Goal: Task Accomplishment & Management: Manage account settings

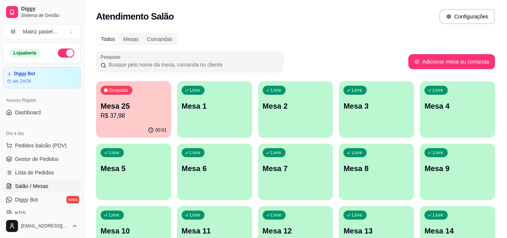
scroll to position [113, 0]
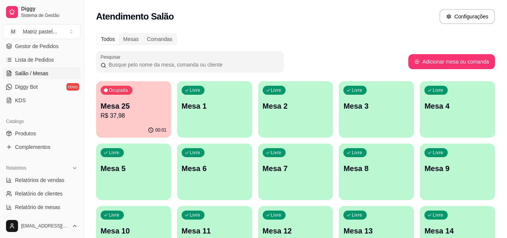
click at [145, 112] on p "R$ 37,98" at bounding box center [134, 115] width 66 height 9
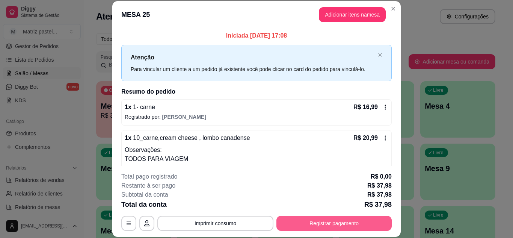
click at [297, 220] on button "Registrar pagamento" at bounding box center [333, 223] width 115 height 15
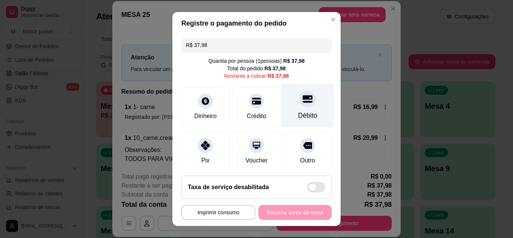
click at [301, 103] on div at bounding box center [307, 99] width 17 height 17
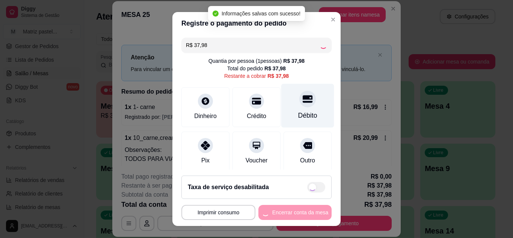
type input "R$ 0,00"
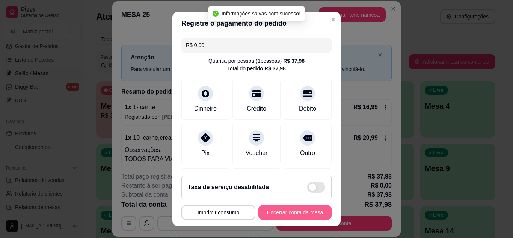
click at [290, 214] on button "Encerrar conta da mesa" at bounding box center [294, 212] width 73 height 15
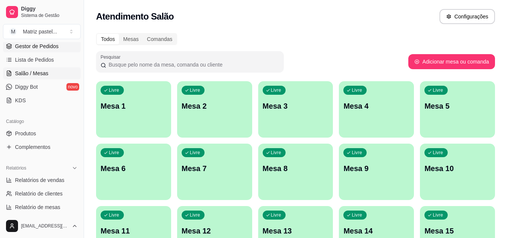
click at [35, 45] on span "Gestor de Pedidos" at bounding box center [37, 46] width 44 height 8
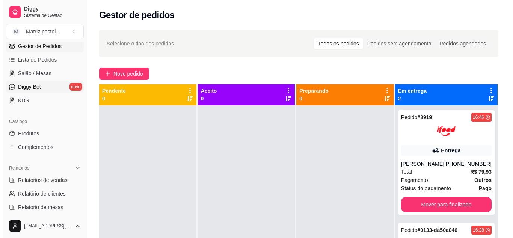
scroll to position [38, 0]
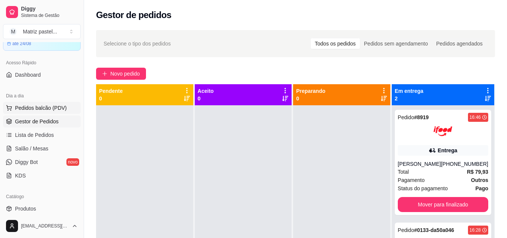
click at [31, 107] on span "Pedidos balcão (PDV)" at bounding box center [41, 108] width 52 height 8
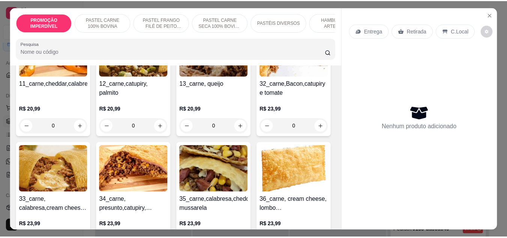
scroll to position [488, 0]
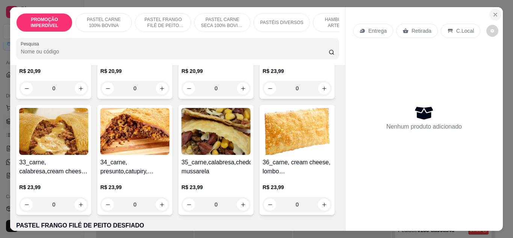
click at [492, 13] on icon "Close" at bounding box center [495, 15] width 6 height 6
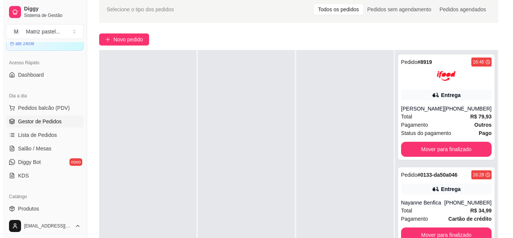
scroll to position [75, 0]
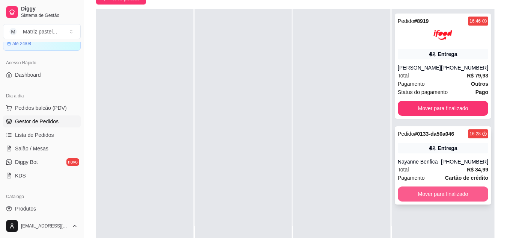
click at [417, 199] on button "Mover para finalizado" at bounding box center [443, 193] width 91 height 15
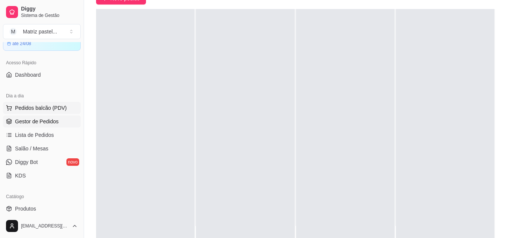
click at [35, 110] on span "Pedidos balcão (PDV)" at bounding box center [41, 108] width 52 height 8
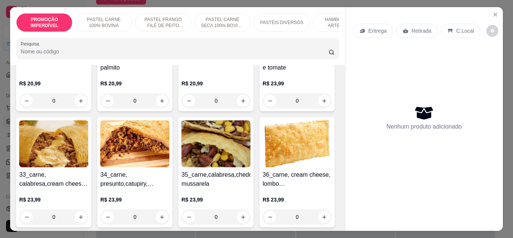
scroll to position [488, 0]
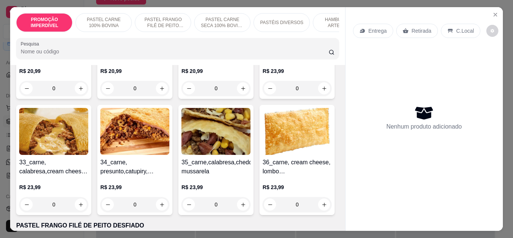
click at [100, 96] on div "0" at bounding box center [134, 88] width 69 height 15
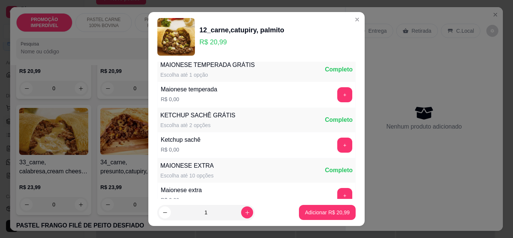
scroll to position [387, 0]
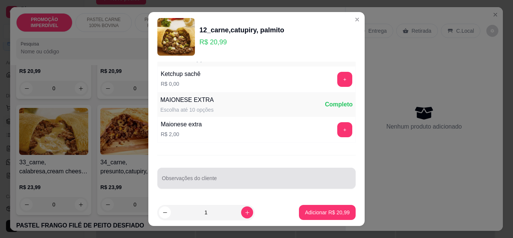
click at [190, 182] on input "Observações do cliente" at bounding box center [256, 181] width 189 height 8
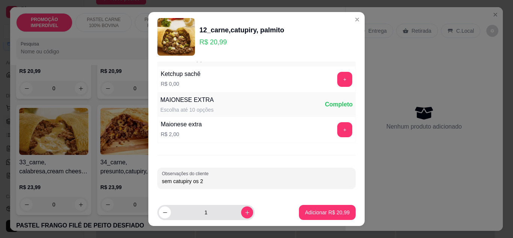
type input "sem catupiry os 2"
click at [241, 215] on button "increase-product-quantity" at bounding box center [247, 212] width 12 height 12
type input "2"
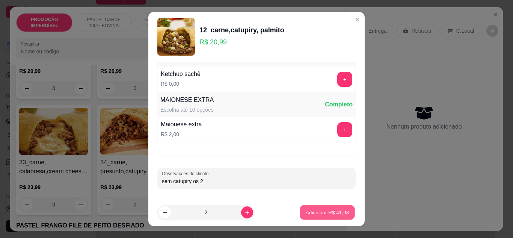
click at [312, 217] on button "Adicionar R$ 41,98" at bounding box center [327, 212] width 55 height 15
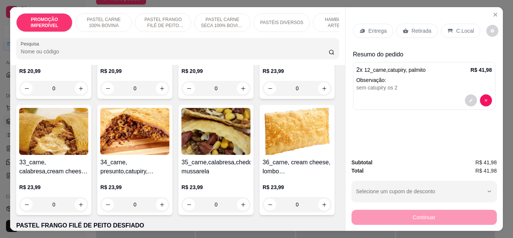
click at [359, 30] on icon at bounding box center [362, 31] width 6 height 6
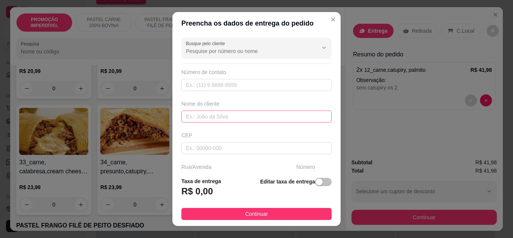
scroll to position [113, 0]
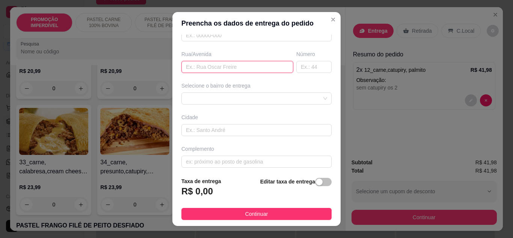
click at [224, 67] on input "text" at bounding box center [237, 67] width 112 height 12
click at [225, 80] on div "Busque pelo cliente Número de contato Nome do cliente CEP Rua/Avenida R Número …" at bounding box center [256, 103] width 168 height 137
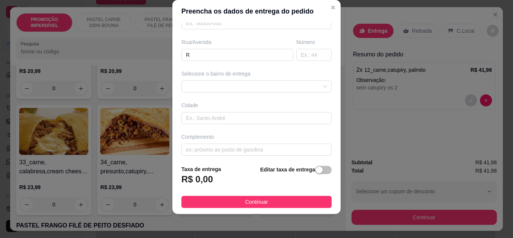
click at [231, 63] on div "Busque pelo cliente Número de contato Nome do cliente CEP Rua/Avenida R Número …" at bounding box center [256, 91] width 168 height 137
click at [232, 47] on div "Rua/Avenida R" at bounding box center [237, 49] width 115 height 23
click at [227, 56] on input "R" at bounding box center [237, 55] width 112 height 12
type input "Rua V"
click at [305, 58] on input "text" at bounding box center [313, 55] width 35 height 12
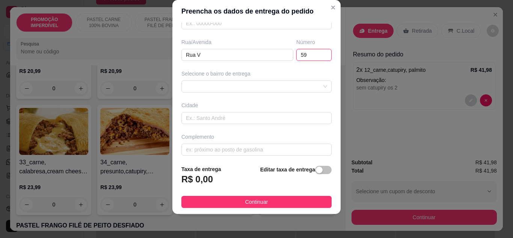
type input "59"
click at [273, 96] on div "Busque pelo cliente Número de contato Nome do cliente CEP Rua/Avenida Rua V Núm…" at bounding box center [256, 91] width 168 height 137
click at [271, 90] on div "6350873a0b939f714563a481 635091786ca8e8df49de3dc0 Alamar - Eunápolis - R$ 7,00 …" at bounding box center [256, 86] width 150 height 12
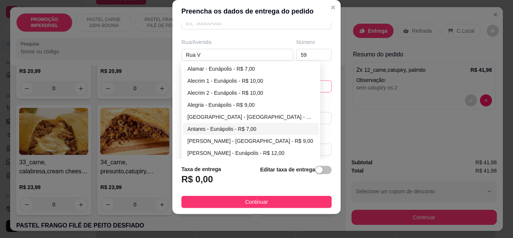
click at [220, 127] on div "Antares - Eunápolis - R$ 7,00" at bounding box center [250, 129] width 127 height 8
type input "Eunápolis"
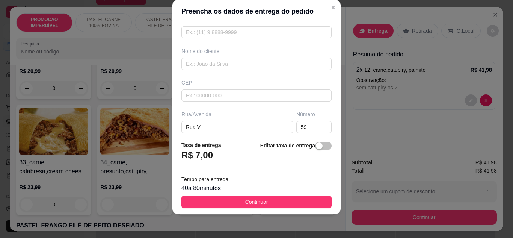
scroll to position [33, 0]
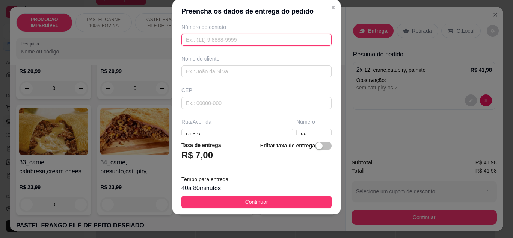
click at [214, 45] on input "text" at bounding box center [256, 40] width 150 height 12
paste input "(73) 8244-1826"
type input "(73) 8244-1826"
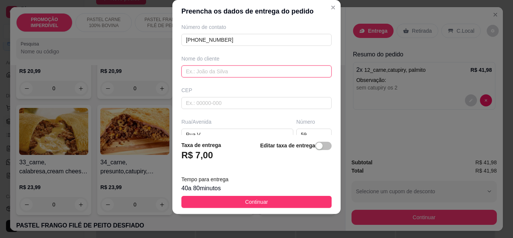
click at [195, 71] on input "text" at bounding box center [256, 71] width 150 height 12
type input "d"
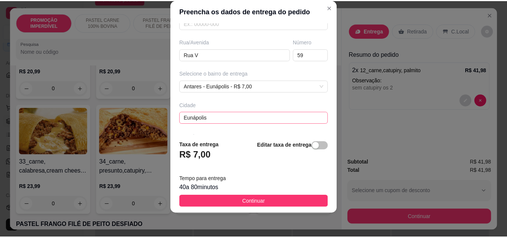
scroll to position [140, 0]
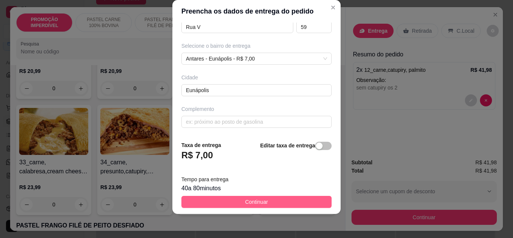
type input "Diva"
click at [234, 205] on button "Continuar" at bounding box center [256, 202] width 150 height 12
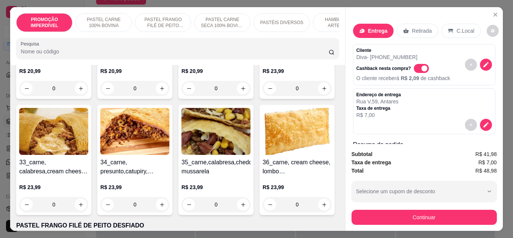
click at [379, 211] on button "Continuar" at bounding box center [424, 217] width 145 height 15
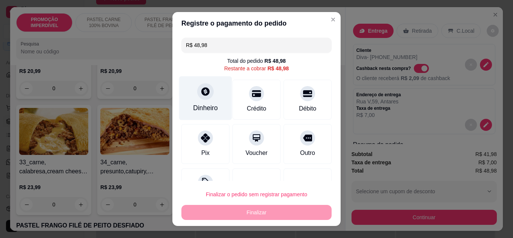
click at [209, 105] on div "Dinheiro" at bounding box center [205, 108] width 25 height 10
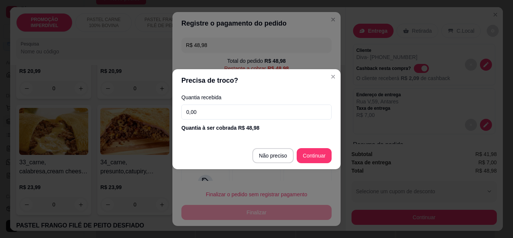
click at [258, 117] on input "0,00" at bounding box center [256, 111] width 150 height 15
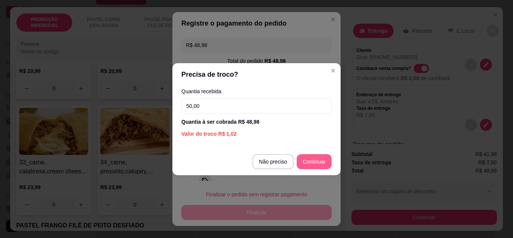
type input "50,00"
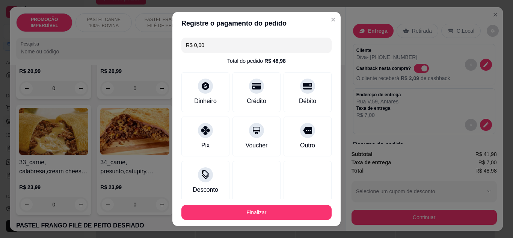
type input "R$ 0,00"
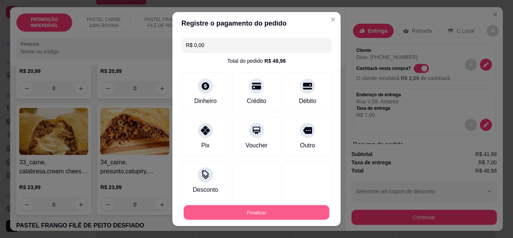
click at [290, 218] on button "Finalizar" at bounding box center [257, 212] width 146 height 15
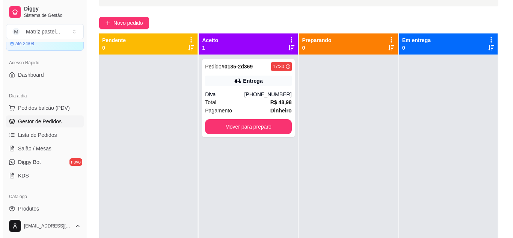
scroll to position [38, 0]
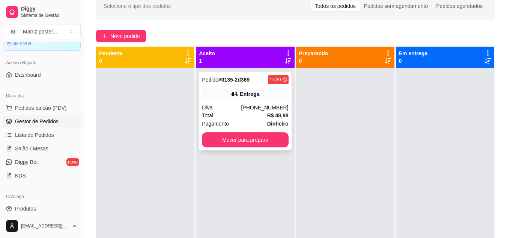
click at [267, 116] on strong "R$ 48,98" at bounding box center [277, 115] width 21 height 6
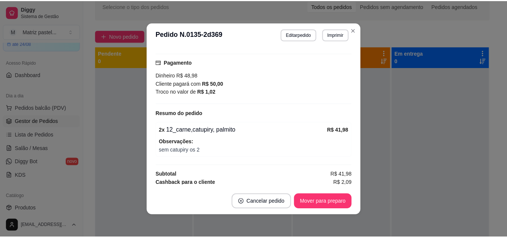
scroll to position [178, 0]
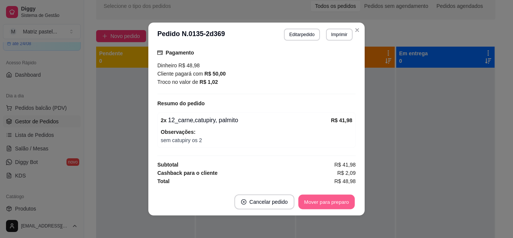
click at [304, 205] on button "Mover para preparo" at bounding box center [326, 202] width 56 height 15
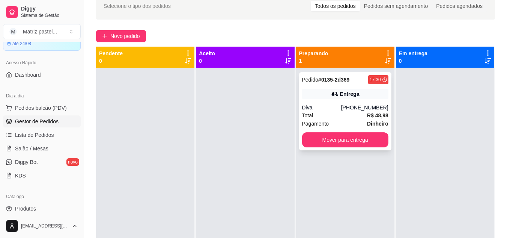
click at [332, 94] on icon at bounding box center [334, 94] width 5 height 5
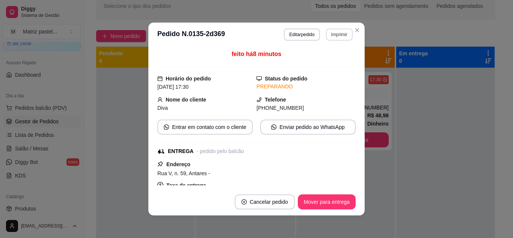
click at [336, 39] on button "Imprimir" at bounding box center [339, 35] width 27 height 12
click at [338, 36] on button "Imprimir" at bounding box center [339, 35] width 27 height 12
click at [332, 34] on button "Imprimir" at bounding box center [339, 35] width 27 height 12
click at [327, 56] on button "IMPRESSORA" at bounding box center [323, 61] width 54 height 12
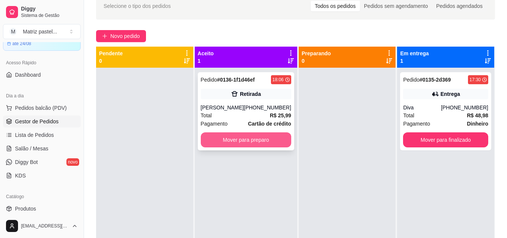
click at [270, 137] on button "Mover para preparo" at bounding box center [246, 139] width 91 height 15
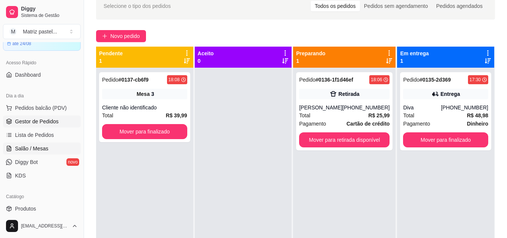
click at [45, 148] on span "Salão / Mesas" at bounding box center [31, 149] width 33 height 8
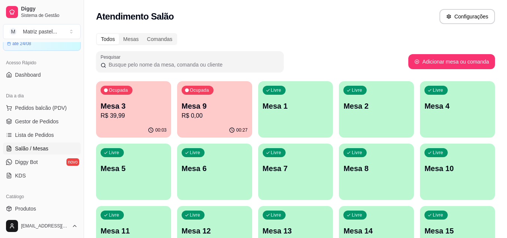
click at [154, 118] on p "R$ 39,99" at bounding box center [134, 115] width 66 height 9
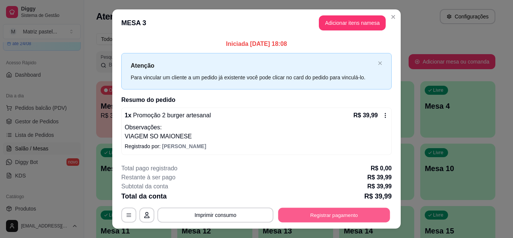
click at [311, 210] on button "Registrar pagamento" at bounding box center [334, 215] width 112 height 15
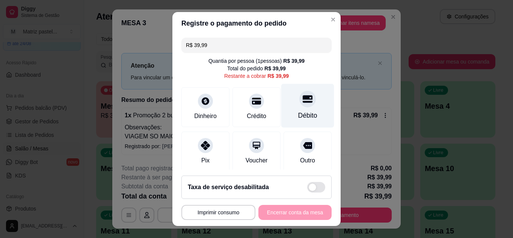
click at [303, 101] on icon at bounding box center [308, 99] width 10 height 8
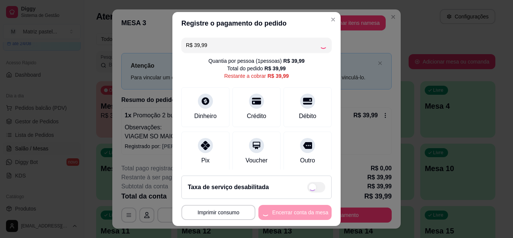
type input "R$ 0,00"
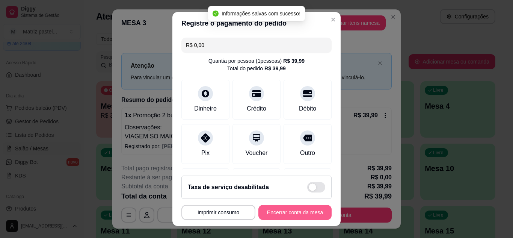
click at [314, 217] on button "Encerrar conta da mesa" at bounding box center [294, 212] width 73 height 15
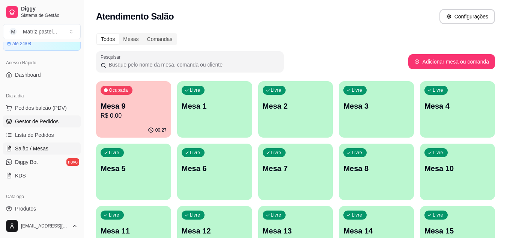
click at [40, 126] on link "Gestor de Pedidos" at bounding box center [42, 121] width 78 height 12
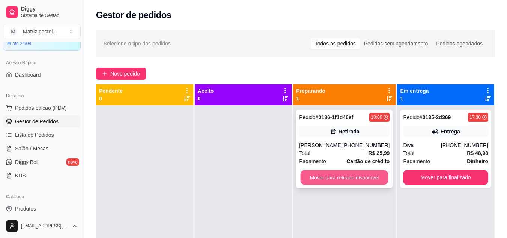
click at [332, 181] on button "Mover para retirada disponível" at bounding box center [345, 177] width 88 height 15
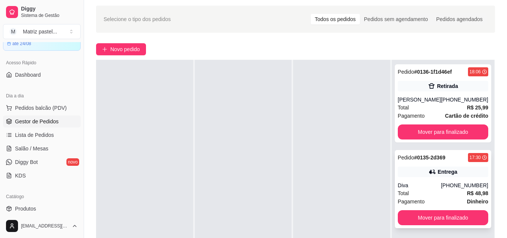
scroll to position [38, 0]
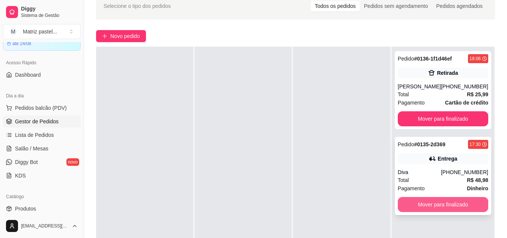
click at [431, 207] on button "Mover para finalizado" at bounding box center [443, 204] width 91 height 15
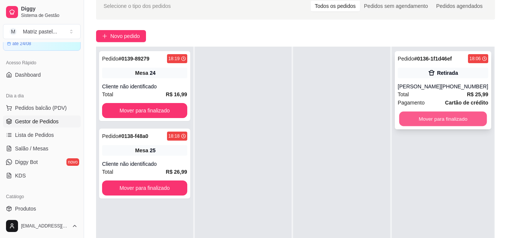
click at [446, 114] on button "Mover para finalizado" at bounding box center [443, 119] width 88 height 15
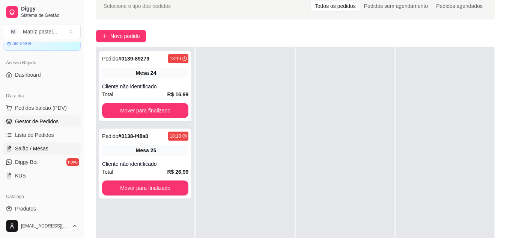
click at [53, 145] on link "Salão / Mesas" at bounding box center [42, 148] width 78 height 12
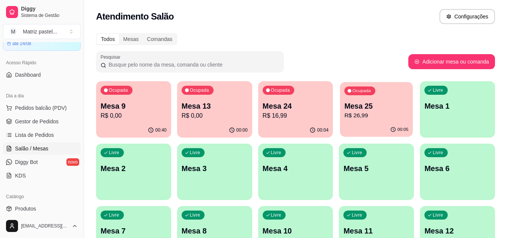
click at [387, 115] on p "R$ 26,99" at bounding box center [377, 115] width 64 height 9
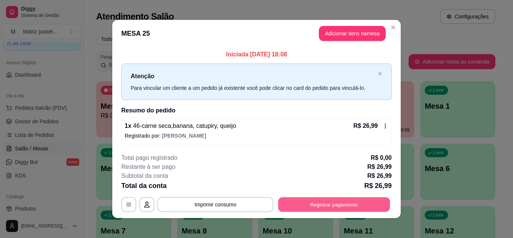
click at [313, 207] on button "Registrar pagamento" at bounding box center [334, 204] width 112 height 15
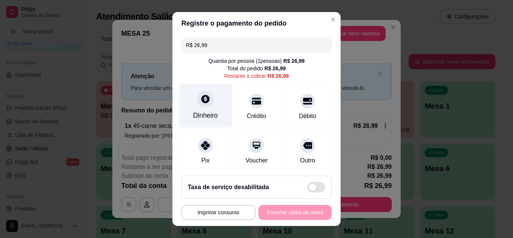
click at [190, 107] on div "Dinheiro" at bounding box center [205, 105] width 53 height 44
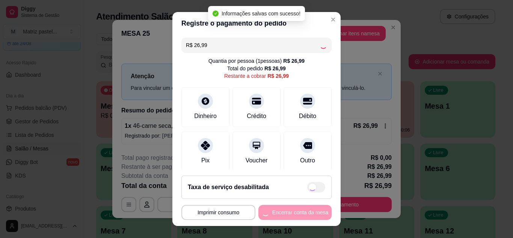
type input "R$ 0,00"
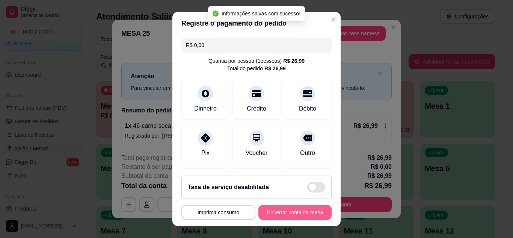
click at [292, 211] on button "Encerrar conta da mesa" at bounding box center [294, 212] width 73 height 15
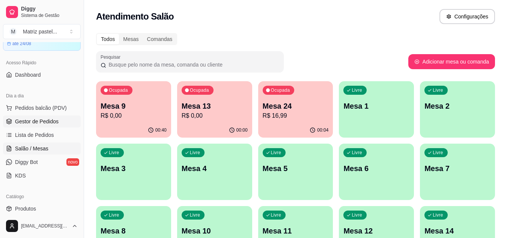
click at [55, 124] on span "Gestor de Pedidos" at bounding box center [37, 122] width 44 height 8
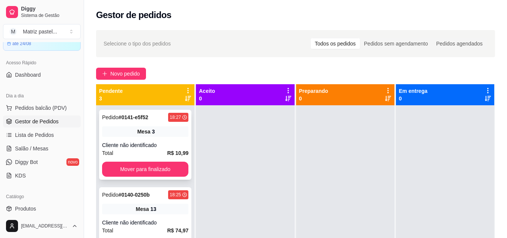
click at [174, 133] on div "Mesa 3" at bounding box center [145, 131] width 86 height 11
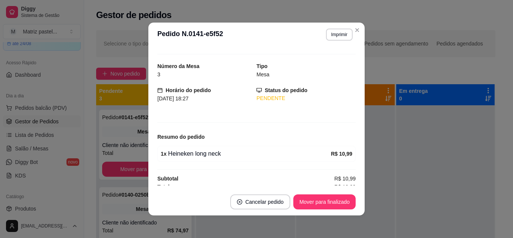
scroll to position [18, 0]
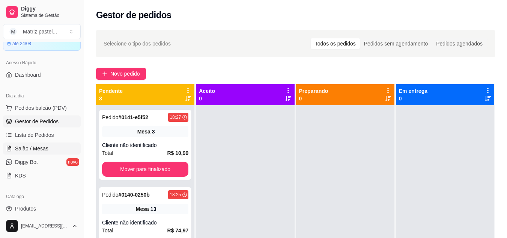
click at [51, 150] on link "Salão / Mesas" at bounding box center [42, 148] width 78 height 12
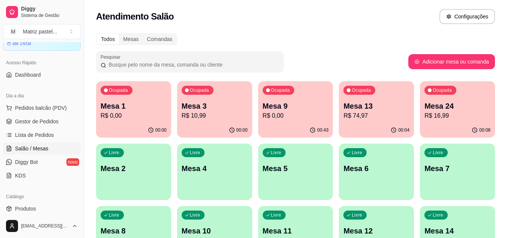
click at [477, 102] on p "Mesa 24" at bounding box center [458, 106] width 66 height 11
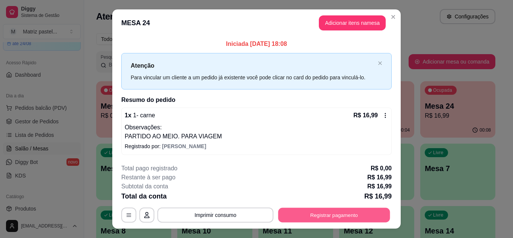
click at [304, 214] on button "Registrar pagamento" at bounding box center [334, 215] width 112 height 15
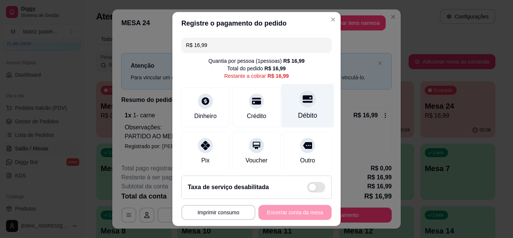
click at [290, 108] on div "Débito" at bounding box center [307, 105] width 53 height 44
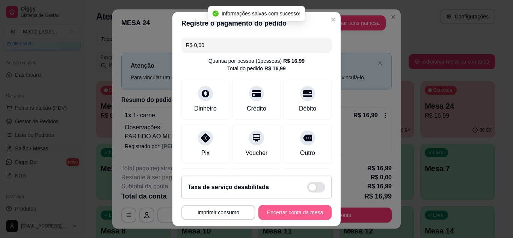
type input "R$ 0,00"
click at [275, 216] on button "Encerrar conta da mesa" at bounding box center [294, 212] width 73 height 15
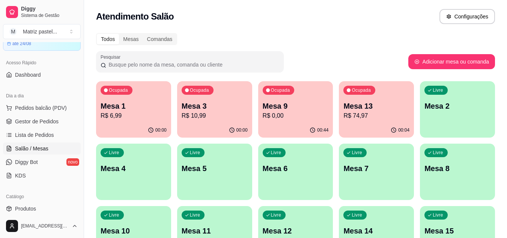
click at [246, 111] on p "R$ 10,99" at bounding box center [215, 115] width 66 height 9
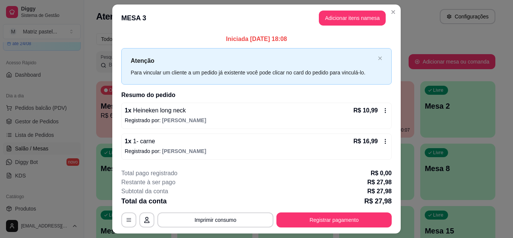
click at [382, 110] on icon at bounding box center [385, 110] width 6 height 6
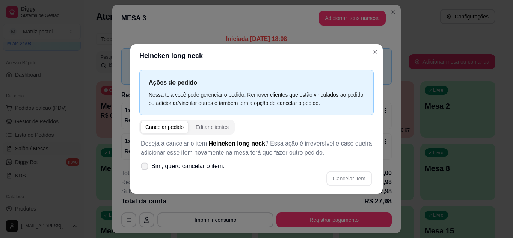
click at [207, 169] on span "Sim, quero cancelar o item." at bounding box center [187, 166] width 73 height 9
click at [145, 169] on input "Sim, quero cancelar o item." at bounding box center [142, 169] width 5 height 5
checkbox input "true"
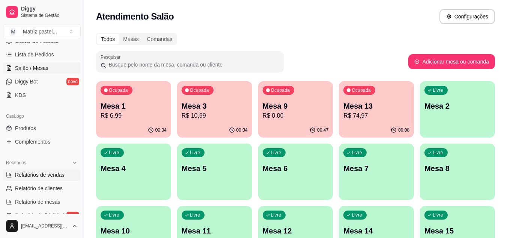
scroll to position [75, 0]
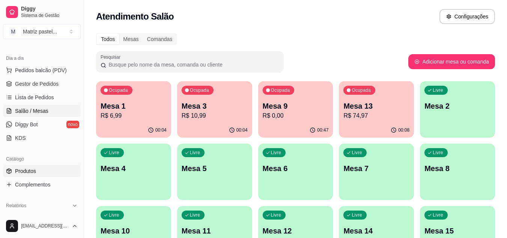
click at [38, 171] on link "Produtos" at bounding box center [42, 171] width 78 height 12
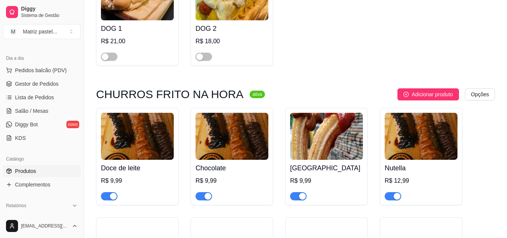
scroll to position [3147, 0]
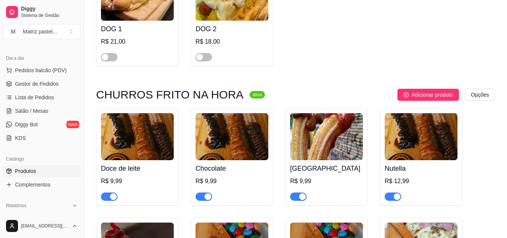
click at [210, 193] on div "button" at bounding box center [208, 196] width 7 height 7
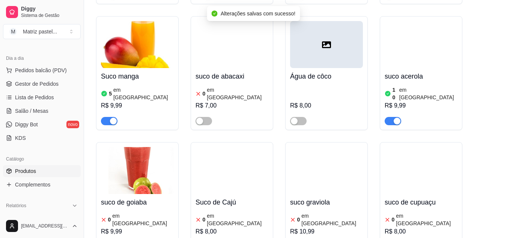
scroll to position [4612, 0]
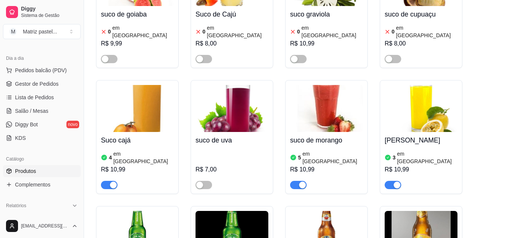
click at [47, 89] on link "Gestor de Pedidos" at bounding box center [42, 84] width 78 height 12
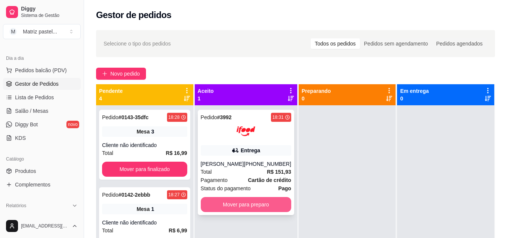
click at [251, 208] on button "Mover para preparo" at bounding box center [246, 204] width 91 height 15
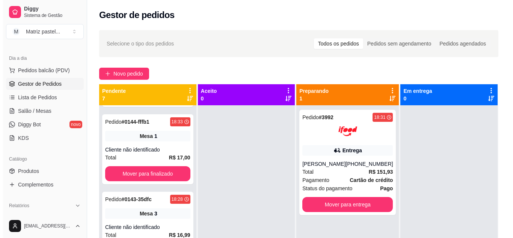
scroll to position [228, 0]
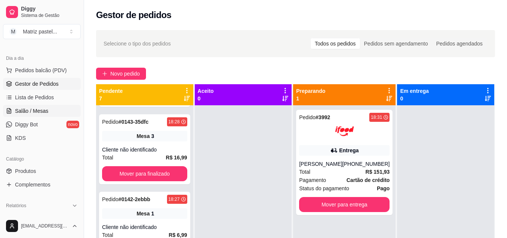
click at [44, 112] on span "Salão / Mesas" at bounding box center [31, 111] width 33 height 8
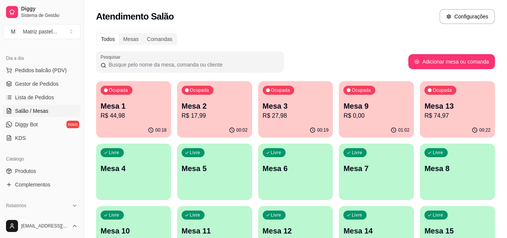
click at [307, 116] on p "R$ 27,98" at bounding box center [296, 115] width 66 height 9
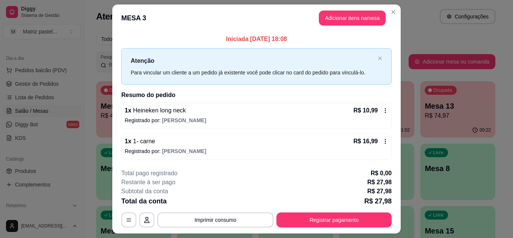
click at [336, 231] on footer "**********" at bounding box center [256, 198] width 288 height 71
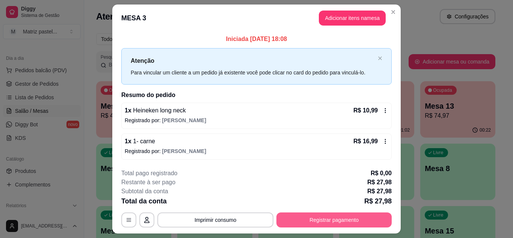
click at [334, 219] on button "Registrar pagamento" at bounding box center [333, 219] width 115 height 15
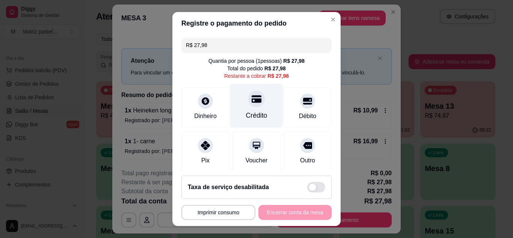
click at [255, 106] on div "Crédito" at bounding box center [256, 105] width 53 height 44
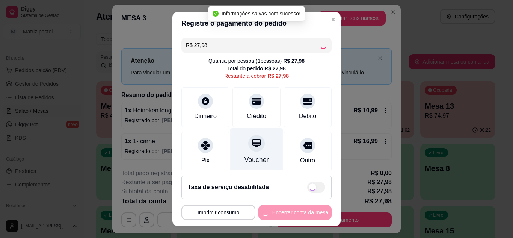
type input "R$ 0,00"
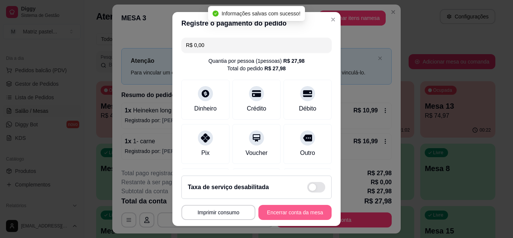
click at [284, 215] on button "Encerrar conta da mesa" at bounding box center [294, 212] width 73 height 15
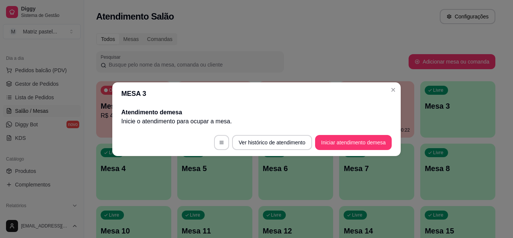
click at [388, 85] on header "MESA 3" at bounding box center [256, 93] width 288 height 23
click at [387, 91] on section "MESA 3 Atendimento de mesa Inicie o atendimento para ocupar a mesa . Ver histór…" at bounding box center [256, 119] width 288 height 74
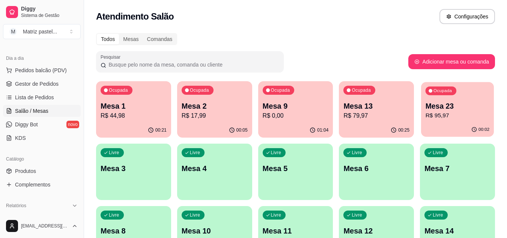
click at [458, 121] on div "Ocupada Mesa 23 R$ 95,97" at bounding box center [457, 102] width 73 height 41
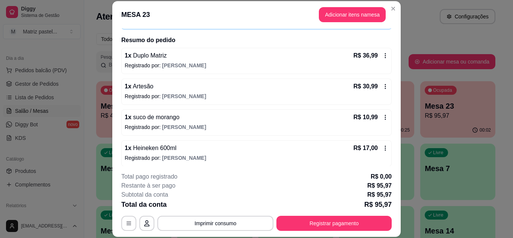
scroll to position [55, 0]
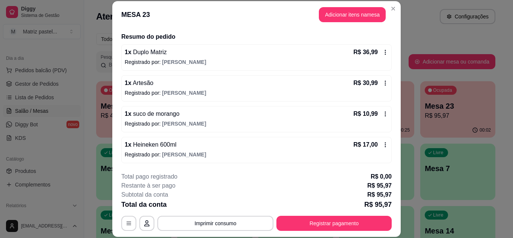
click at [369, 142] on p "R$ 17,00" at bounding box center [365, 144] width 24 height 9
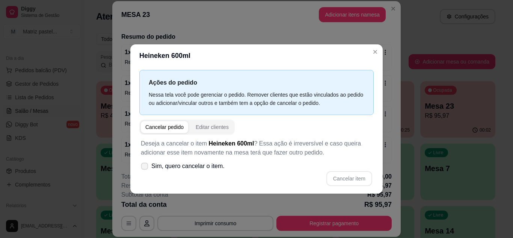
click at [205, 166] on span "Sim, quero cancelar o item." at bounding box center [187, 166] width 73 height 9
click at [145, 167] on input "Sim, quero cancelar o item." at bounding box center [142, 169] width 5 height 5
checkbox input "true"
click at [339, 180] on button "Cancelar item" at bounding box center [349, 178] width 46 height 15
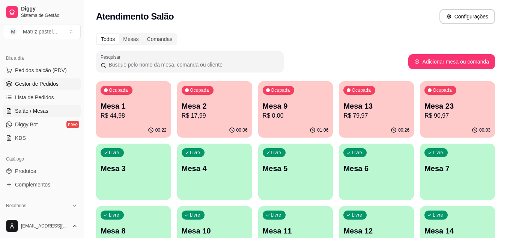
click at [19, 79] on link "Gestor de Pedidos" at bounding box center [42, 84] width 78 height 12
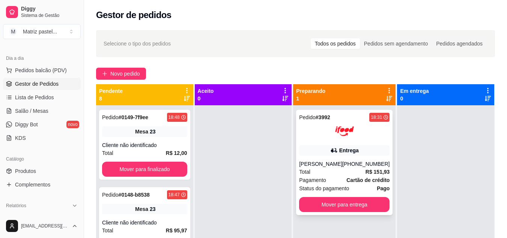
click at [351, 130] on img at bounding box center [344, 131] width 19 height 19
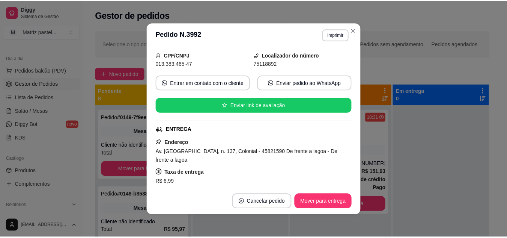
scroll to position [75, 0]
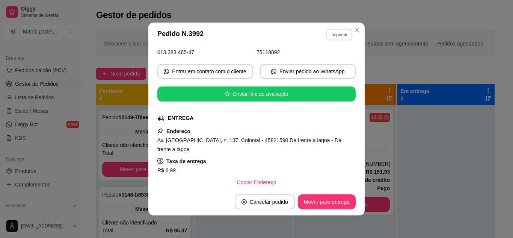
click at [334, 36] on button "Imprimir" at bounding box center [339, 35] width 26 height 12
click at [338, 56] on button "IMPRESSORA" at bounding box center [323, 61] width 53 height 12
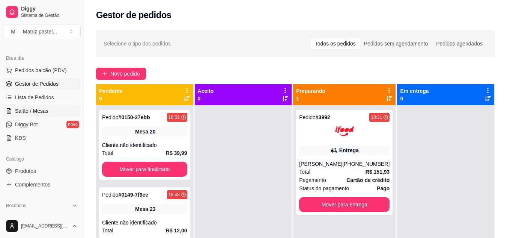
click at [51, 115] on link "Salão / Mesas" at bounding box center [42, 111] width 78 height 12
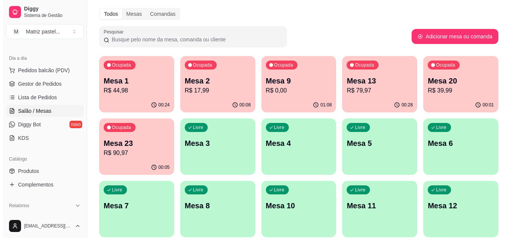
scroll to position [38, 0]
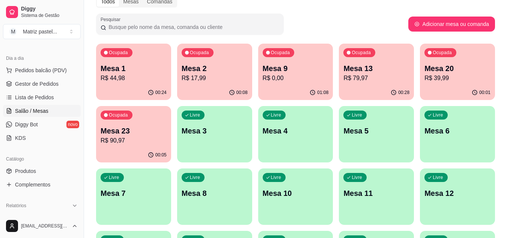
click at [439, 80] on p "R$ 39,99" at bounding box center [458, 78] width 66 height 9
click at [383, 68] on p "Mesa 13" at bounding box center [377, 68] width 66 height 11
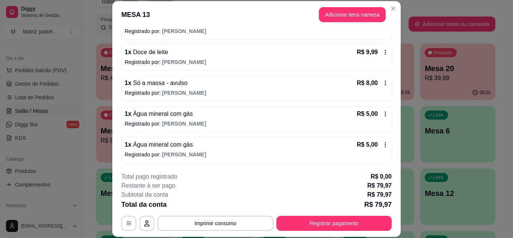
scroll to position [41, 0]
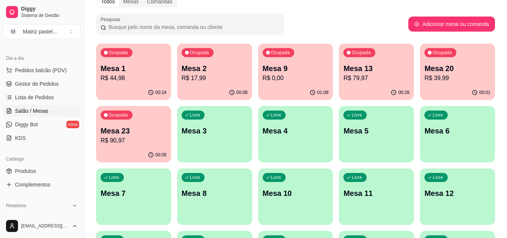
click at [148, 129] on p "Mesa 23" at bounding box center [134, 130] width 66 height 11
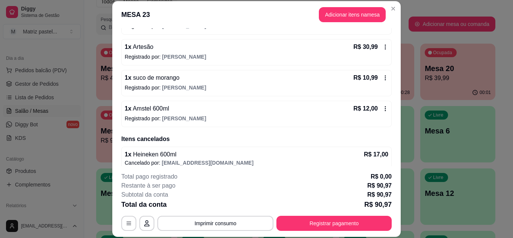
scroll to position [98, 0]
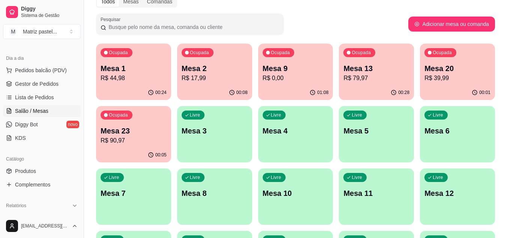
click at [114, 91] on div "00:24" at bounding box center [133, 92] width 75 height 15
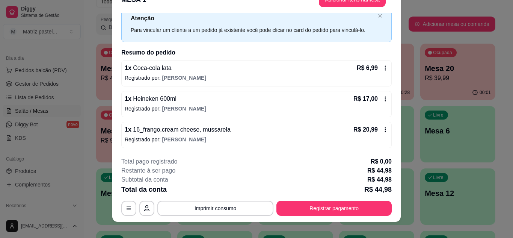
scroll to position [23, 0]
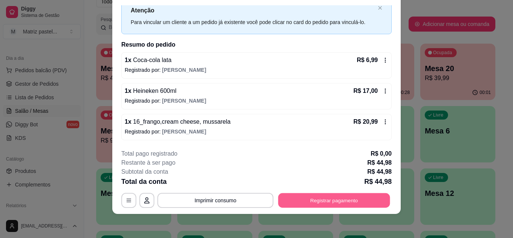
click at [377, 199] on button "Registrar pagamento" at bounding box center [334, 200] width 112 height 15
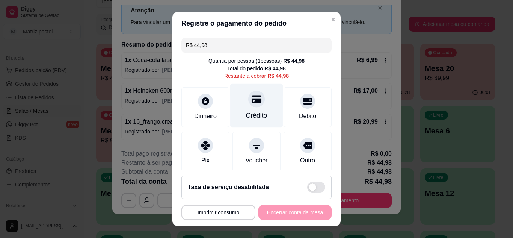
click at [252, 108] on div "Crédito" at bounding box center [256, 105] width 53 height 44
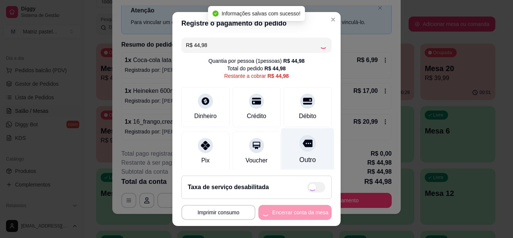
type input "R$ 0,00"
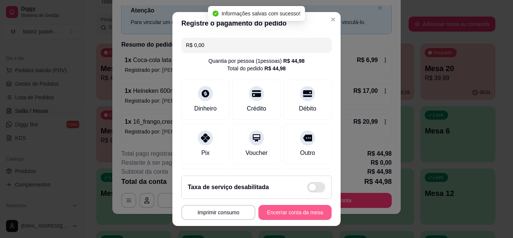
click at [290, 208] on button "Encerrar conta da mesa" at bounding box center [294, 212] width 73 height 15
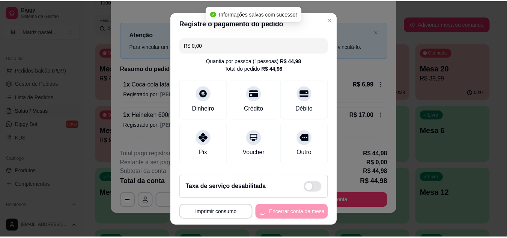
scroll to position [0, 0]
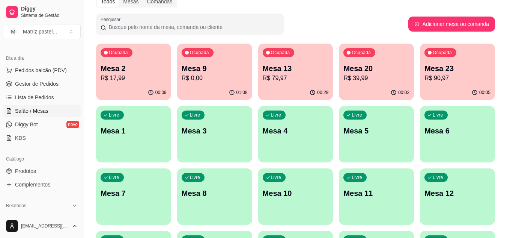
click at [276, 86] on div "00:29" at bounding box center [295, 92] width 75 height 15
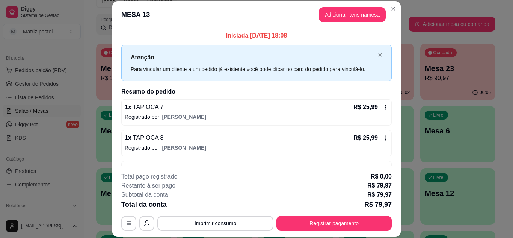
click at [321, 225] on button "Registrar pagamento" at bounding box center [333, 223] width 115 height 15
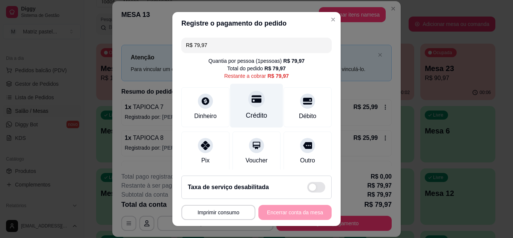
click at [256, 108] on div "Crédito" at bounding box center [256, 105] width 53 height 44
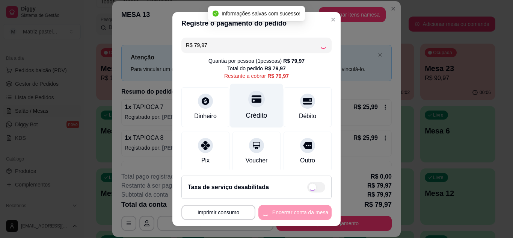
type input "R$ 0,00"
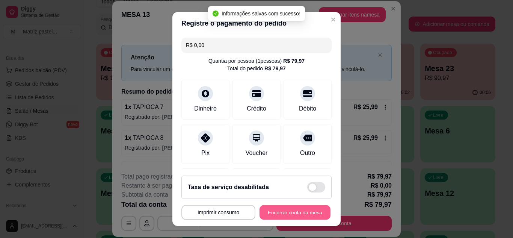
click at [304, 219] on button "Encerrar conta da mesa" at bounding box center [295, 212] width 71 height 15
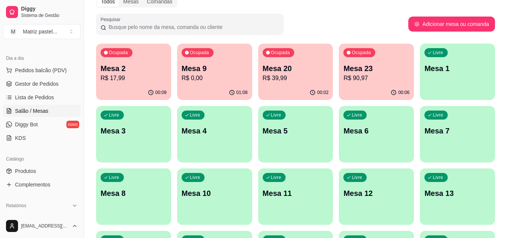
click at [189, 82] on p "R$ 0,00" at bounding box center [215, 78] width 66 height 9
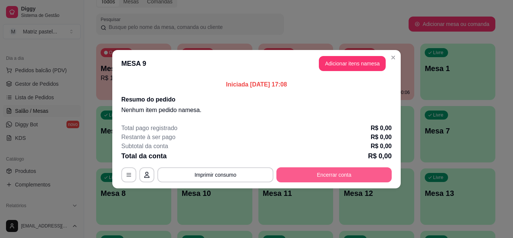
click at [329, 176] on button "Encerrar conta" at bounding box center [333, 174] width 115 height 15
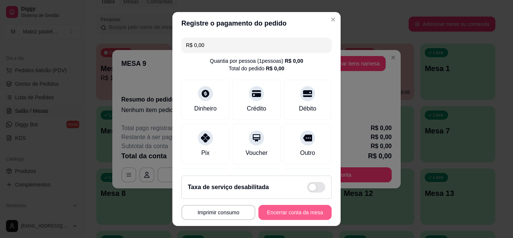
click at [307, 210] on button "Encerrar conta da mesa" at bounding box center [294, 212] width 73 height 15
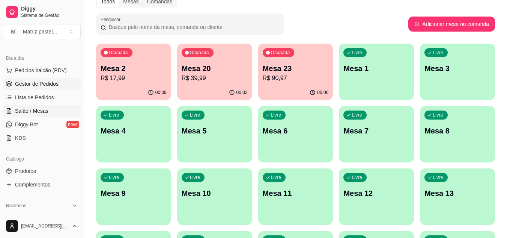
click at [62, 87] on link "Gestor de Pedidos" at bounding box center [42, 84] width 78 height 12
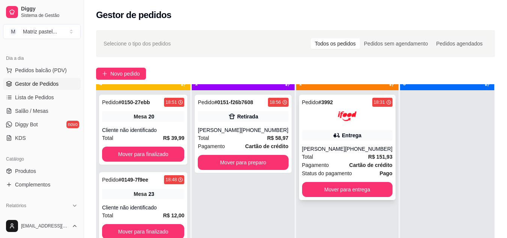
scroll to position [21, 0]
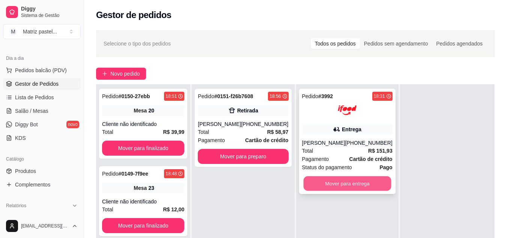
click at [329, 176] on button "Mover para entrega" at bounding box center [348, 183] width 88 height 15
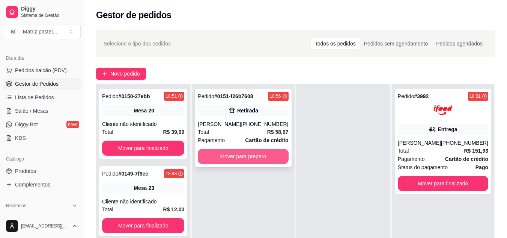
click at [253, 161] on button "Mover para preparo" at bounding box center [243, 156] width 91 height 15
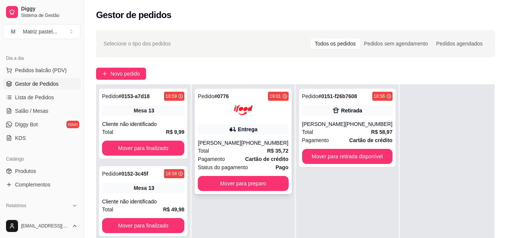
click at [251, 191] on div "Pedido # 0776 19:01 Entrega Luisa Martha kuhn (08) 00711-8080 Total R$ 35,72 Pa…" at bounding box center [243, 141] width 97 height 105
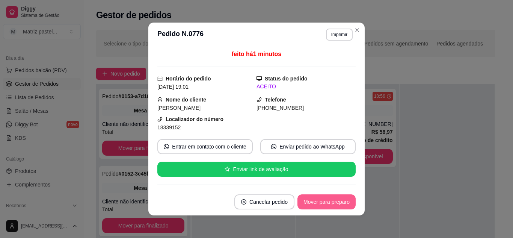
click at [329, 203] on button "Mover para preparo" at bounding box center [326, 201] width 58 height 15
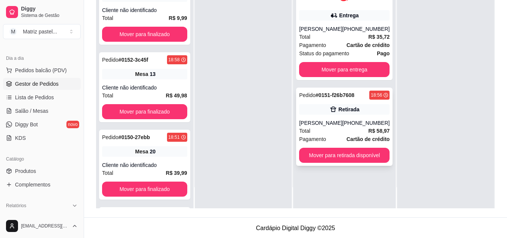
scroll to position [115, 0]
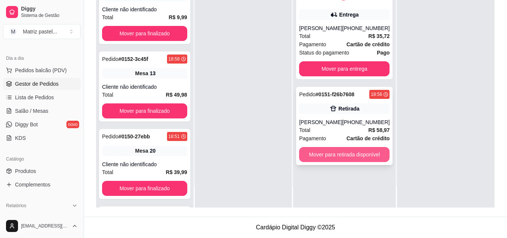
click at [338, 162] on button "Mover para retirada disponível" at bounding box center [344, 154] width 91 height 15
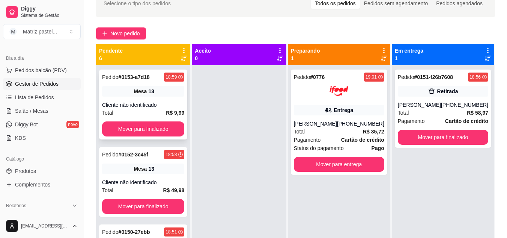
scroll to position [39, 0]
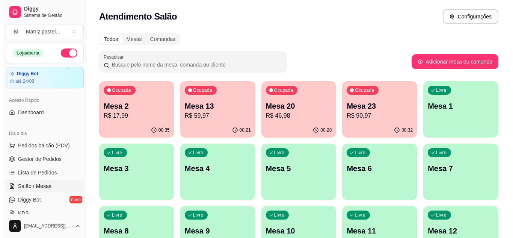
scroll to position [113, 0]
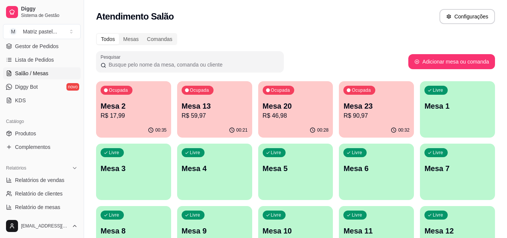
click at [288, 117] on p "R$ 46,98" at bounding box center [296, 115] width 66 height 9
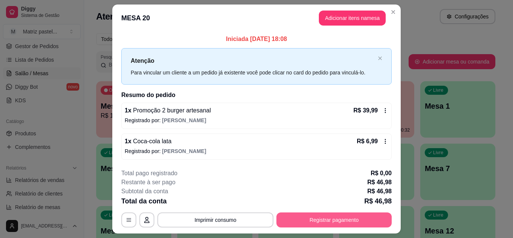
click at [358, 219] on button "Registrar pagamento" at bounding box center [333, 219] width 115 height 15
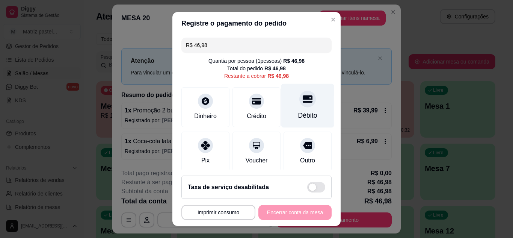
click at [299, 93] on div at bounding box center [307, 99] width 17 height 17
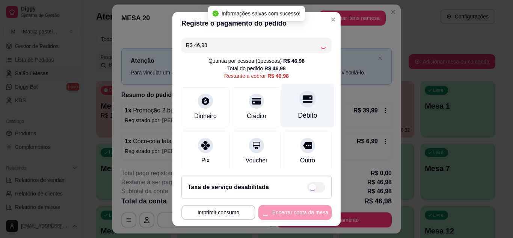
type input "R$ 0,00"
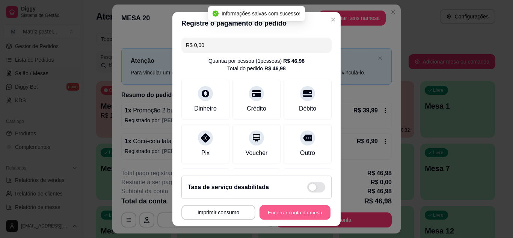
click at [290, 205] on button "Encerrar conta da mesa" at bounding box center [295, 212] width 71 height 15
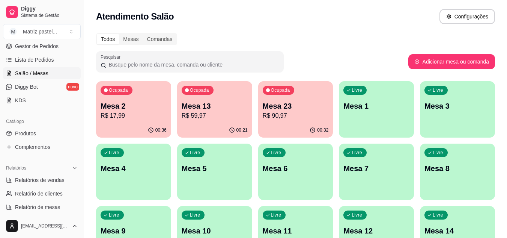
click at [302, 121] on div "Ocupada Mesa 23 R$ 90,97" at bounding box center [295, 102] width 75 height 42
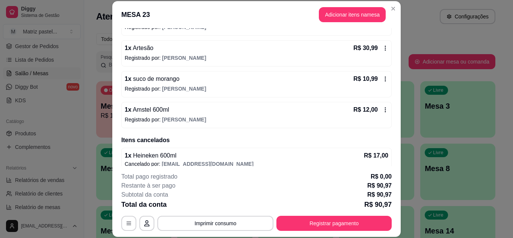
scroll to position [98, 0]
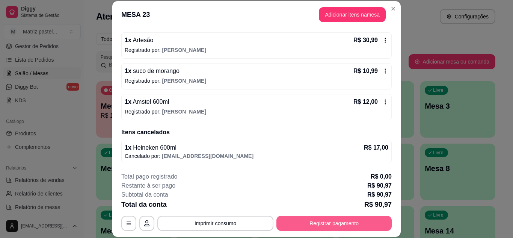
click at [305, 219] on button "Registrar pagamento" at bounding box center [333, 223] width 115 height 15
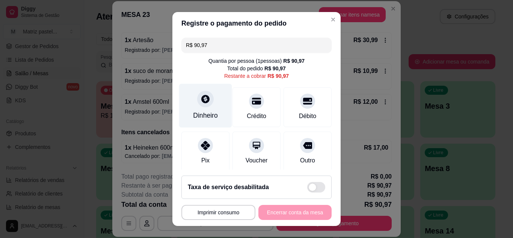
click at [211, 107] on div "Dinheiro" at bounding box center [205, 105] width 53 height 44
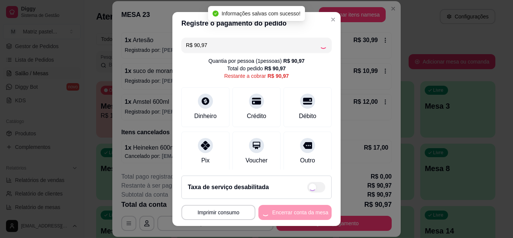
type input "R$ 0,00"
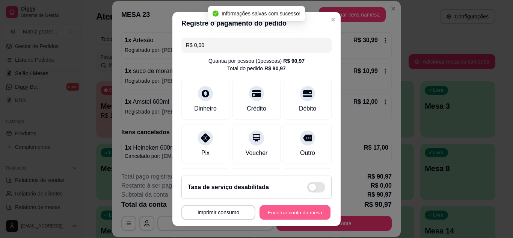
click at [283, 211] on button "Encerrar conta da mesa" at bounding box center [295, 212] width 71 height 15
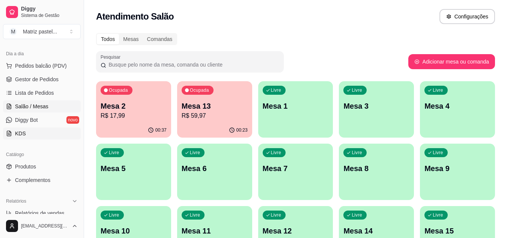
scroll to position [38, 0]
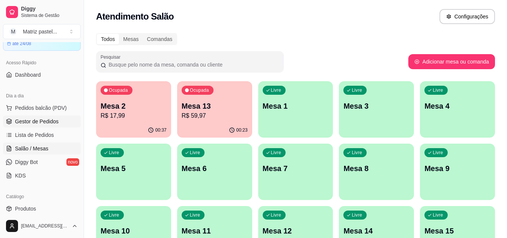
click at [41, 118] on span "Gestor de Pedidos" at bounding box center [37, 122] width 44 height 8
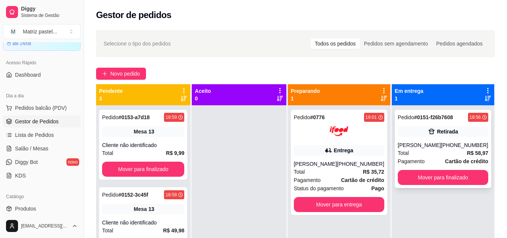
drag, startPoint x: 429, startPoint y: 175, endPoint x: 431, endPoint y: 181, distance: 5.9
click at [431, 181] on div "Pedido # 0151-f26b7608 18:56 Retirada Victoria Souza Pinheiro (73) 99803-2950 T…" at bounding box center [443, 149] width 97 height 78
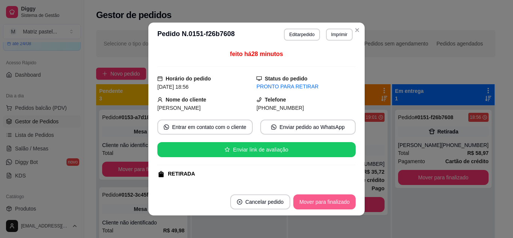
click at [335, 200] on button "Mover para finalizado" at bounding box center [324, 201] width 62 height 15
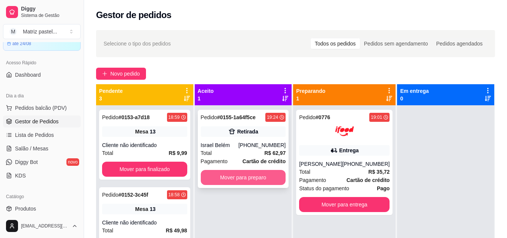
click at [258, 173] on button "Mover para preparo" at bounding box center [243, 177] width 85 height 15
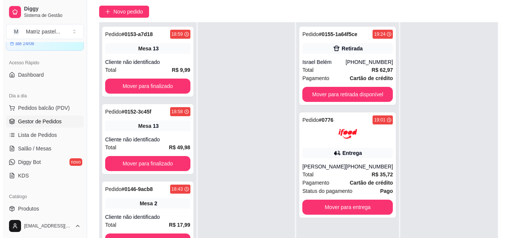
scroll to position [75, 0]
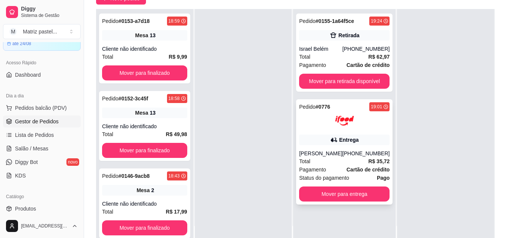
click at [341, 165] on div "Pagamento Cartão de crédito" at bounding box center [344, 169] width 91 height 8
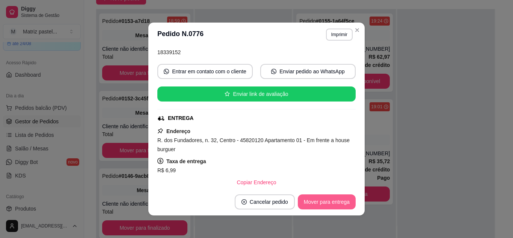
click at [331, 205] on button "Mover para entrega" at bounding box center [327, 201] width 58 height 15
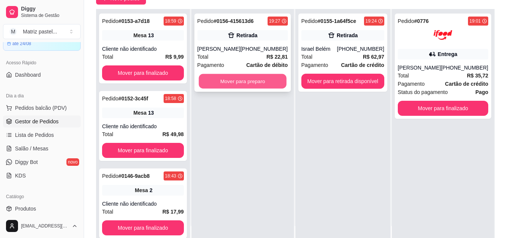
click at [249, 81] on button "Mover para preparo" at bounding box center [243, 81] width 88 height 15
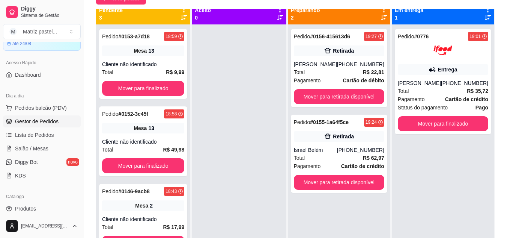
scroll to position [0, 0]
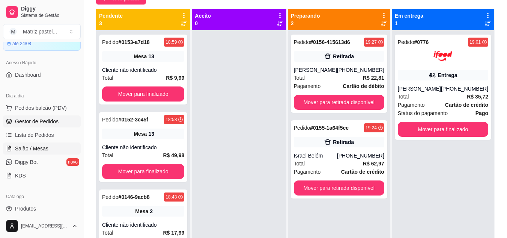
click at [44, 144] on link "Salão / Mesas" at bounding box center [42, 148] width 78 height 12
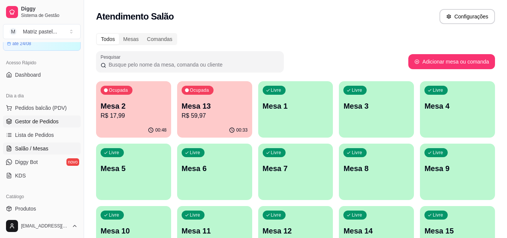
click at [49, 124] on span "Gestor de Pedidos" at bounding box center [37, 122] width 44 height 8
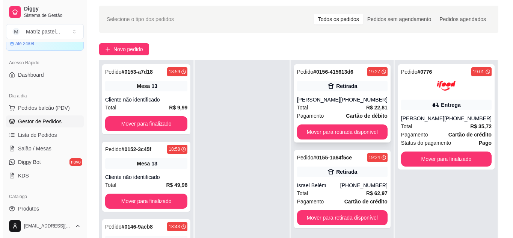
scroll to position [38, 0]
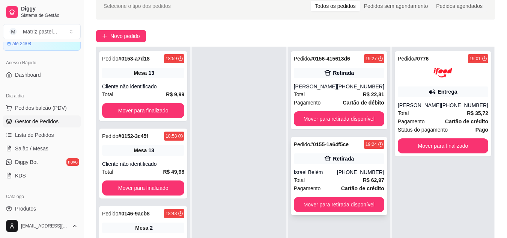
click at [346, 162] on div "Retirada" at bounding box center [339, 158] width 91 height 11
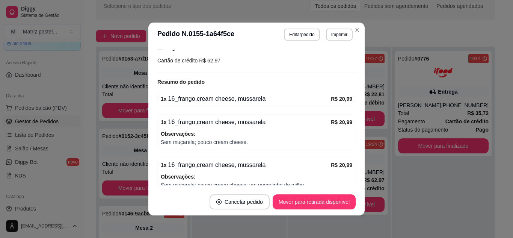
scroll to position [188, 0]
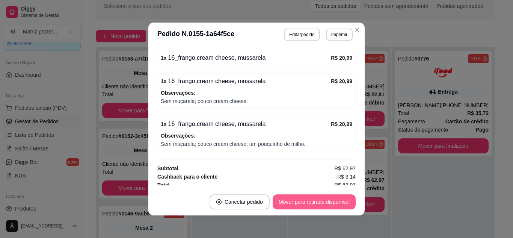
click at [304, 198] on button "Mover para retirada disponível" at bounding box center [314, 201] width 83 height 15
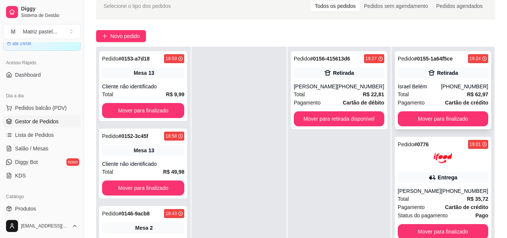
click at [423, 63] on div "Pedido # 0155-1a64f5ce 19:24 Retirada Israel Belém (71) 98808-9699 Total R$ 62,…" at bounding box center [443, 90] width 97 height 78
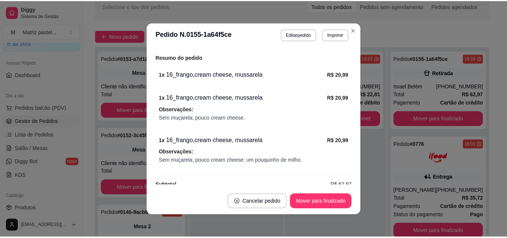
scroll to position [192, 0]
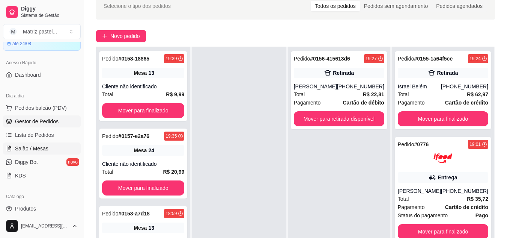
click at [38, 146] on span "Salão / Mesas" at bounding box center [31, 149] width 33 height 8
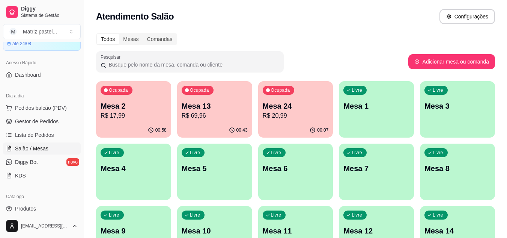
click at [310, 118] on p "R$ 20,99" at bounding box center [296, 115] width 66 height 9
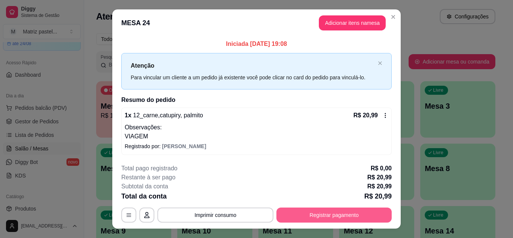
click at [344, 216] on button "Registrar pagamento" at bounding box center [333, 214] width 115 height 15
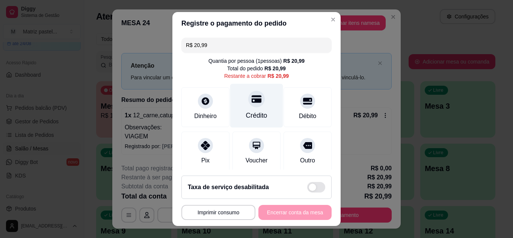
click at [249, 109] on div "Crédito" at bounding box center [256, 105] width 53 height 44
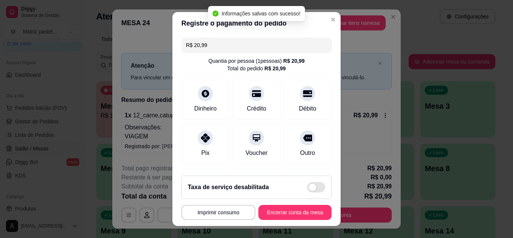
type input "R$ 0,00"
click at [278, 219] on button "Encerrar conta da mesa" at bounding box center [294, 212] width 73 height 15
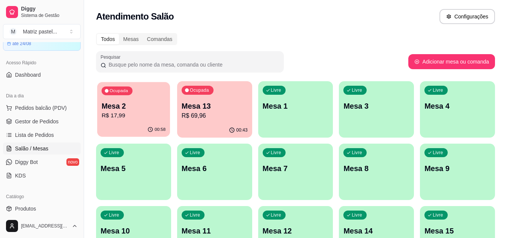
click at [110, 115] on p "R$ 17,99" at bounding box center [134, 115] width 64 height 9
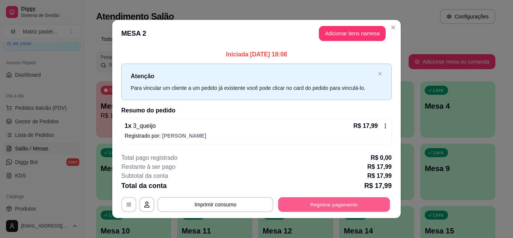
click at [317, 198] on button "Registrar pagamento" at bounding box center [334, 204] width 112 height 15
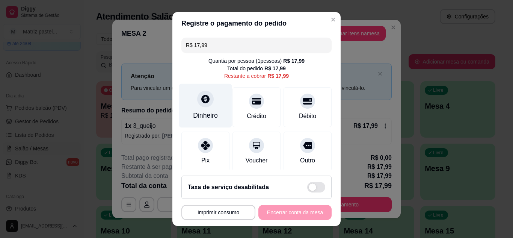
click at [211, 106] on div "Dinheiro" at bounding box center [205, 105] width 53 height 44
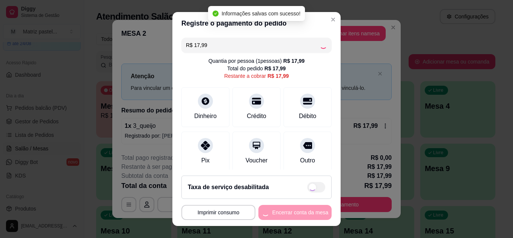
type input "R$ 0,00"
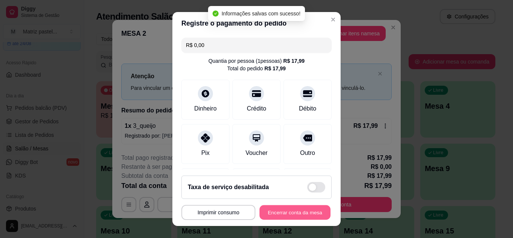
click at [287, 210] on button "Encerrar conta da mesa" at bounding box center [295, 212] width 71 height 15
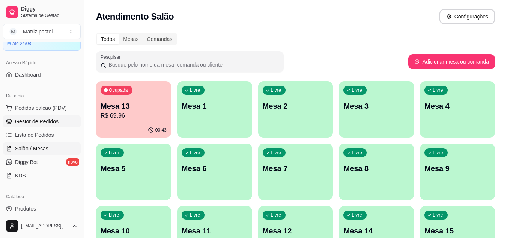
click at [35, 118] on span "Gestor de Pedidos" at bounding box center [37, 122] width 44 height 8
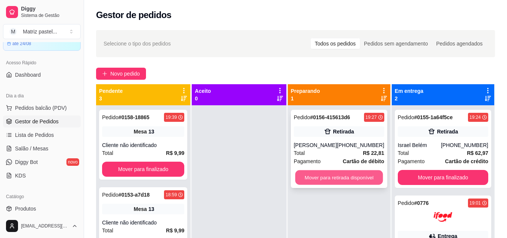
click at [371, 177] on button "Mover para retirada disponível" at bounding box center [339, 177] width 88 height 15
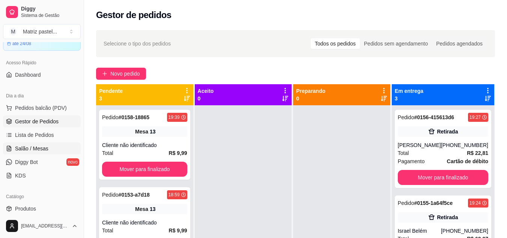
click at [56, 150] on link "Salão / Mesas" at bounding box center [42, 148] width 78 height 12
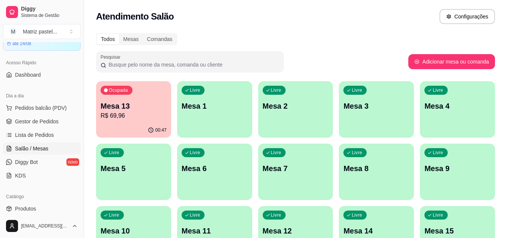
click at [148, 107] on p "Mesa 13" at bounding box center [134, 106] width 66 height 11
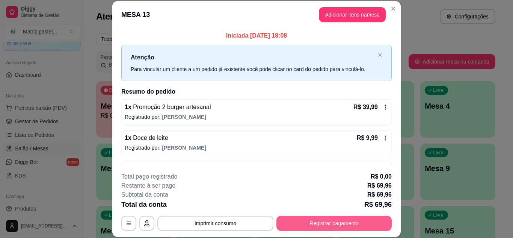
click at [317, 222] on button "Registrar pagamento" at bounding box center [333, 223] width 115 height 15
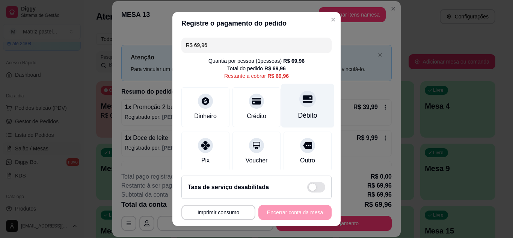
click at [303, 102] on icon at bounding box center [308, 99] width 10 height 10
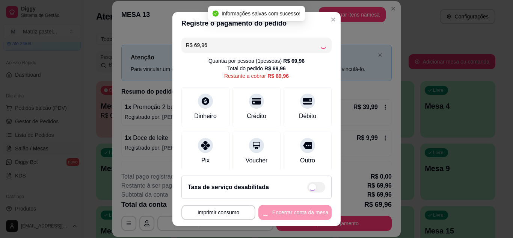
type input "R$ 0,00"
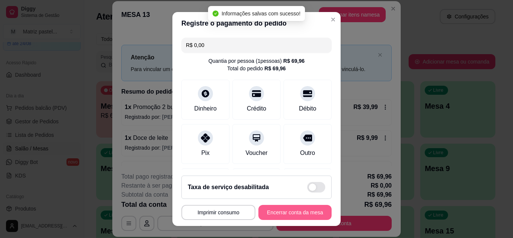
click at [280, 216] on button "Encerrar conta da mesa" at bounding box center [294, 212] width 73 height 15
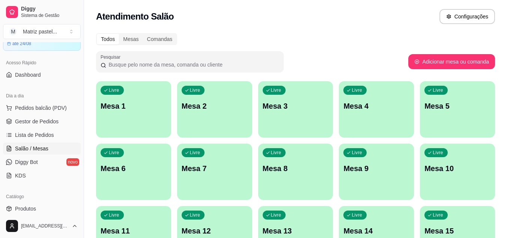
click at [45, 128] on ul "Pedidos balcão (PDV) Gestor de Pedidos Lista de Pedidos Salão / Mesas Diggy Bot…" at bounding box center [42, 142] width 78 height 80
click at [45, 122] on span "Gestor de Pedidos" at bounding box center [37, 122] width 44 height 8
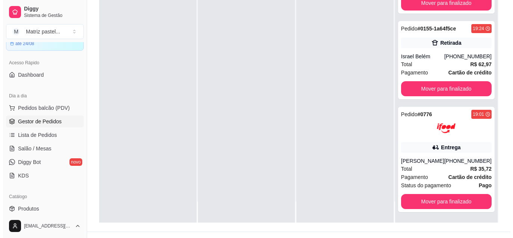
scroll to position [113, 0]
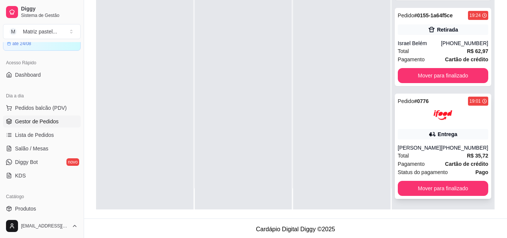
click at [418, 149] on div "[PERSON_NAME]" at bounding box center [419, 148] width 43 height 8
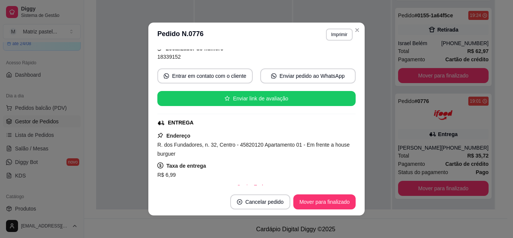
scroll to position [75, 0]
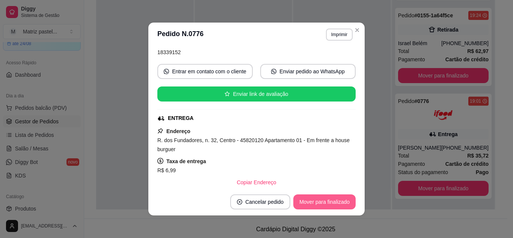
click at [319, 198] on button "Mover para finalizado" at bounding box center [324, 201] width 62 height 15
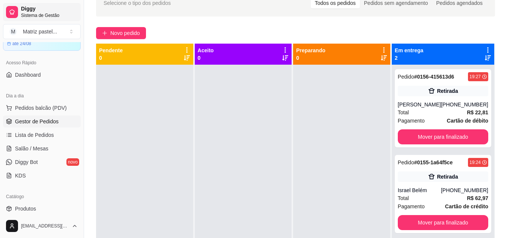
scroll to position [38, 0]
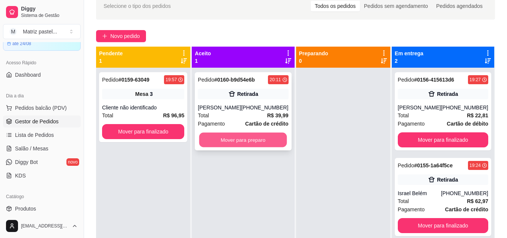
click at [221, 142] on button "Mover para preparo" at bounding box center [243, 140] width 88 height 15
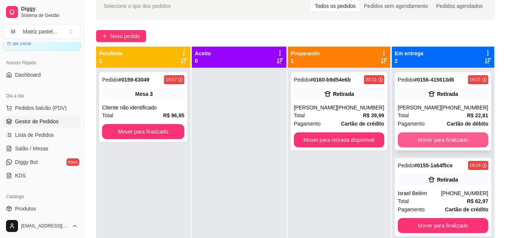
click at [422, 140] on button "Mover para finalizado" at bounding box center [443, 139] width 91 height 15
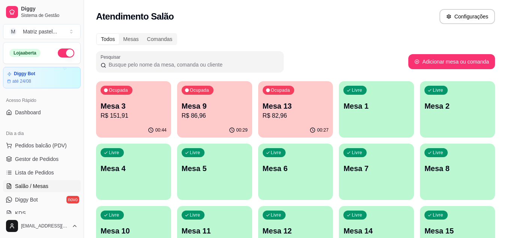
click at [275, 113] on p "R$ 82,96" at bounding box center [296, 115] width 66 height 9
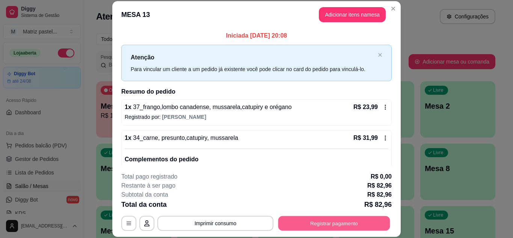
click at [300, 219] on button "Registrar pagamento" at bounding box center [334, 223] width 112 height 15
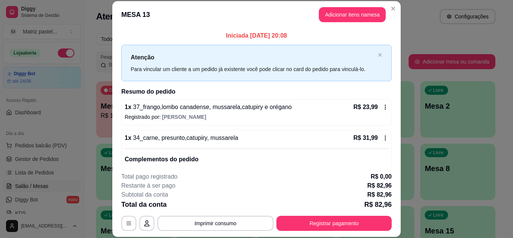
click at [298, 117] on div "Débito" at bounding box center [307, 115] width 19 height 10
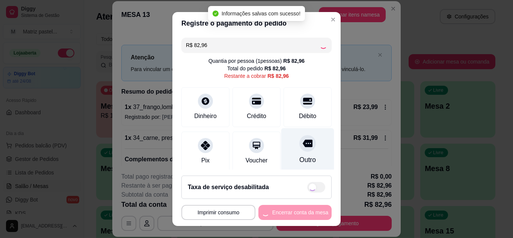
type input "R$ 0,00"
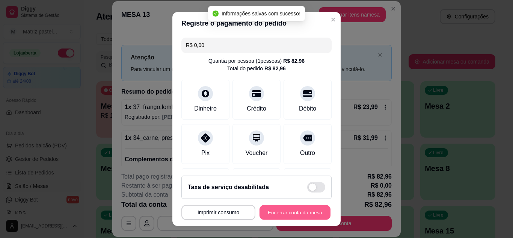
click at [290, 215] on button "Encerrar conta da mesa" at bounding box center [295, 212] width 71 height 15
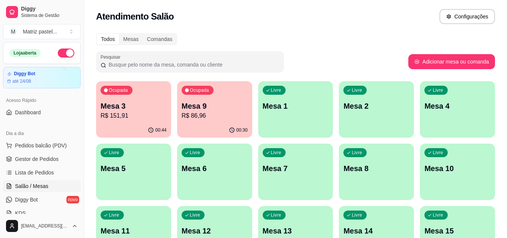
click at [152, 118] on p "R$ 151,91" at bounding box center [134, 115] width 66 height 9
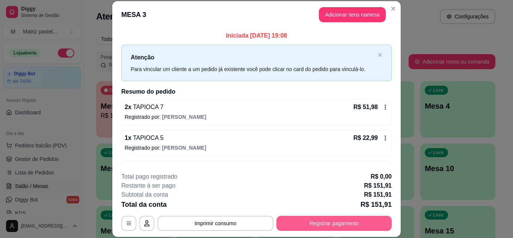
click at [317, 222] on button "Registrar pagamento" at bounding box center [333, 223] width 115 height 15
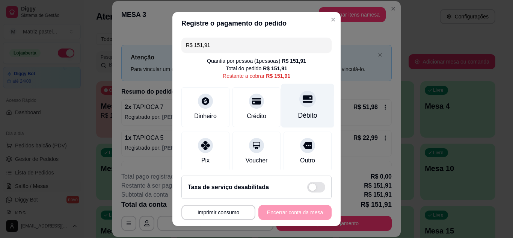
click at [299, 106] on div at bounding box center [307, 99] width 17 height 17
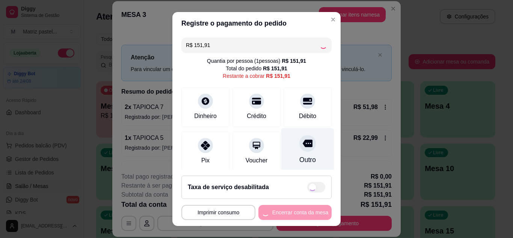
type input "R$ 0,00"
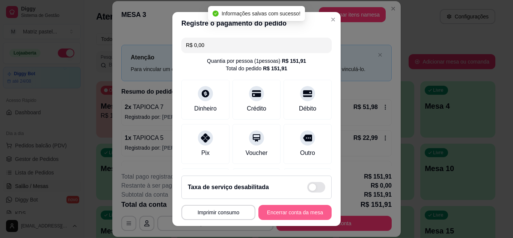
click at [285, 214] on button "Encerrar conta da mesa" at bounding box center [294, 212] width 73 height 15
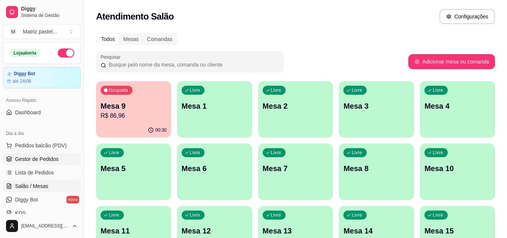
click at [41, 157] on span "Gestor de Pedidos" at bounding box center [37, 159] width 44 height 8
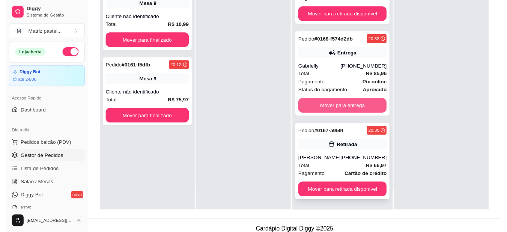
scroll to position [113, 0]
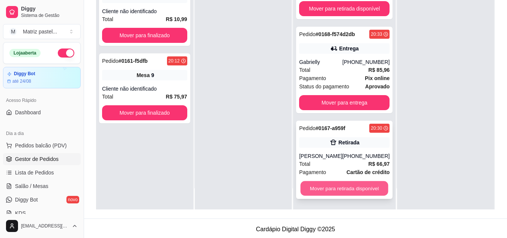
click at [332, 183] on button "Mover para retirada disponível" at bounding box center [345, 188] width 88 height 15
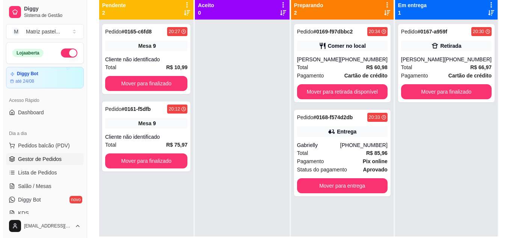
scroll to position [38, 0]
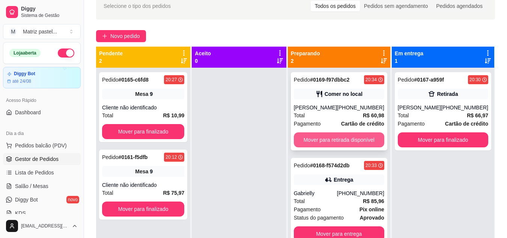
click at [362, 135] on button "Mover para retirada disponível" at bounding box center [339, 139] width 91 height 15
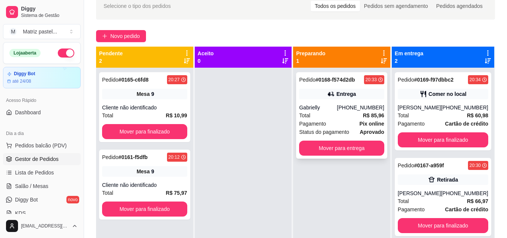
click at [348, 117] on div "Total R$ 85,96" at bounding box center [341, 115] width 85 height 8
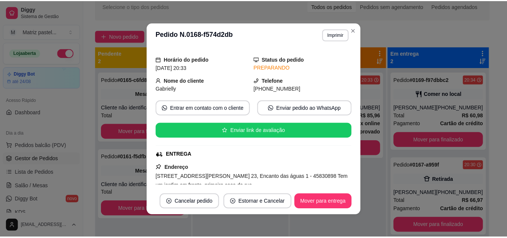
scroll to position [0, 0]
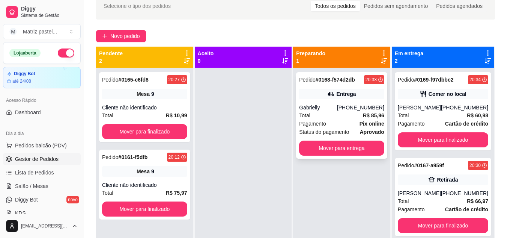
click at [319, 86] on div "Pedido # 0168-f574d2db 20:33 Entrega Gabrielly [PHONE_NUMBER] Total R$ 85,96 Pa…" at bounding box center [341, 115] width 91 height 86
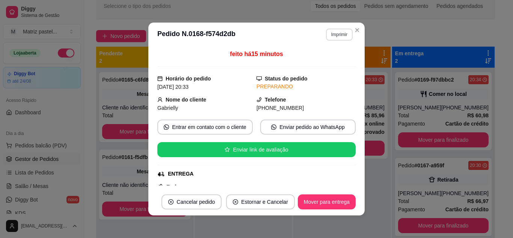
click at [337, 39] on button "Imprimir" at bounding box center [339, 35] width 27 height 12
click at [332, 60] on button "IMPRESSORA" at bounding box center [323, 61] width 53 height 12
click at [354, 33] on icon "Close" at bounding box center [357, 30] width 6 height 6
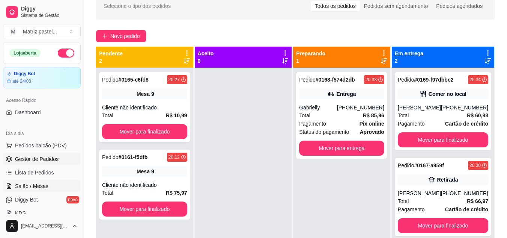
click at [25, 183] on span "Salão / Mesas" at bounding box center [31, 186] width 33 height 8
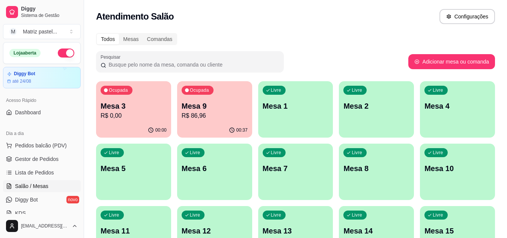
click at [196, 125] on div "00:37" at bounding box center [214, 130] width 75 height 15
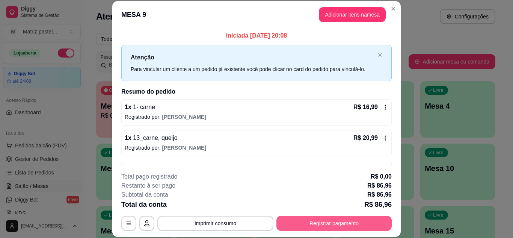
click at [325, 226] on button "Registrar pagamento" at bounding box center [333, 223] width 115 height 15
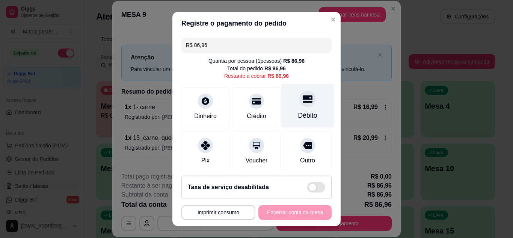
click at [306, 111] on div "Débito" at bounding box center [307, 105] width 53 height 44
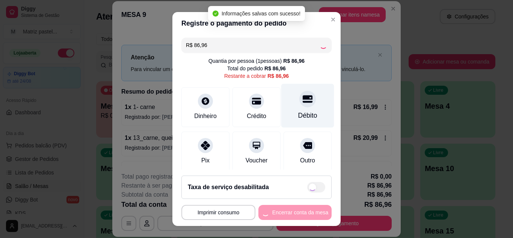
type input "R$ 0,00"
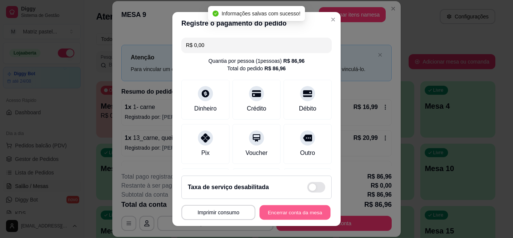
click at [294, 211] on button "Encerrar conta da mesa" at bounding box center [295, 212] width 71 height 15
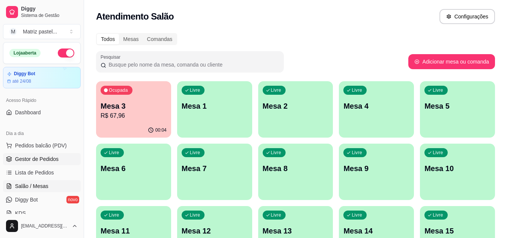
click at [39, 158] on span "Gestor de Pedidos" at bounding box center [37, 159] width 44 height 8
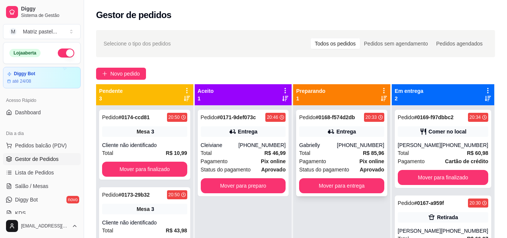
click at [321, 142] on div "Gabrielly" at bounding box center [318, 145] width 38 height 8
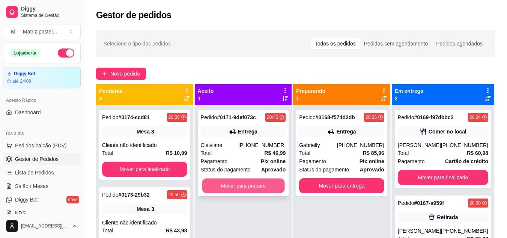
click at [240, 184] on button "Mover para preparo" at bounding box center [243, 185] width 83 height 15
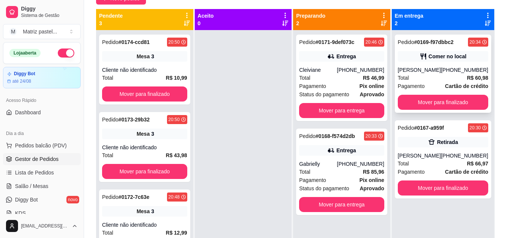
click at [424, 61] on div "Comer no local" at bounding box center [443, 56] width 91 height 11
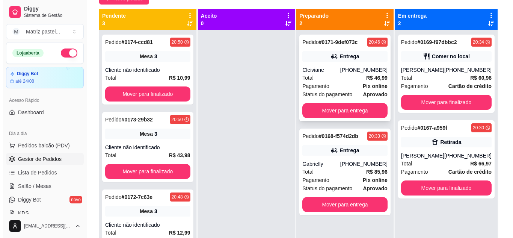
scroll to position [21, 0]
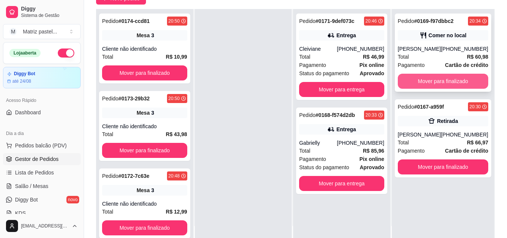
click at [427, 86] on button "Mover para finalizado" at bounding box center [443, 81] width 91 height 15
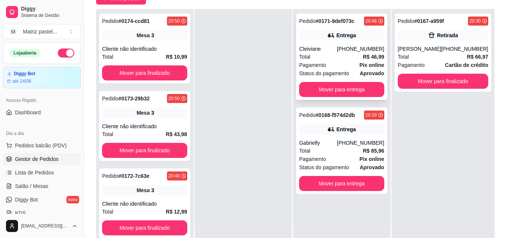
click at [332, 47] on div "Cleiviane" at bounding box center [318, 49] width 38 height 8
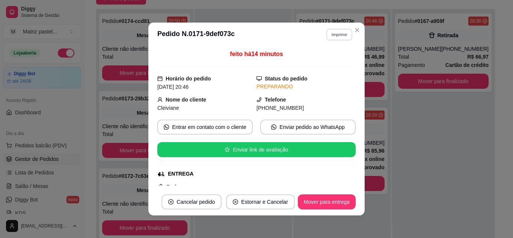
click at [335, 37] on button "Imprimir" at bounding box center [339, 35] width 26 height 12
click at [330, 63] on button "IMPRESSORA" at bounding box center [323, 61] width 54 height 12
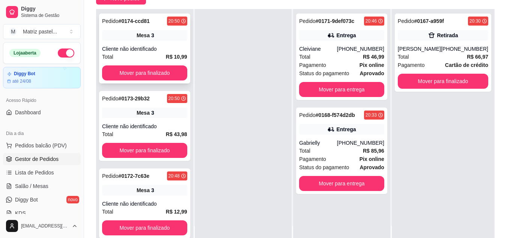
click at [138, 41] on div "Pedido # 0174-ccd81 20:50 Mesa 3 Cliente não identificado Total R$ 10,99 Mover …" at bounding box center [144, 49] width 91 height 70
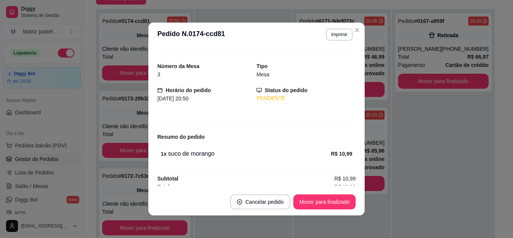
scroll to position [18, 0]
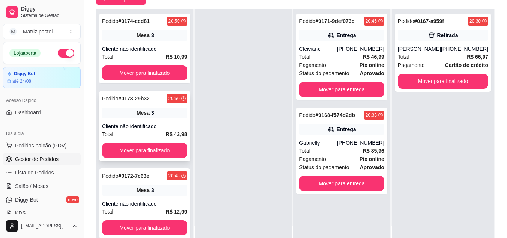
click at [163, 116] on div "Mesa 3" at bounding box center [144, 112] width 85 height 11
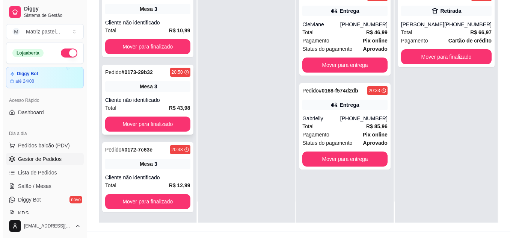
scroll to position [113, 0]
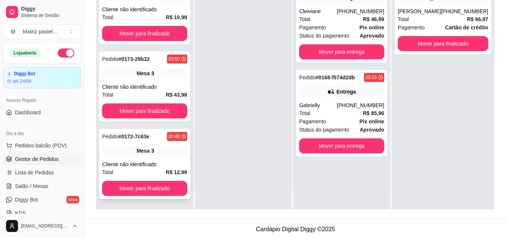
click at [140, 140] on div "Pedido # 0172-7c63e" at bounding box center [125, 136] width 47 height 9
click at [312, 147] on button "Mover para entrega" at bounding box center [341, 145] width 85 height 15
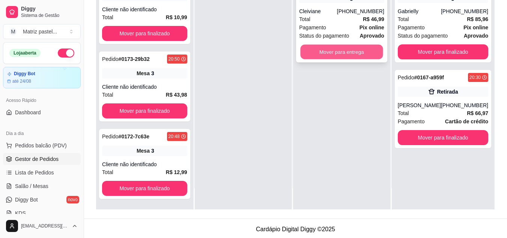
click at [328, 56] on button "Mover para entrega" at bounding box center [342, 52] width 83 height 15
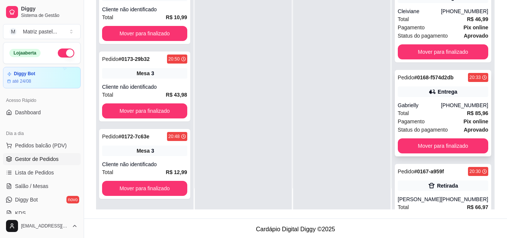
click at [430, 95] on icon at bounding box center [433, 92] width 8 height 8
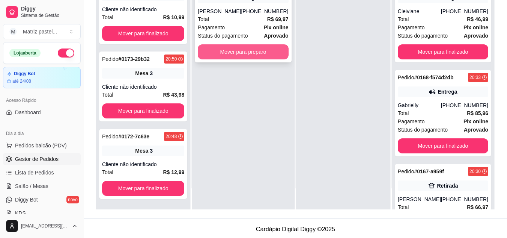
click at [231, 52] on button "Mover para preparo" at bounding box center [243, 51] width 91 height 15
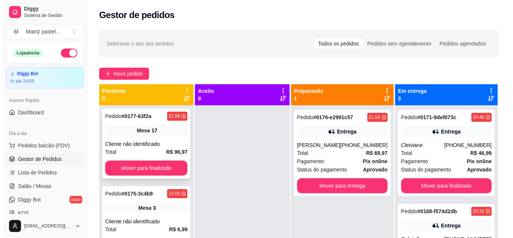
scroll to position [0, 0]
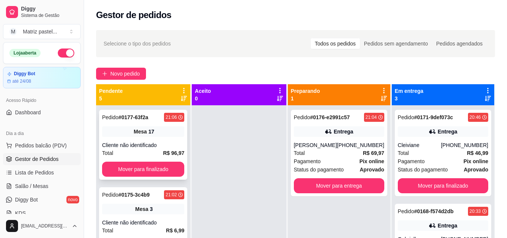
click at [171, 123] on div "Pedido # 0177-63f2a 21:06 Mesa 17 Cliente não identificado Total R$ 96,97 Mover…" at bounding box center [143, 145] width 88 height 70
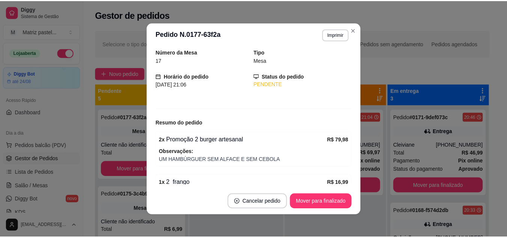
scroll to position [38, 0]
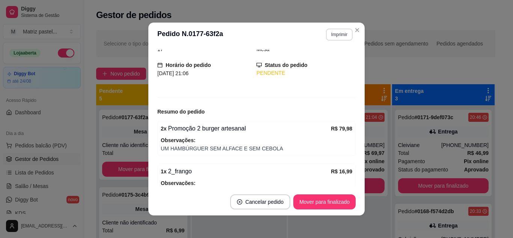
click at [350, 33] on section "**********" at bounding box center [256, 119] width 216 height 193
click at [360, 35] on header "**********" at bounding box center [256, 35] width 216 height 24
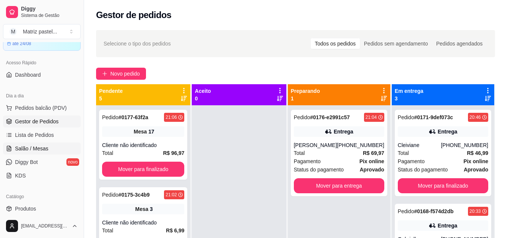
click at [33, 147] on span "Salão / Mesas" at bounding box center [31, 149] width 33 height 8
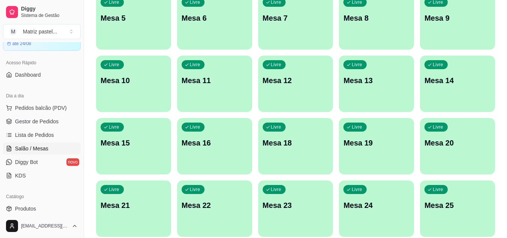
scroll to position [180, 0]
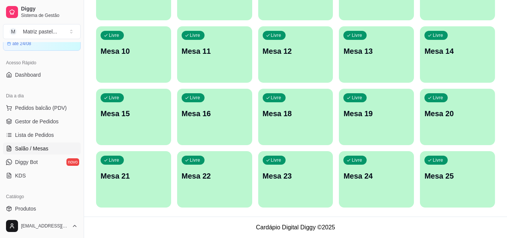
click at [452, 177] on p "Mesa 25" at bounding box center [458, 176] width 66 height 11
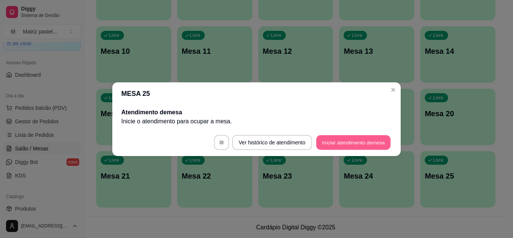
click at [336, 145] on button "Iniciar atendimento de mesa" at bounding box center [353, 142] width 74 height 15
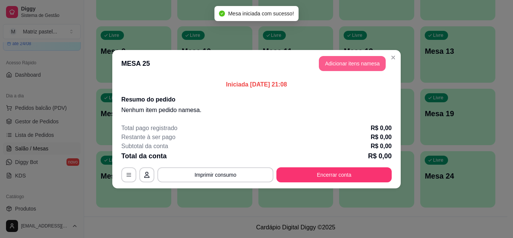
click at [346, 64] on button "Adicionar itens na mesa" at bounding box center [352, 63] width 67 height 15
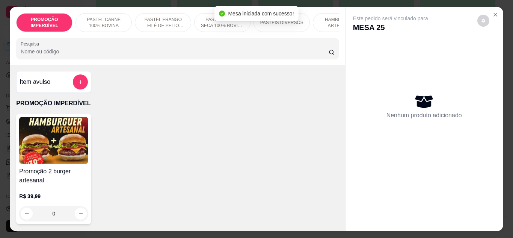
click at [128, 53] on input "Pesquisa" at bounding box center [175, 52] width 308 height 8
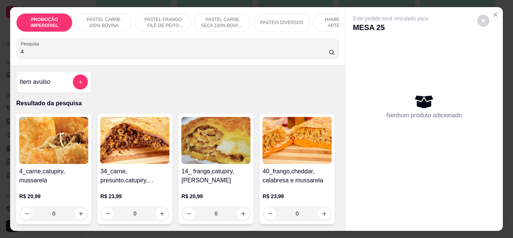
type input "4"
click at [81, 218] on div "0" at bounding box center [53, 213] width 69 height 15
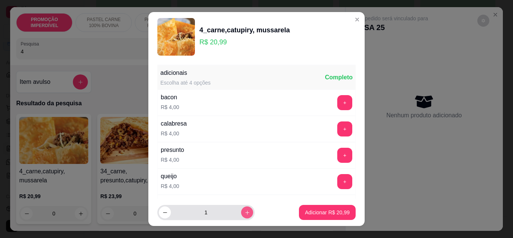
click at [245, 211] on icon "increase-product-quantity" at bounding box center [248, 213] width 6 height 6
type input "2"
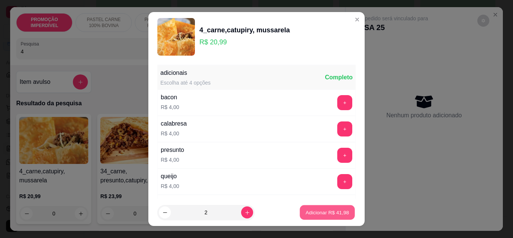
click at [332, 211] on p "Adicionar R$ 41,98" at bounding box center [328, 212] width 44 height 7
type input "2"
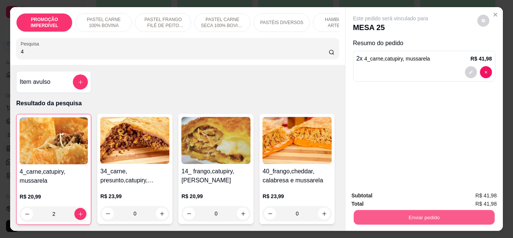
click at [396, 213] on button "Enviar pedido" at bounding box center [423, 217] width 141 height 15
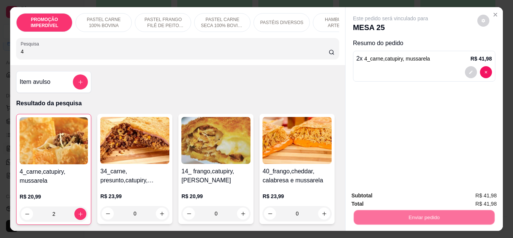
click at [390, 198] on button "Não registrar e enviar pedido" at bounding box center [399, 196] width 78 height 14
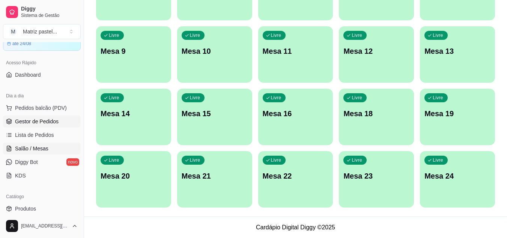
click at [38, 121] on span "Gestor de Pedidos" at bounding box center [37, 122] width 44 height 8
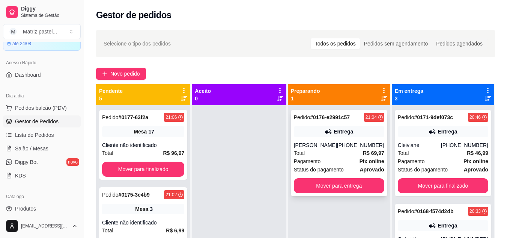
click at [370, 141] on div "Pedido # 0176-e2991c57 21:04 Entrega [PERSON_NAME] [PHONE_NUMBER] Total R$ 69,9…" at bounding box center [339, 153] width 97 height 86
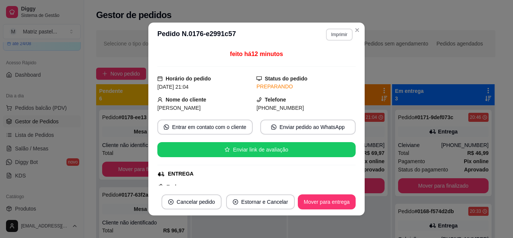
click at [341, 35] on button "Imprimir" at bounding box center [339, 35] width 27 height 12
click at [334, 63] on button "IMPRESSORA" at bounding box center [323, 61] width 54 height 12
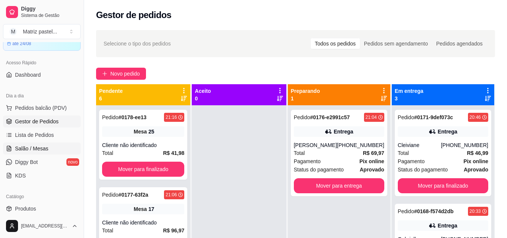
click at [32, 153] on link "Salão / Mesas" at bounding box center [42, 148] width 78 height 12
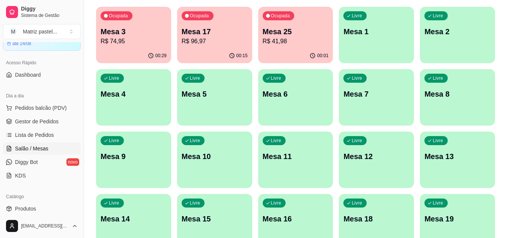
scroll to position [75, 0]
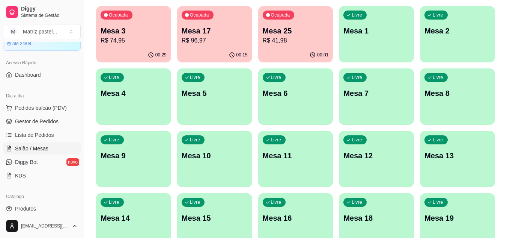
click at [299, 47] on div "Ocupada Mesa 25 R$ 41,98" at bounding box center [295, 27] width 75 height 42
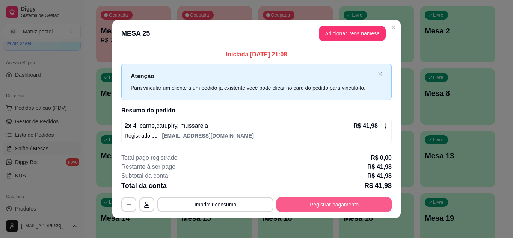
click at [328, 210] on button "Registrar pagamento" at bounding box center [333, 204] width 115 height 15
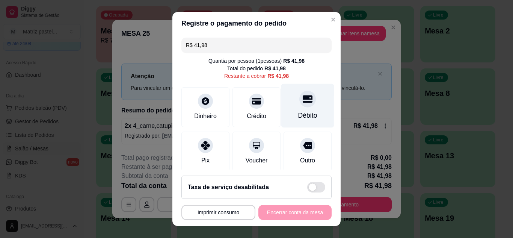
click at [301, 93] on div at bounding box center [307, 99] width 17 height 17
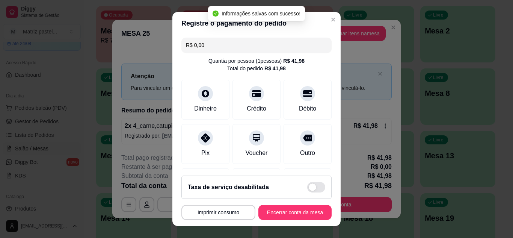
type input "R$ 0,00"
click at [299, 214] on button "Encerrar conta da mesa" at bounding box center [295, 212] width 71 height 15
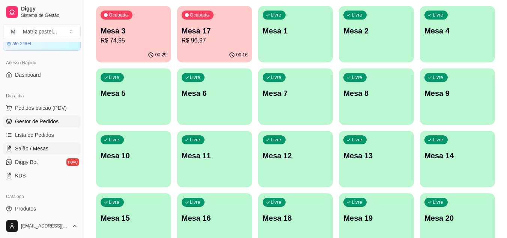
click at [41, 122] on span "Gestor de Pedidos" at bounding box center [37, 122] width 44 height 8
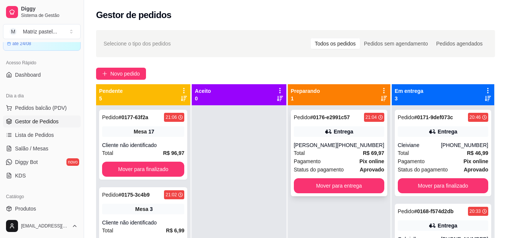
scroll to position [21, 0]
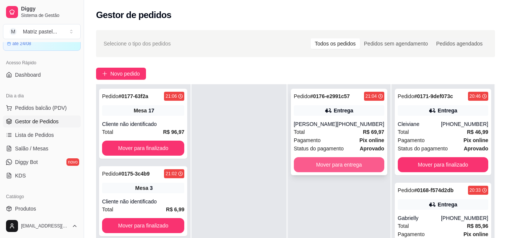
click at [331, 162] on button "Mover para entrega" at bounding box center [339, 164] width 91 height 15
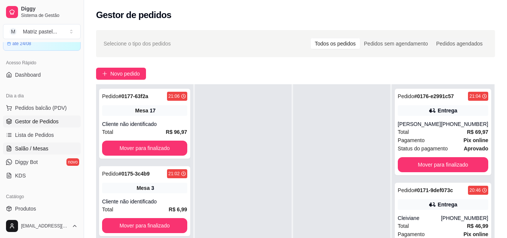
click at [45, 151] on span "Salão / Mesas" at bounding box center [31, 149] width 33 height 8
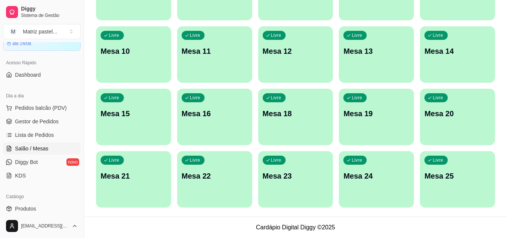
scroll to position [29, 0]
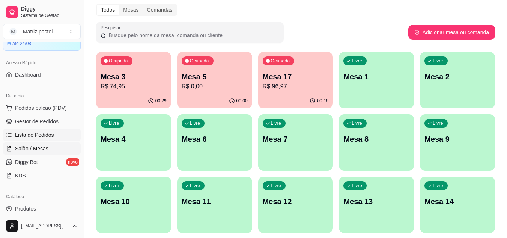
click at [45, 134] on span "Lista de Pedidos" at bounding box center [34, 135] width 39 height 8
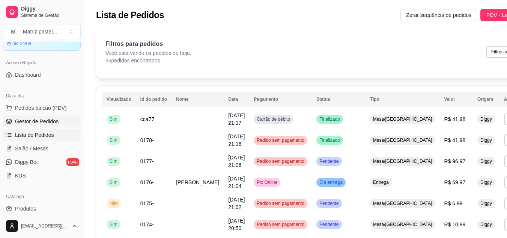
click at [36, 120] on span "Gestor de Pedidos" at bounding box center [37, 122] width 44 height 8
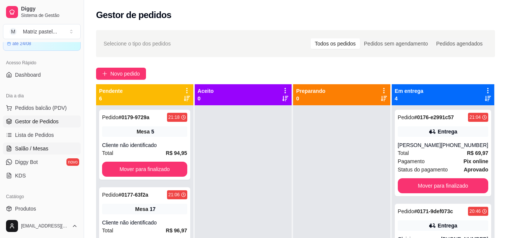
click at [38, 149] on span "Salão / Mesas" at bounding box center [31, 149] width 33 height 8
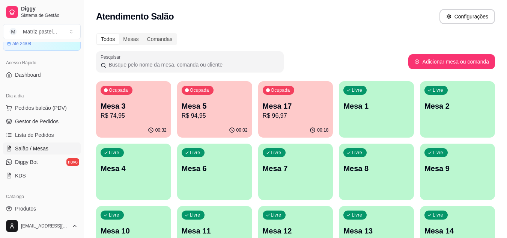
click at [171, 120] on div "Ocupada Mesa 3 R$ 74,95 00:32 Ocupada Mesa 5 R$ 94,95 00:02 Ocupada Mesa 17 R$ …" at bounding box center [295, 234] width 399 height 306
click at [115, 128] on div "00:32" at bounding box center [133, 129] width 73 height 14
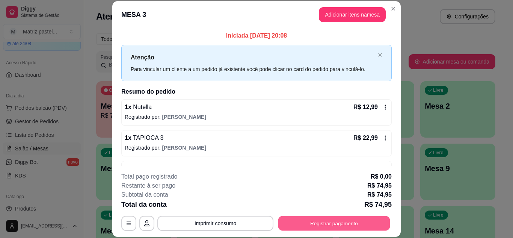
click at [317, 221] on button "Registrar pagamento" at bounding box center [334, 223] width 112 height 15
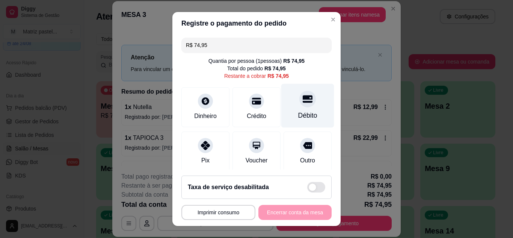
click at [300, 112] on div "Débito" at bounding box center [307, 115] width 19 height 10
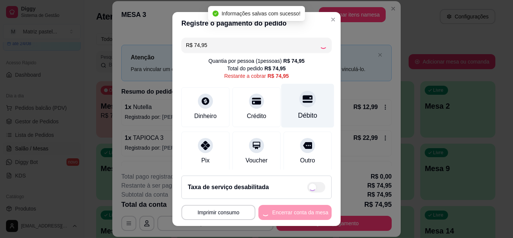
type input "R$ 0,00"
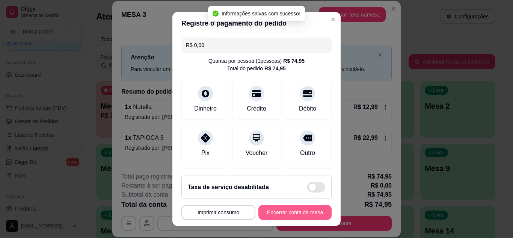
click at [304, 217] on button "Encerrar conta da mesa" at bounding box center [294, 212] width 73 height 15
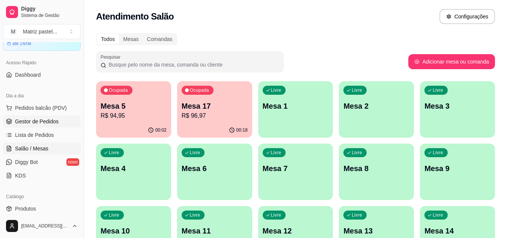
click at [56, 118] on span "Gestor de Pedidos" at bounding box center [37, 122] width 44 height 8
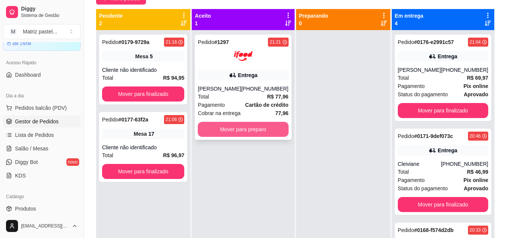
click at [229, 126] on button "Mover para preparo" at bounding box center [243, 129] width 91 height 15
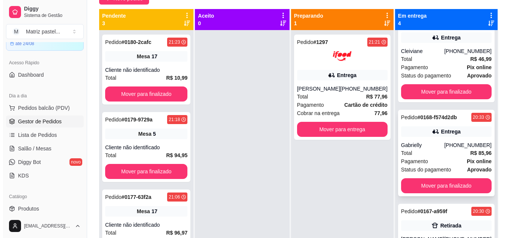
scroll to position [137, 0]
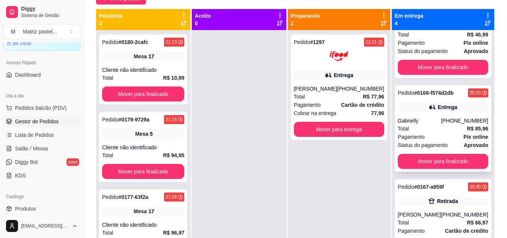
click at [432, 115] on div "Pedido # 0168-f574d2db 20:33 Entrega Gabrielly [PHONE_NUMBER] Total R$ 85,96 Pa…" at bounding box center [443, 128] width 97 height 86
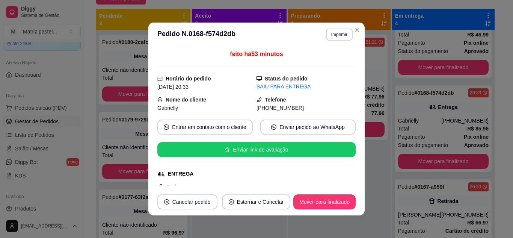
scroll to position [38, 0]
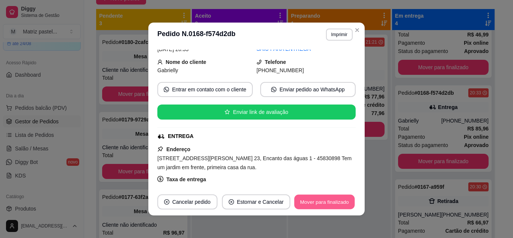
click at [318, 202] on button "Mover para finalizado" at bounding box center [324, 202] width 60 height 15
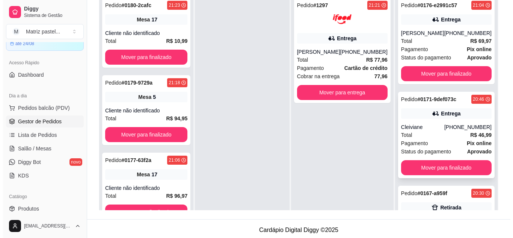
scroll to position [77, 0]
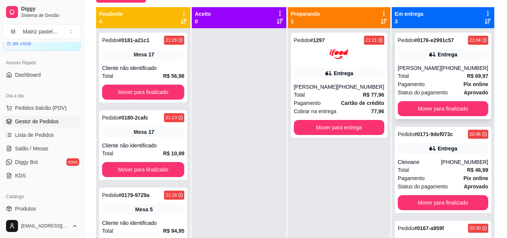
click at [432, 112] on button "Mover para finalizado" at bounding box center [443, 108] width 91 height 15
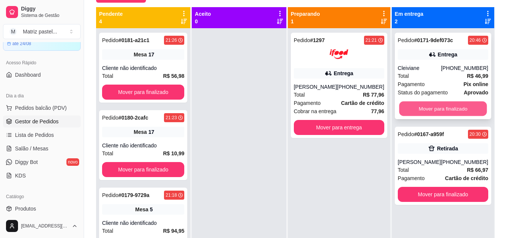
click at [428, 106] on button "Mover para finalizado" at bounding box center [443, 108] width 88 height 15
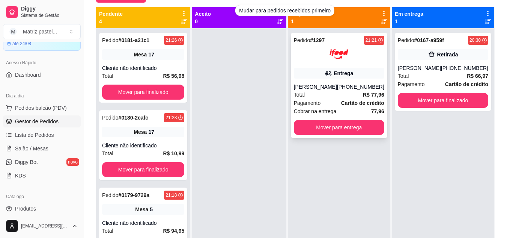
click at [338, 80] on div "Pedido # 1297 21:21 Entrega [PERSON_NAME] [PHONE_NUMBER] Total R$ 77,96 Pagamen…" at bounding box center [339, 85] width 97 height 105
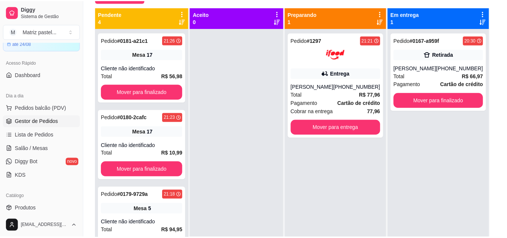
scroll to position [38, 0]
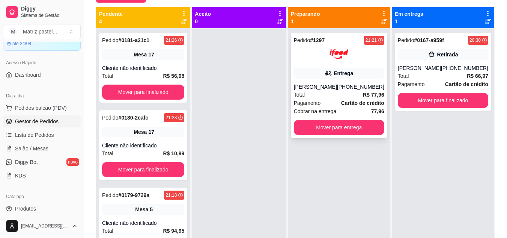
click at [362, 76] on div "Entrega" at bounding box center [339, 73] width 91 height 11
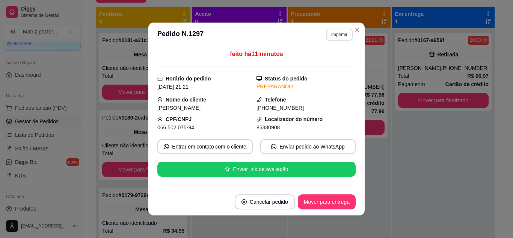
click at [340, 38] on button "Imprimir" at bounding box center [339, 35] width 27 height 12
click at [334, 60] on button "IMPRESSORA" at bounding box center [323, 61] width 53 height 12
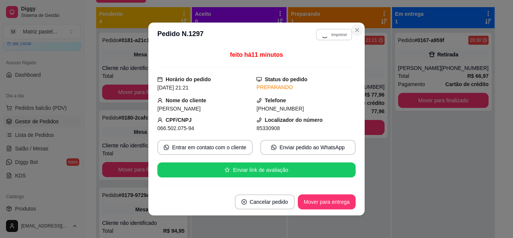
click at [354, 31] on icon "Close" at bounding box center [357, 30] width 6 height 6
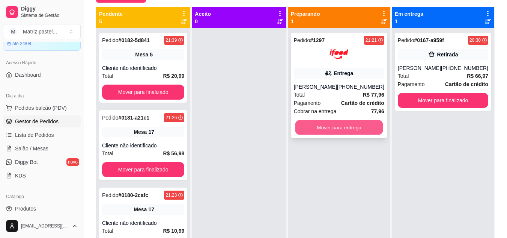
click at [355, 127] on button "Mover para entrega" at bounding box center [339, 127] width 88 height 15
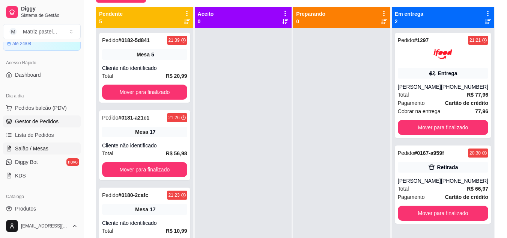
click at [47, 147] on span "Salão / Mesas" at bounding box center [31, 149] width 33 height 8
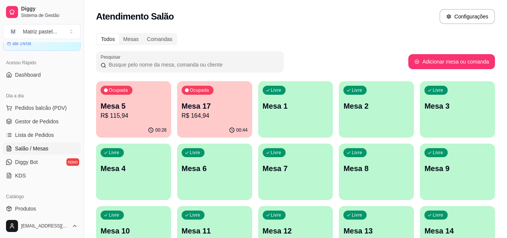
click at [130, 116] on p "R$ 115,94" at bounding box center [134, 115] width 66 height 9
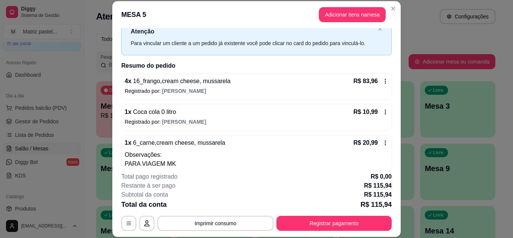
scroll to position [38, 0]
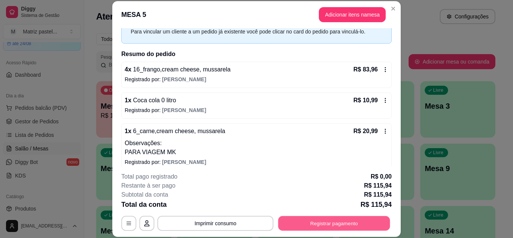
click at [302, 230] on button "Registrar pagamento" at bounding box center [334, 223] width 112 height 15
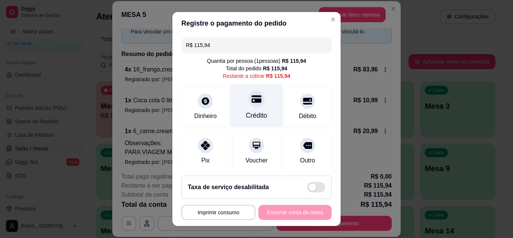
click at [249, 112] on div "Crédito" at bounding box center [256, 115] width 21 height 10
type input "R$ 0,00"
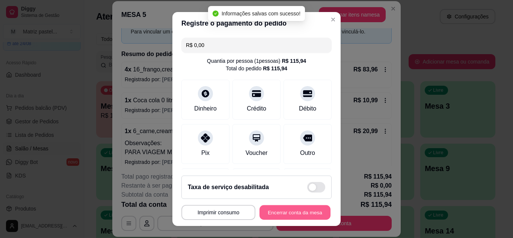
click at [285, 211] on button "Encerrar conta da mesa" at bounding box center [295, 212] width 71 height 15
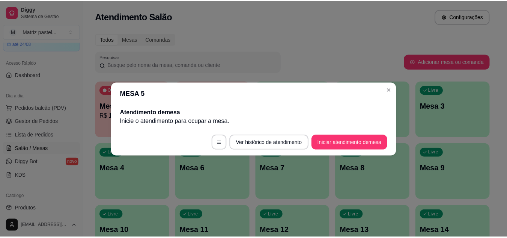
scroll to position [0, 0]
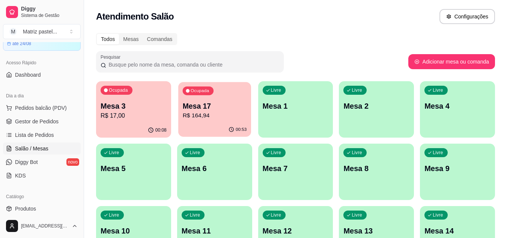
click at [204, 99] on div "Ocupada Mesa 17 R$ 164,94" at bounding box center [214, 102] width 73 height 41
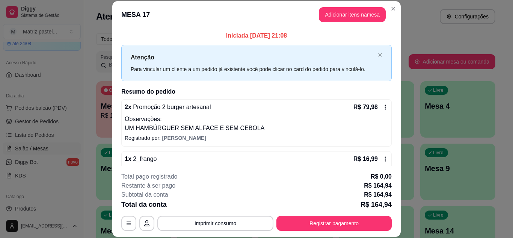
drag, startPoint x: 299, startPoint y: 213, endPoint x: 303, endPoint y: 218, distance: 6.2
click at [300, 214] on div "**********" at bounding box center [256, 201] width 270 height 59
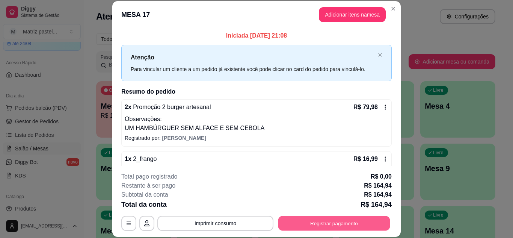
click at [303, 218] on button "Registrar pagamento" at bounding box center [334, 223] width 112 height 15
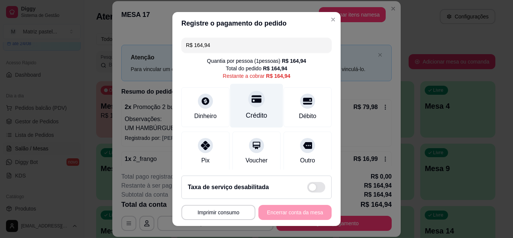
click at [258, 118] on div "Crédito" at bounding box center [256, 115] width 21 height 10
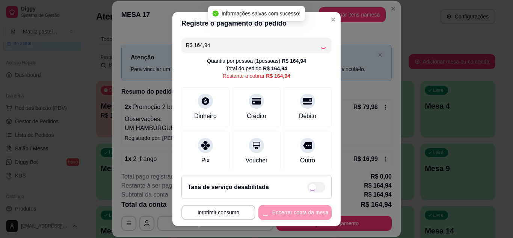
type input "R$ 0,00"
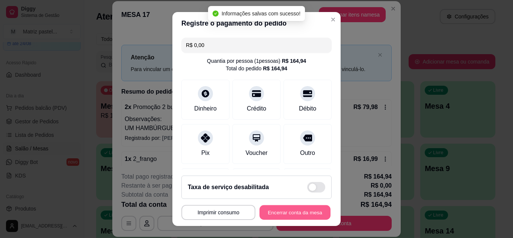
click at [306, 219] on button "Encerrar conta da mesa" at bounding box center [295, 212] width 71 height 15
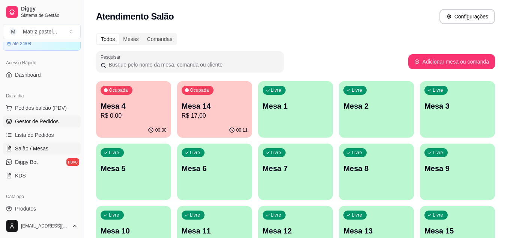
click at [28, 116] on link "Gestor de Pedidos" at bounding box center [42, 121] width 78 height 12
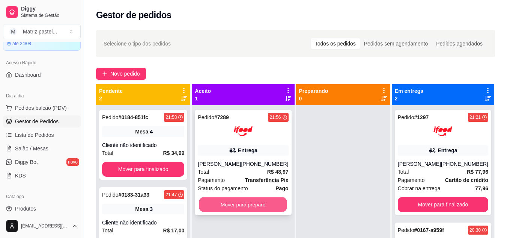
click at [241, 199] on button "Mover para preparo" at bounding box center [243, 204] width 88 height 15
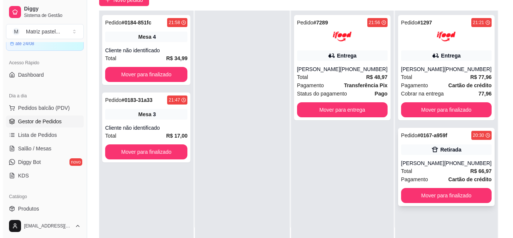
scroll to position [75, 0]
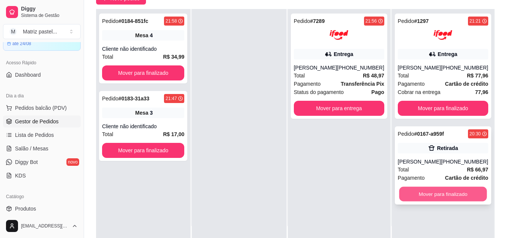
click at [429, 190] on button "Mover para finalizado" at bounding box center [443, 194] width 88 height 15
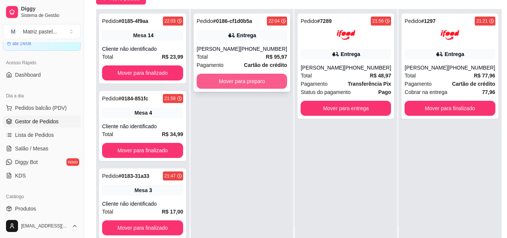
click at [231, 77] on button "Mover para preparo" at bounding box center [242, 81] width 91 height 15
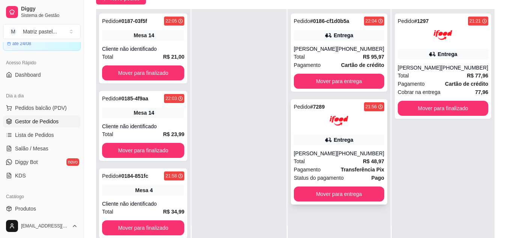
click at [334, 143] on div "Entrega" at bounding box center [339, 139] width 91 height 11
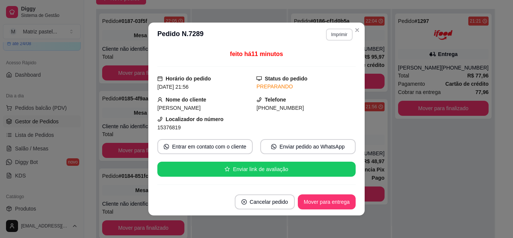
click at [339, 35] on button "Imprimir" at bounding box center [339, 35] width 27 height 12
click at [333, 60] on button "IMPRESSORA" at bounding box center [323, 61] width 53 height 12
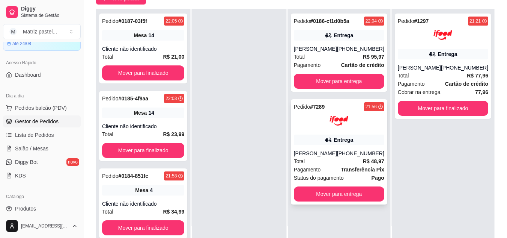
click at [354, 124] on div at bounding box center [339, 120] width 91 height 19
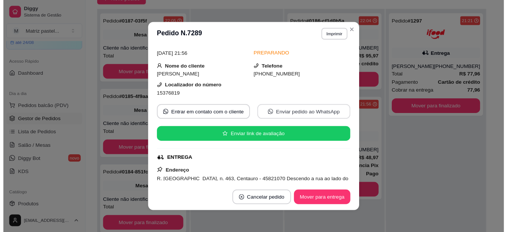
scroll to position [38, 0]
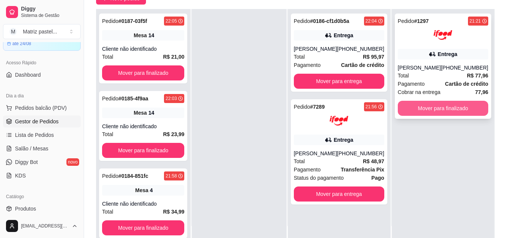
click at [435, 110] on button "Mover para finalizado" at bounding box center [443, 108] width 91 height 15
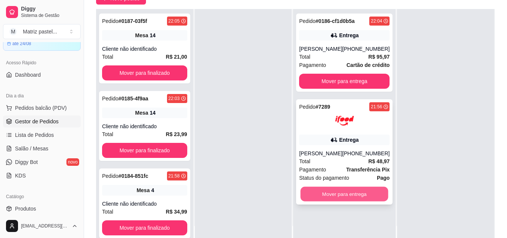
click at [362, 198] on button "Mover para entrega" at bounding box center [345, 194] width 88 height 15
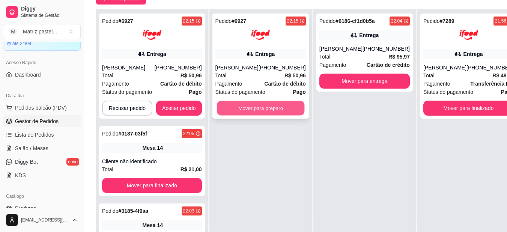
click at [276, 114] on button "Mover para preparo" at bounding box center [261, 108] width 88 height 15
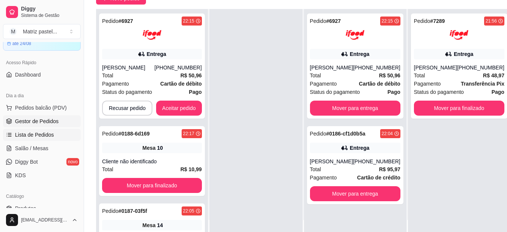
click at [42, 137] on span "Lista de Pedidos" at bounding box center [34, 135] width 39 height 8
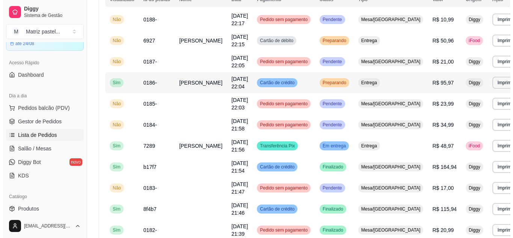
scroll to position [113, 0]
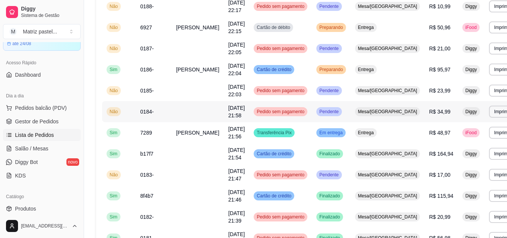
click at [336, 115] on div "Pendente" at bounding box center [329, 111] width 25 height 9
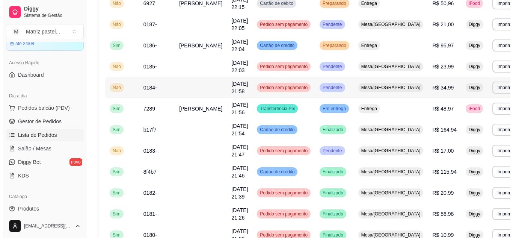
scroll to position [150, 0]
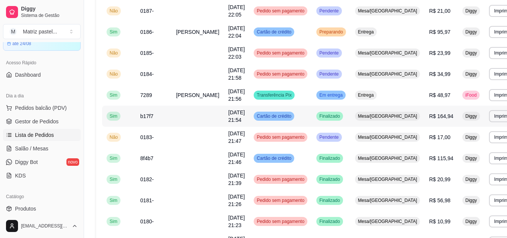
click at [345, 119] on td "Finalizado" at bounding box center [331, 116] width 39 height 21
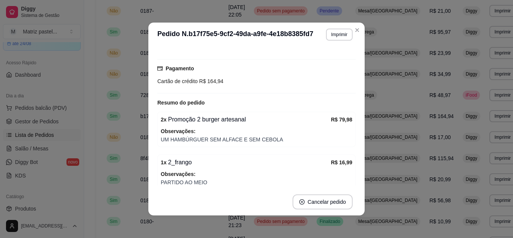
scroll to position [75, 0]
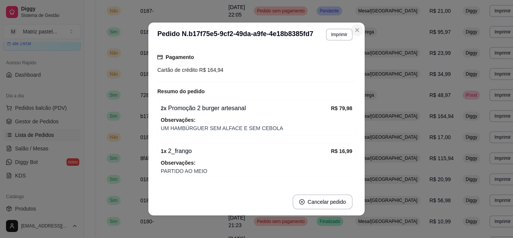
click at [330, 108] on section "**********" at bounding box center [256, 119] width 216 height 193
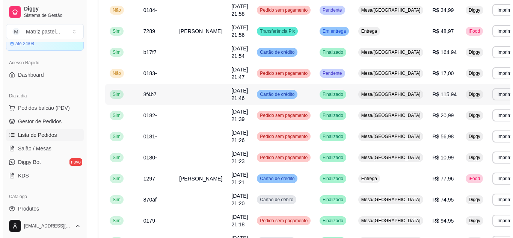
scroll to position [225, 0]
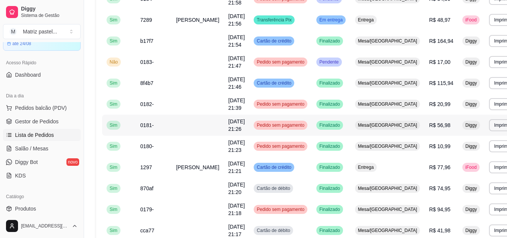
click at [320, 133] on td "Finalizado" at bounding box center [331, 125] width 39 height 21
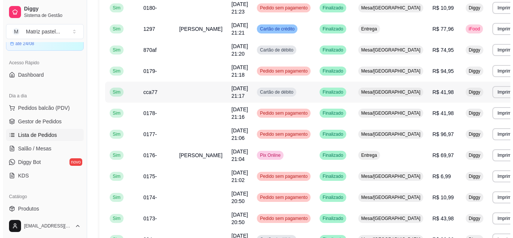
scroll to position [376, 0]
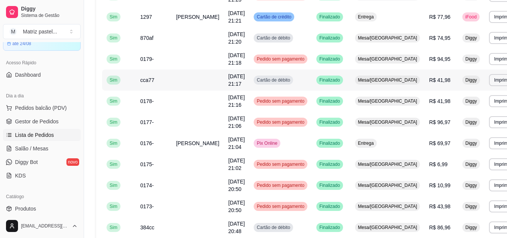
click at [359, 88] on td "Mesa/[GEOGRAPHIC_DATA]" at bounding box center [388, 79] width 74 height 21
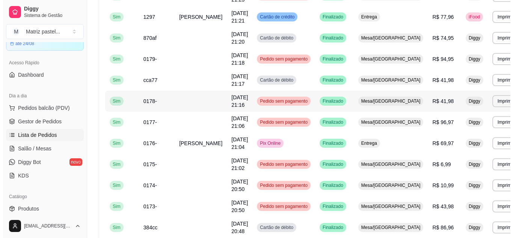
scroll to position [338, 0]
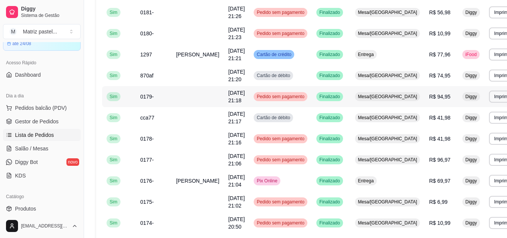
click at [318, 100] on div "Finalizado" at bounding box center [330, 96] width 27 height 9
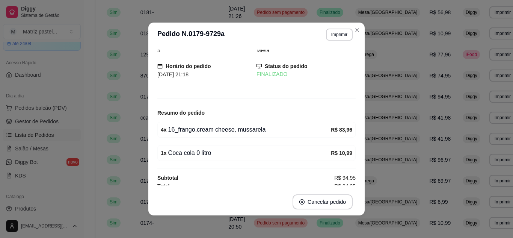
scroll to position [17, 0]
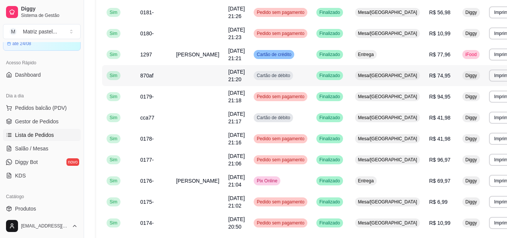
click at [283, 80] on div "Cartão de débito" at bounding box center [273, 75] width 39 height 9
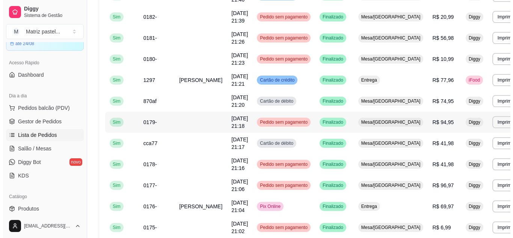
scroll to position [301, 0]
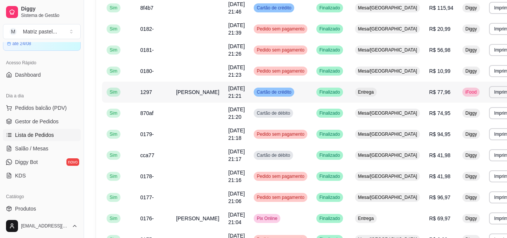
click at [318, 91] on span "Finalizado" at bounding box center [330, 92] width 24 height 6
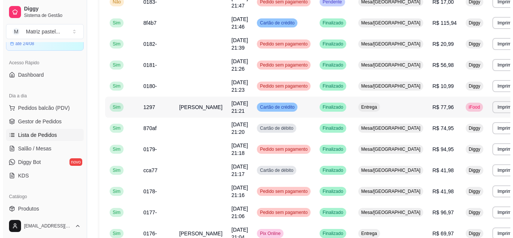
scroll to position [263, 0]
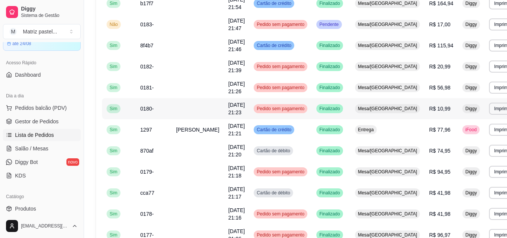
click at [329, 105] on div "Finalizado" at bounding box center [330, 108] width 27 height 9
click at [342, 83] on td "Finalizado" at bounding box center [331, 87] width 39 height 21
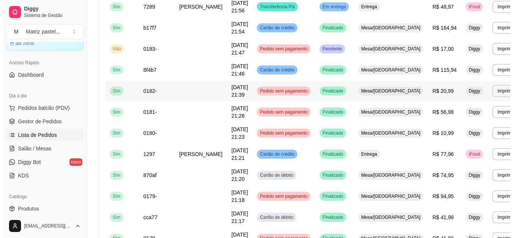
scroll to position [225, 0]
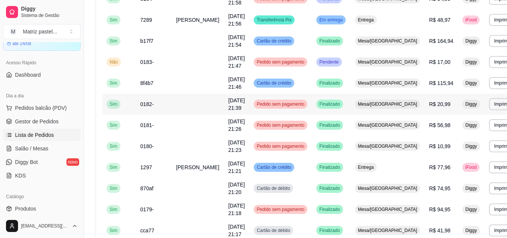
click at [351, 101] on td "Mesa/[GEOGRAPHIC_DATA]" at bounding box center [388, 104] width 74 height 21
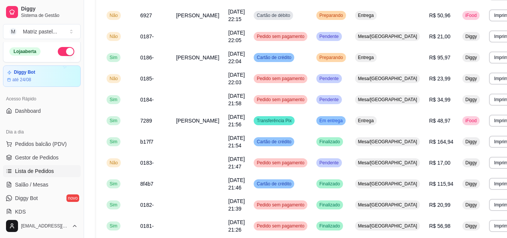
scroll to position [0, 0]
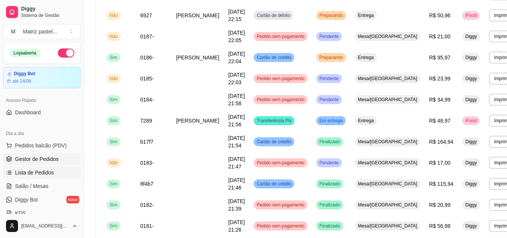
click at [30, 156] on span "Gestor de Pedidos" at bounding box center [37, 159] width 44 height 8
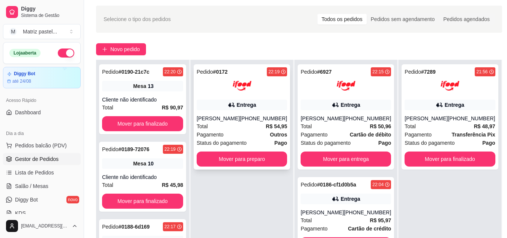
scroll to position [38, 0]
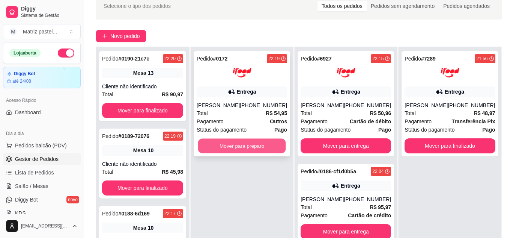
click at [262, 146] on button "Mover para preparo" at bounding box center [242, 146] width 88 height 15
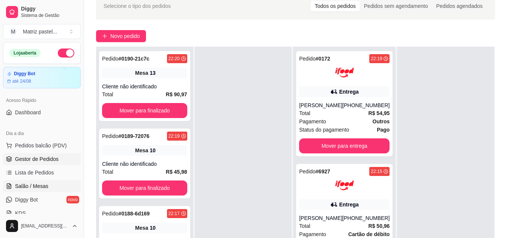
click at [57, 189] on link "Salão / Mesas" at bounding box center [42, 186] width 78 height 12
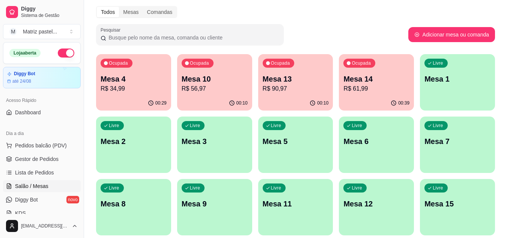
scroll to position [38, 0]
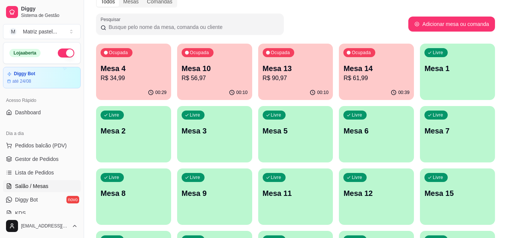
click at [382, 76] on p "R$ 61,99" at bounding box center [377, 78] width 66 height 9
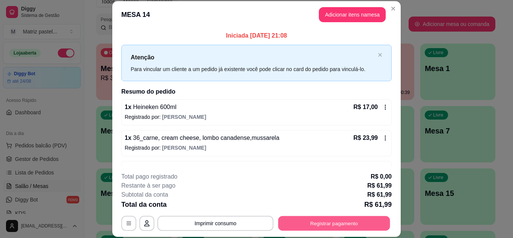
click at [322, 222] on button "Registrar pagamento" at bounding box center [334, 223] width 112 height 15
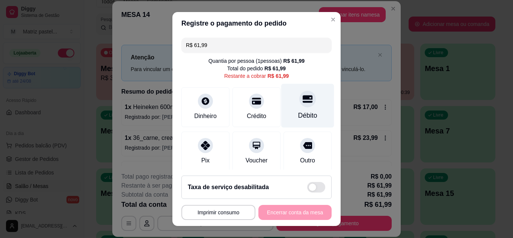
click at [297, 108] on div "Débito" at bounding box center [307, 105] width 53 height 44
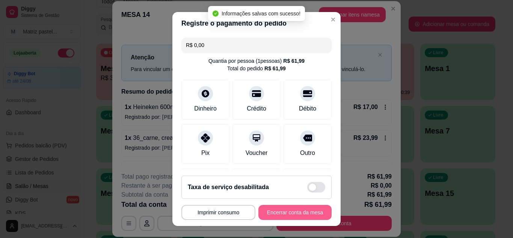
type input "R$ 0,00"
click at [286, 215] on button "Encerrar conta da mesa" at bounding box center [294, 212] width 73 height 15
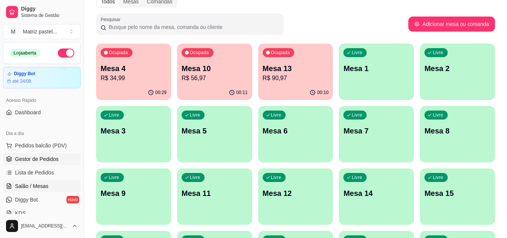
click at [57, 154] on link "Gestor de Pedidos" at bounding box center [42, 159] width 78 height 12
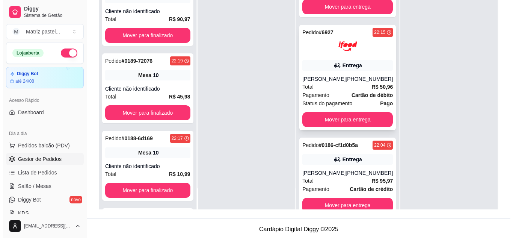
scroll to position [51, 0]
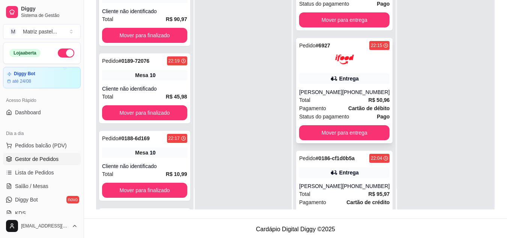
click at [323, 90] on div "[PERSON_NAME]" at bounding box center [320, 92] width 43 height 8
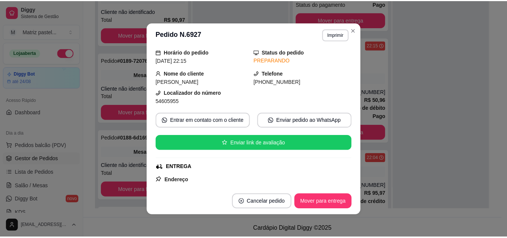
scroll to position [75, 0]
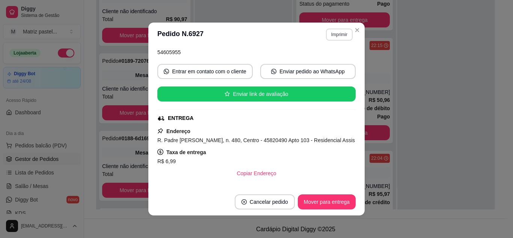
click at [334, 29] on button "Imprimir" at bounding box center [339, 35] width 27 height 12
click at [336, 56] on button "IMPRESSORA" at bounding box center [323, 61] width 54 height 12
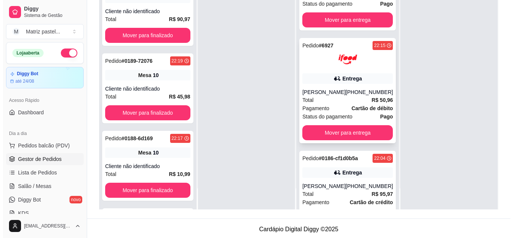
scroll to position [0, 0]
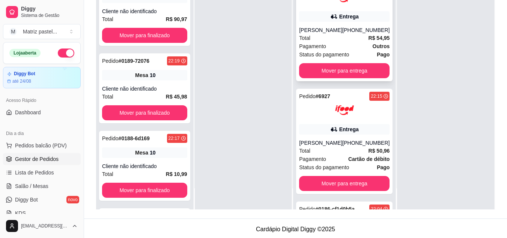
click at [341, 41] on div "Total R$ 54,95" at bounding box center [344, 38] width 91 height 8
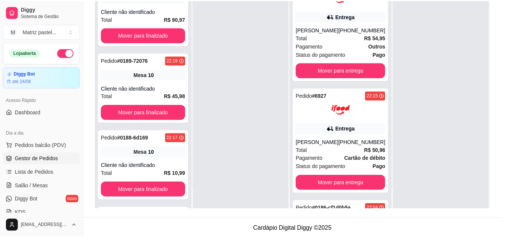
scroll to position [38, 0]
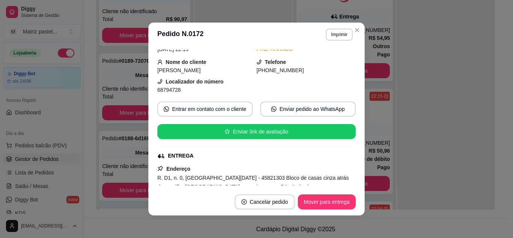
click at [329, 47] on div "feito há 7 minutos Horário do pedido [DATE] 22:19 Status do pedido PREPARANDO N…" at bounding box center [256, 118] width 216 height 142
click at [333, 36] on button "Imprimir" at bounding box center [339, 35] width 27 height 12
click at [328, 60] on button "IMPRESSORA" at bounding box center [323, 61] width 53 height 12
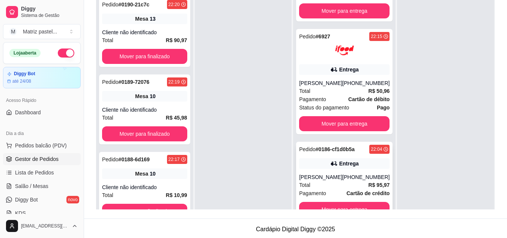
scroll to position [88, 0]
click at [349, 166] on div "Entrega" at bounding box center [350, 164] width 20 height 8
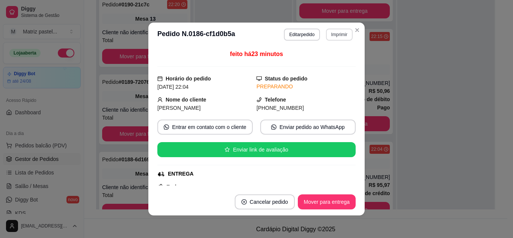
click at [345, 38] on button "Imprimir" at bounding box center [339, 35] width 27 height 12
click at [335, 58] on button "IMPRESSORA" at bounding box center [323, 61] width 53 height 12
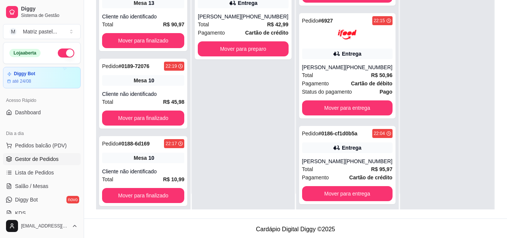
scroll to position [21, 0]
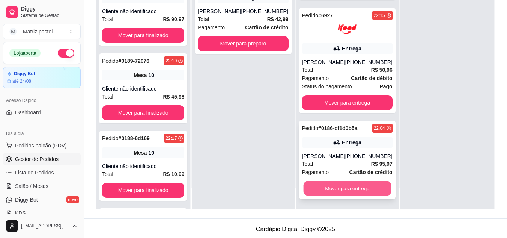
click at [317, 188] on button "Mover para entrega" at bounding box center [348, 188] width 88 height 15
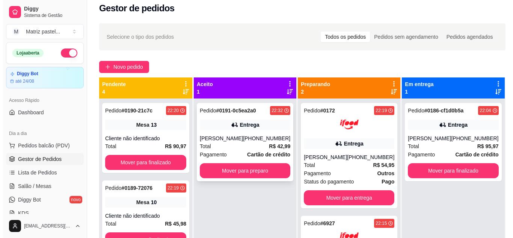
scroll to position [0, 0]
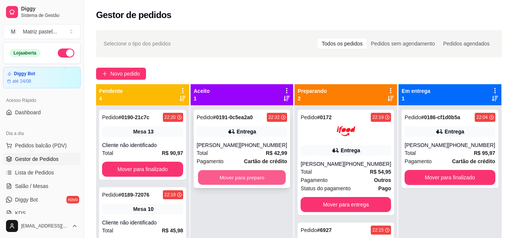
click at [261, 185] on button "Mover para preparo" at bounding box center [242, 177] width 88 height 15
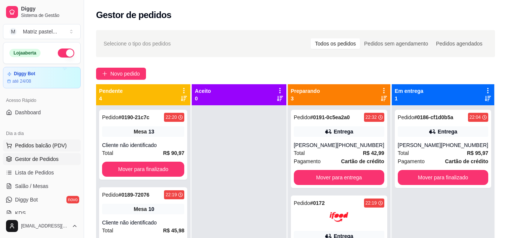
click at [50, 149] on button "Pedidos balcão (PDV)" at bounding box center [42, 145] width 78 height 12
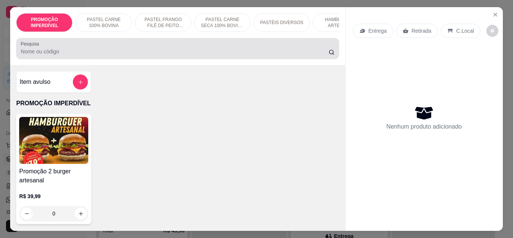
click at [94, 53] on input "Pesquisa" at bounding box center [175, 52] width 308 height 8
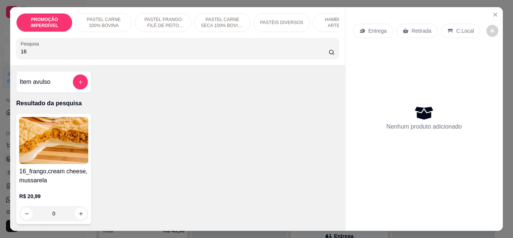
type input "16"
click at [74, 214] on div "0" at bounding box center [53, 213] width 69 height 15
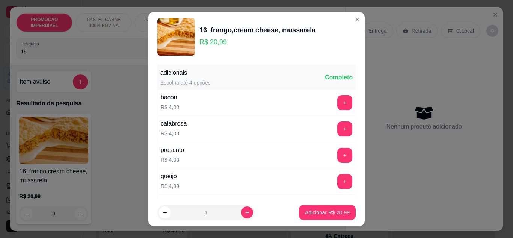
click at [291, 216] on footer "1 Adicionar R$ 20,99" at bounding box center [256, 212] width 216 height 27
click at [305, 213] on p "Adicionar R$ 20,99" at bounding box center [327, 212] width 45 height 8
type input "1"
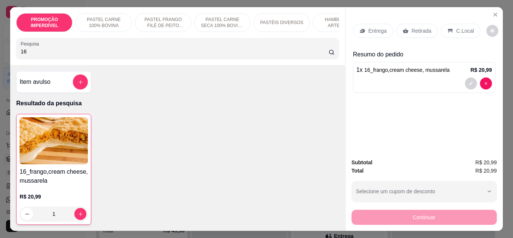
click at [353, 29] on div "Entrega" at bounding box center [373, 31] width 40 height 14
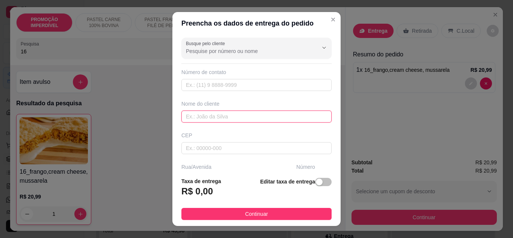
drag, startPoint x: 200, startPoint y: 115, endPoint x: 209, endPoint y: 109, distance: 10.8
click at [200, 115] on input "text" at bounding box center [256, 116] width 150 height 12
type input "v"
paste input "Isadora"
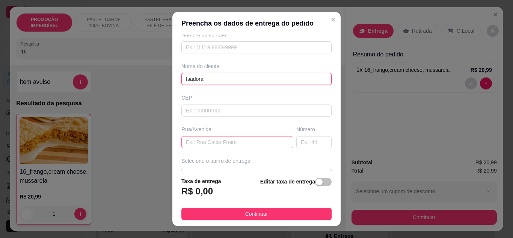
type input "Isadora"
click at [235, 138] on input "text" at bounding box center [237, 142] width 112 height 12
paste input "[PERSON_NAME]"
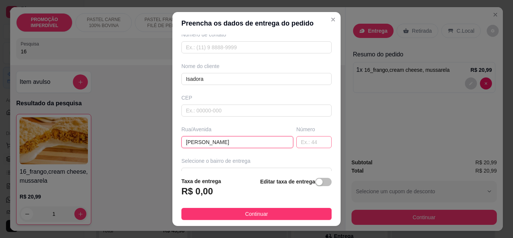
type input "[PERSON_NAME]"
click at [304, 143] on input "text" at bounding box center [313, 142] width 35 height 12
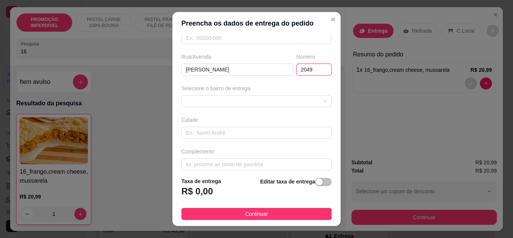
scroll to position [113, 0]
click at [250, 101] on span at bounding box center [256, 98] width 141 height 11
type input "2049"
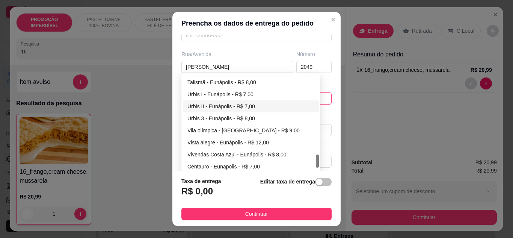
scroll to position [589, 0]
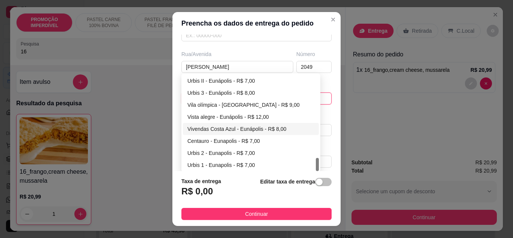
click at [218, 129] on div "Vivendas Costa Azul - Eunápolis - R$ 8,00" at bounding box center [250, 129] width 127 height 8
type input "Eunápolis"
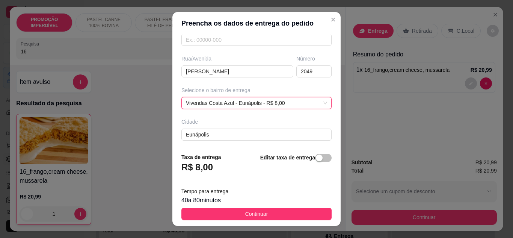
scroll to position [113, 0]
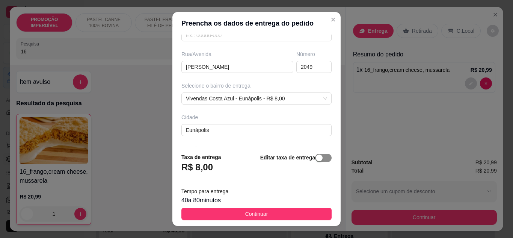
click at [316, 157] on div "button" at bounding box center [319, 157] width 7 height 7
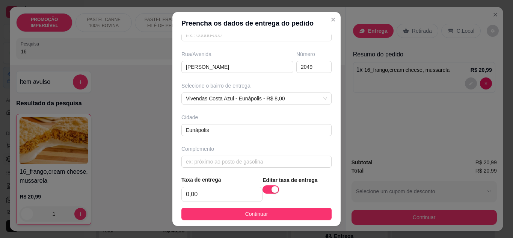
click at [285, 214] on button "Continuar" at bounding box center [256, 214] width 150 height 12
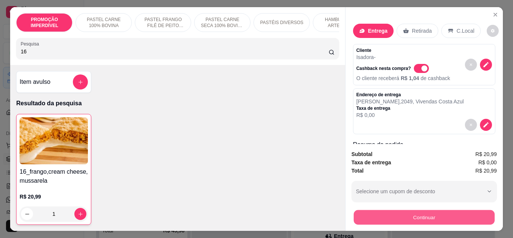
click at [394, 212] on button "Continuar" at bounding box center [423, 217] width 141 height 15
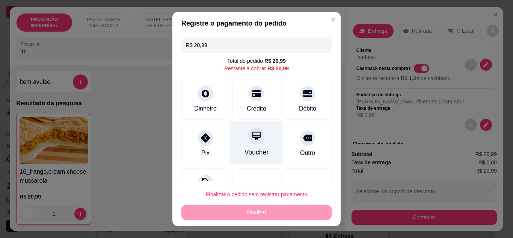
scroll to position [30, 0]
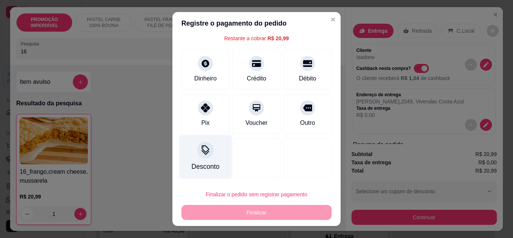
click at [210, 157] on div "Desconto" at bounding box center [205, 156] width 53 height 44
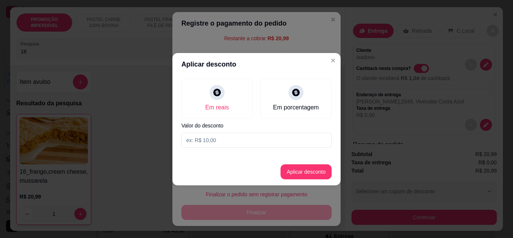
click at [210, 142] on input at bounding box center [256, 140] width 150 height 15
type input "20,98"
click at [300, 173] on button "Aplicar desconto" at bounding box center [306, 171] width 51 height 15
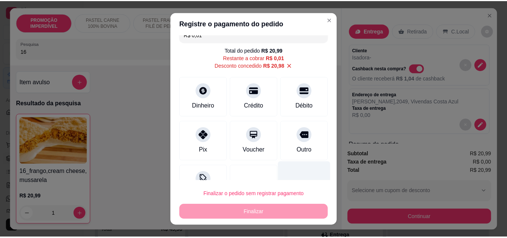
scroll to position [0, 0]
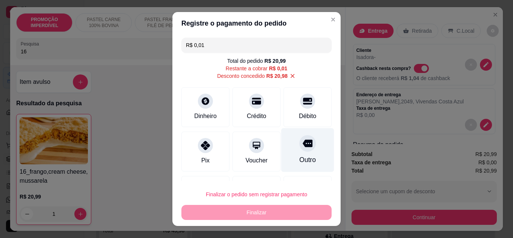
click at [299, 149] on div at bounding box center [307, 143] width 17 height 17
type input "R$ 0,00"
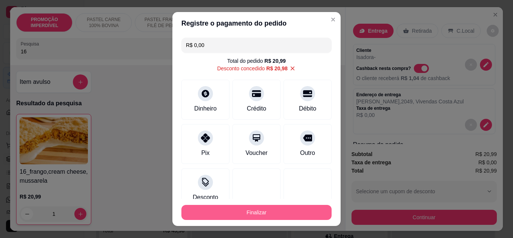
click at [271, 214] on button "Finalizar" at bounding box center [256, 212] width 150 height 15
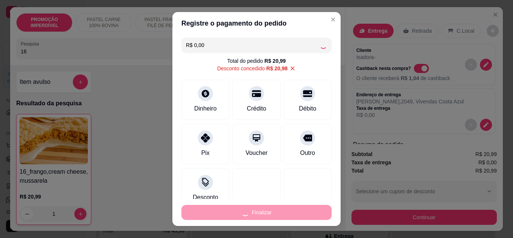
type input "0"
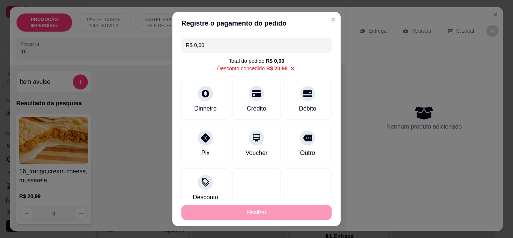
type input "-R$ 20,99"
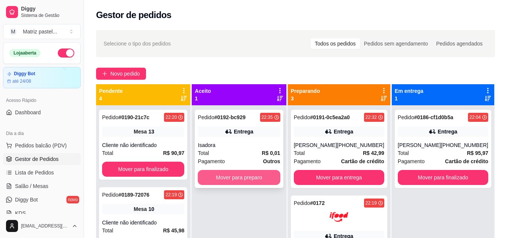
click at [245, 177] on button "Mover para preparo" at bounding box center [239, 177] width 82 height 15
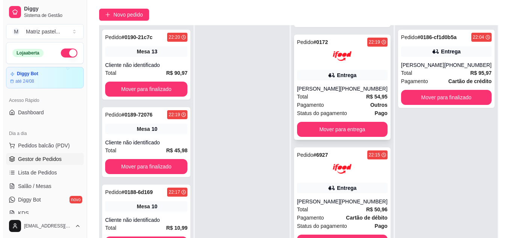
scroll to position [113, 0]
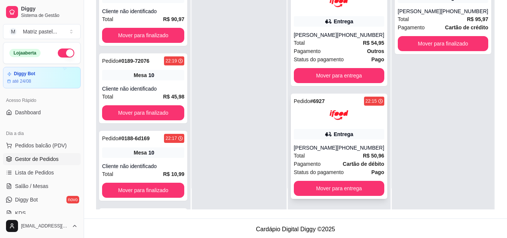
click at [318, 144] on div "[PERSON_NAME]" at bounding box center [315, 148] width 43 height 8
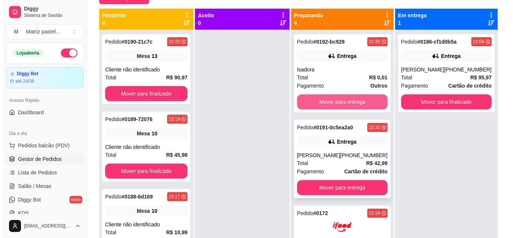
scroll to position [75, 0]
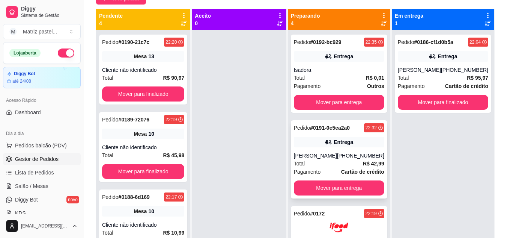
click at [351, 157] on div "[PHONE_NUMBER]" at bounding box center [360, 156] width 47 height 8
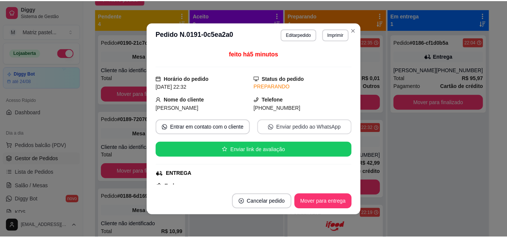
scroll to position [38, 0]
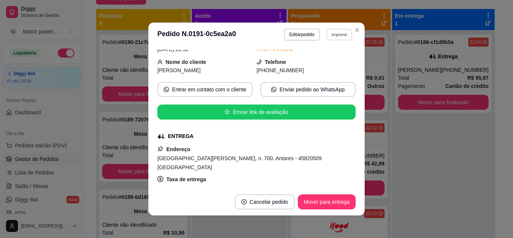
click at [348, 35] on button "Imprimir" at bounding box center [339, 35] width 26 height 12
click at [332, 60] on button "IMPRESSORA" at bounding box center [323, 61] width 54 height 12
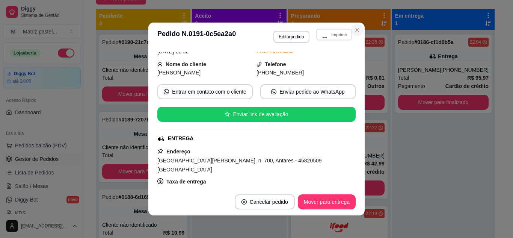
click at [356, 32] on icon "Close" at bounding box center [357, 30] width 6 height 6
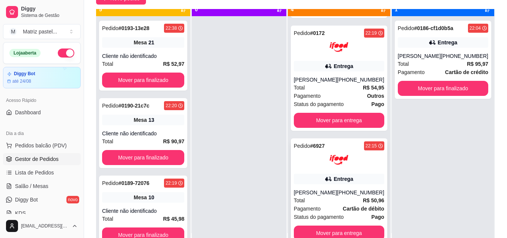
scroll to position [21, 0]
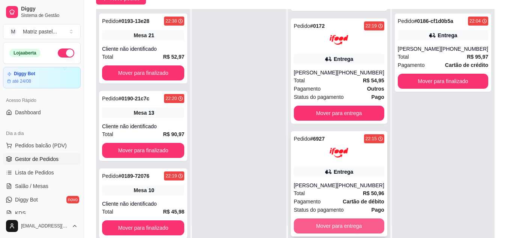
click at [339, 228] on button "Mover para entrega" at bounding box center [339, 225] width 91 height 15
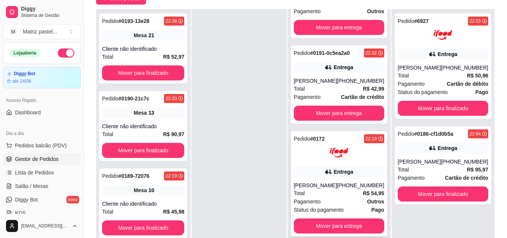
scroll to position [61, 0]
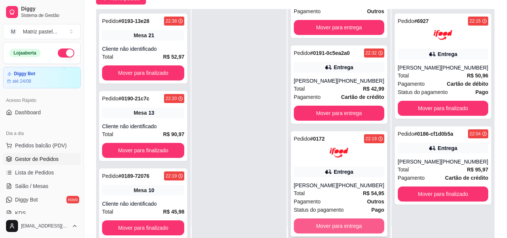
click at [340, 220] on button "Mover para entrega" at bounding box center [339, 225] width 91 height 15
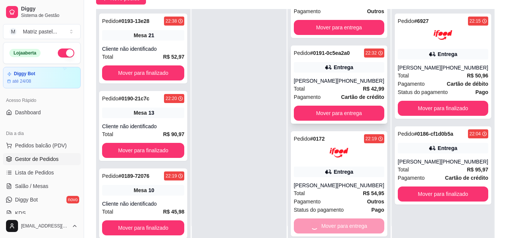
scroll to position [0, 0]
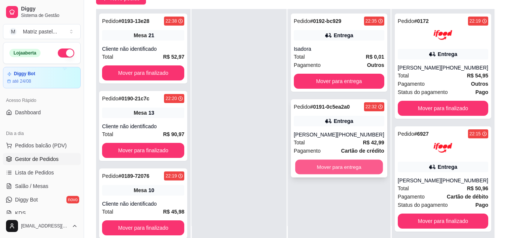
click at [357, 173] on button "Mover para entrega" at bounding box center [339, 167] width 88 height 15
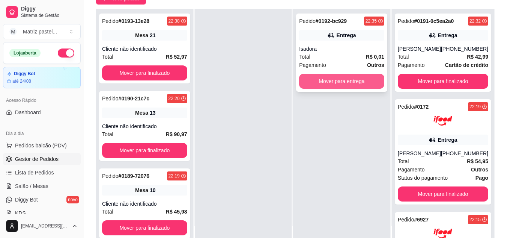
click at [340, 85] on button "Mover para entrega" at bounding box center [341, 81] width 85 height 15
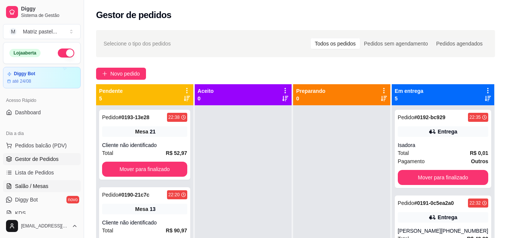
click at [36, 181] on link "Salão / Mesas" at bounding box center [42, 186] width 78 height 12
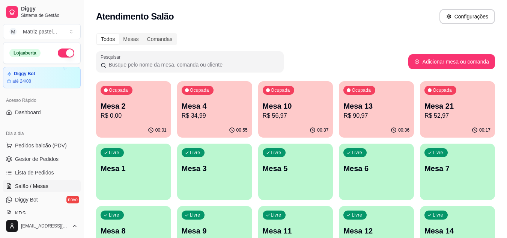
click at [228, 109] on p "Mesa 4" at bounding box center [215, 106] width 66 height 11
click at [210, 112] on div "Mesa 4 R$ 34,99" at bounding box center [215, 111] width 66 height 20
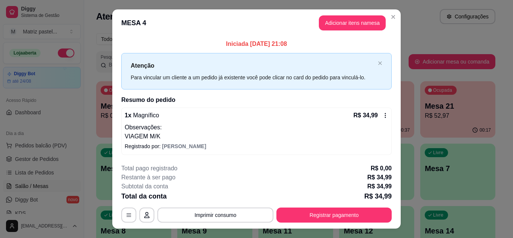
click at [307, 212] on button "Registrar pagamento" at bounding box center [333, 214] width 115 height 15
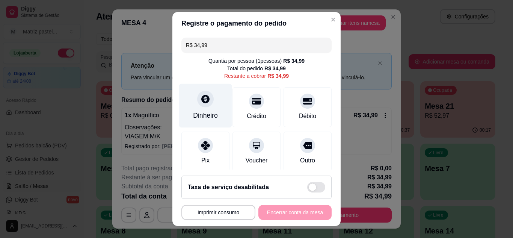
click at [207, 114] on div "Dinheiro" at bounding box center [205, 115] width 25 height 10
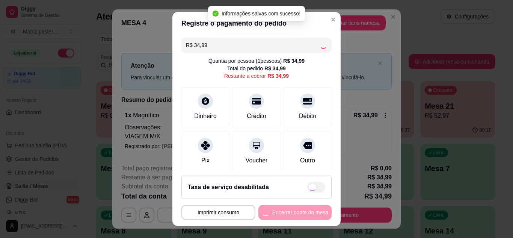
type input "R$ 0,00"
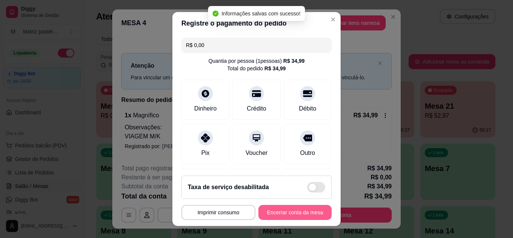
click at [297, 213] on button "Encerrar conta da mesa" at bounding box center [294, 212] width 73 height 15
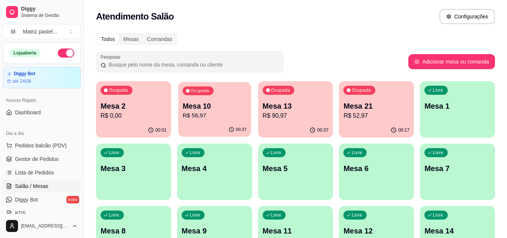
click at [216, 121] on div "Ocupada Mesa 10 R$ 56,97" at bounding box center [214, 102] width 73 height 41
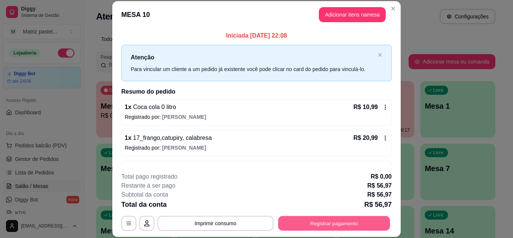
click at [338, 227] on button "Registrar pagamento" at bounding box center [334, 223] width 112 height 15
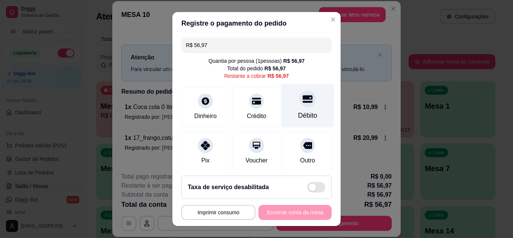
click at [310, 107] on div "Débito" at bounding box center [307, 105] width 53 height 44
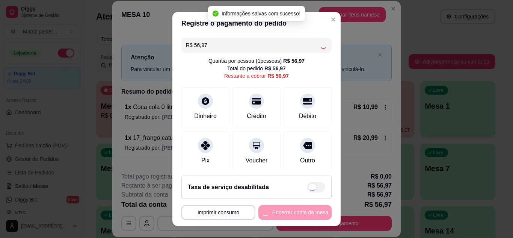
type input "R$ 0,00"
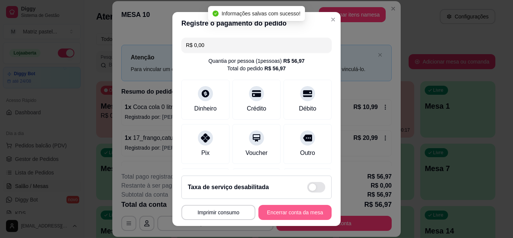
click at [294, 214] on button "Encerrar conta da mesa" at bounding box center [294, 212] width 73 height 15
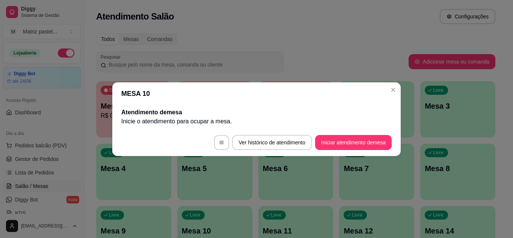
click at [383, 86] on header "MESA 10" at bounding box center [256, 93] width 288 height 23
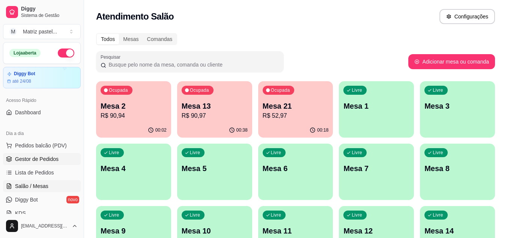
click at [23, 156] on span "Gestor de Pedidos" at bounding box center [37, 159] width 44 height 8
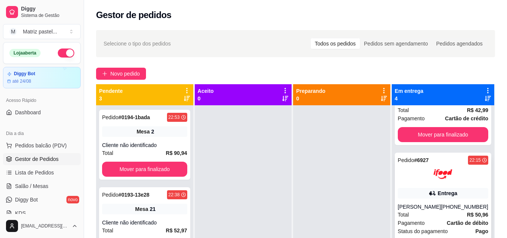
scroll to position [117, 0]
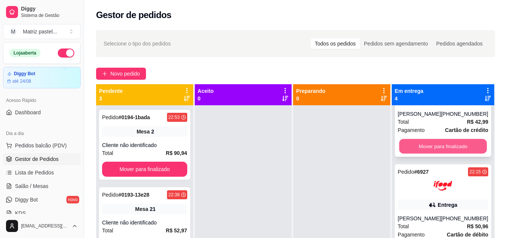
click at [423, 154] on button "Mover para finalizado" at bounding box center [443, 146] width 88 height 15
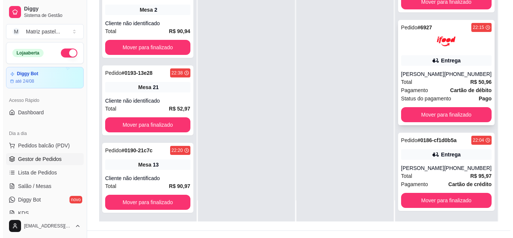
scroll to position [113, 0]
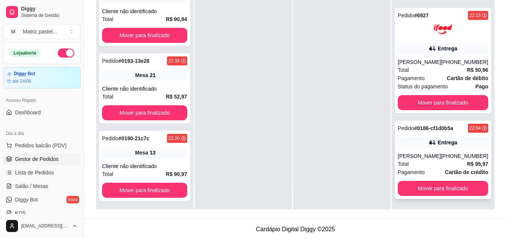
click at [408, 160] on span "Total" at bounding box center [403, 164] width 11 height 8
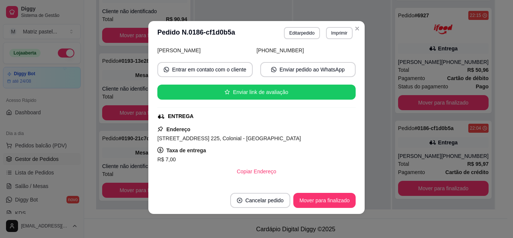
scroll to position [75, 0]
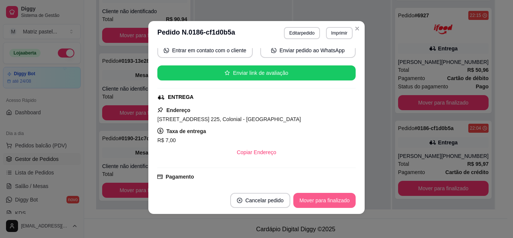
click at [326, 205] on button "Mover para finalizado" at bounding box center [324, 200] width 62 height 15
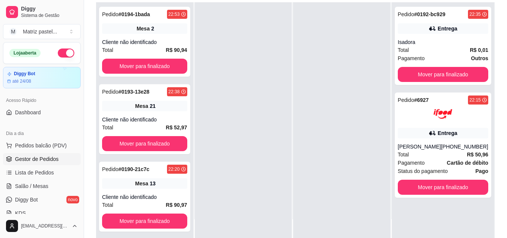
scroll to position [113, 0]
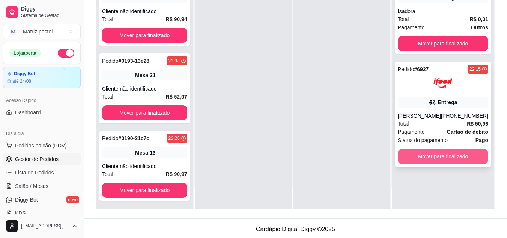
click at [452, 160] on button "Mover para finalizado" at bounding box center [443, 156] width 91 height 15
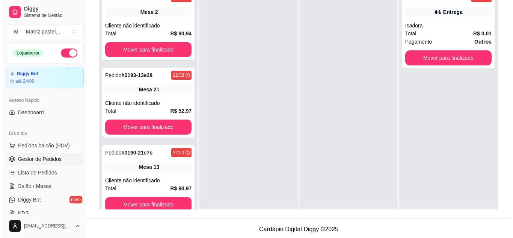
scroll to position [0, 0]
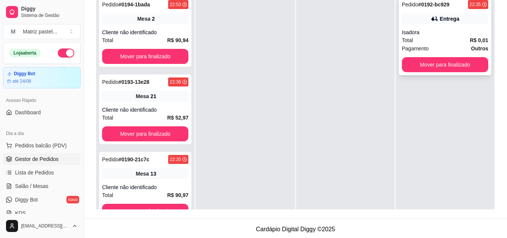
click at [430, 69] on button "Mover para finalizado" at bounding box center [445, 64] width 86 height 15
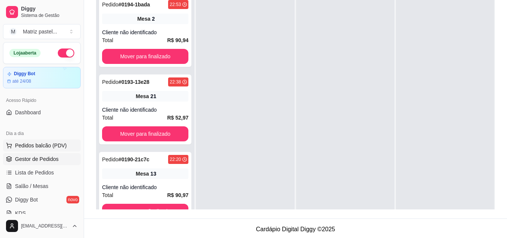
click at [27, 141] on button "Pedidos balcão (PDV)" at bounding box center [42, 145] width 78 height 12
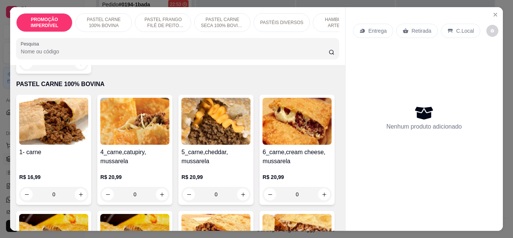
scroll to position [225, 0]
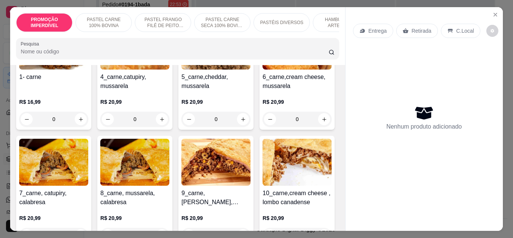
click at [77, 118] on div "0" at bounding box center [53, 119] width 69 height 15
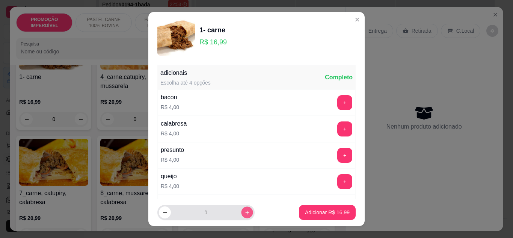
click at [241, 213] on button "increase-product-quantity" at bounding box center [247, 213] width 12 height 12
click at [241, 213] on button "increase-product-quantity" at bounding box center [247, 212] width 12 height 12
type input "5"
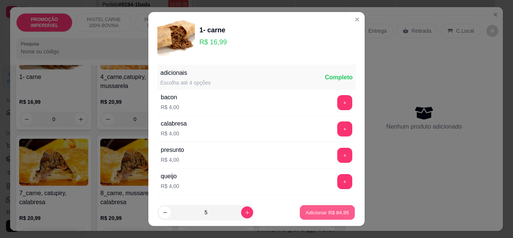
click at [300, 213] on button "Adicionar R$ 84,95" at bounding box center [327, 212] width 55 height 15
type input "5"
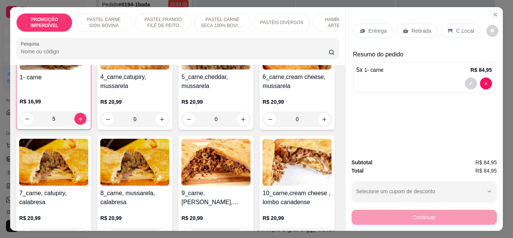
scroll to position [226, 0]
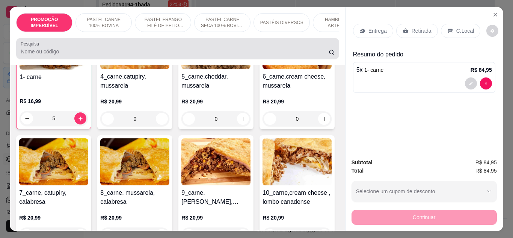
click at [103, 55] on input "Pesquisa" at bounding box center [175, 52] width 308 height 8
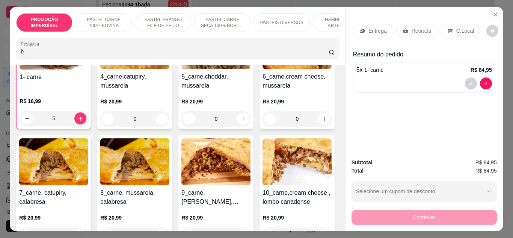
click at [106, 54] on input "b" at bounding box center [175, 52] width 308 height 8
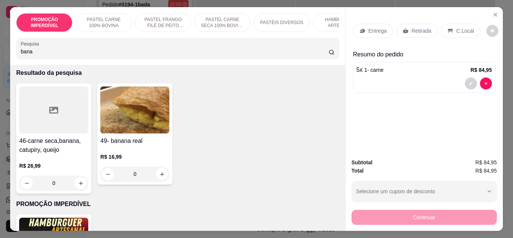
scroll to position [0, 0]
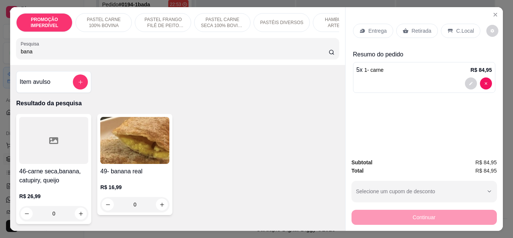
type input "bana"
click at [158, 204] on div "0" at bounding box center [134, 204] width 69 height 15
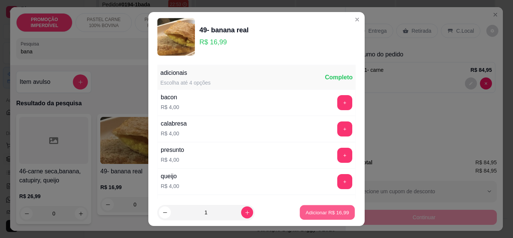
click at [314, 205] on button "Adicionar R$ 16,99" at bounding box center [327, 212] width 55 height 15
type input "1"
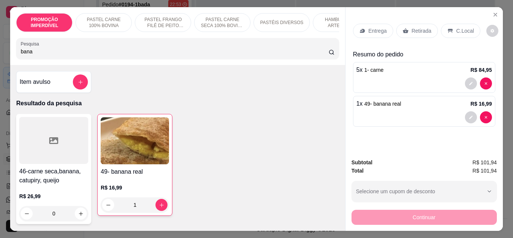
click at [378, 32] on div "Entrega" at bounding box center [373, 31] width 40 height 14
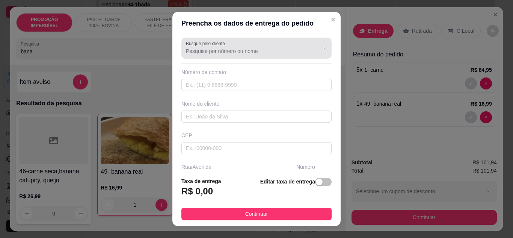
click at [210, 55] on div at bounding box center [256, 48] width 141 height 15
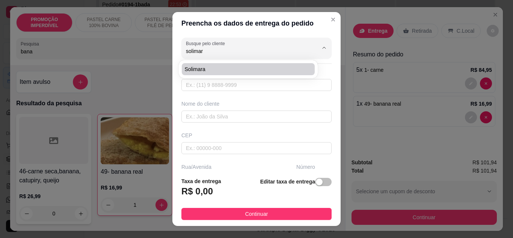
click at [236, 68] on span "Solimara" at bounding box center [244, 69] width 119 height 8
type input "Solimara"
type input "73982334380"
type input "Solimara"
type input "45821064"
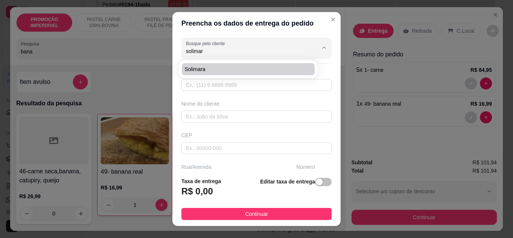
type input "Rua [PERSON_NAME]"
type input "345"
type input "Eunápolis"
type input "Casa"
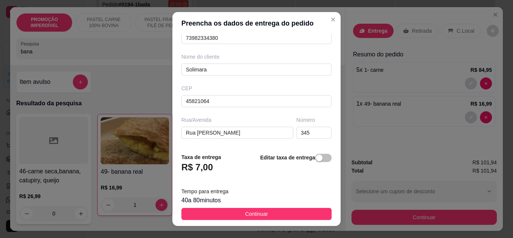
scroll to position [75, 0]
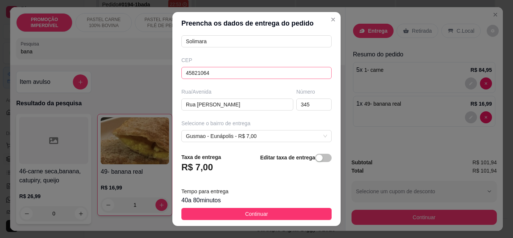
type input "Solimara"
drag, startPoint x: 226, startPoint y: 71, endPoint x: 181, endPoint y: 70, distance: 45.1
click at [181, 70] on input "45821064" at bounding box center [256, 73] width 150 height 12
drag, startPoint x: 268, startPoint y: 110, endPoint x: 163, endPoint y: 108, distance: 105.6
click at [163, 108] on div "Preencha os dados de entrega do pedido Busque pelo cliente Solimara Número de c…" at bounding box center [256, 119] width 513 height 238
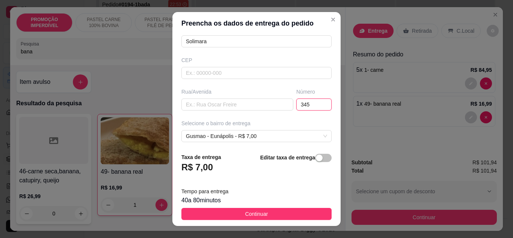
drag, startPoint x: 299, startPoint y: 106, endPoint x: 284, endPoint y: 105, distance: 15.0
click at [295, 105] on div "Número 345" at bounding box center [314, 99] width 38 height 23
drag, startPoint x: 223, startPoint y: 103, endPoint x: 233, endPoint y: 111, distance: 13.1
click at [223, 103] on input "text" at bounding box center [237, 104] width 112 height 12
paste input "[GEOGRAPHIC_DATA]"
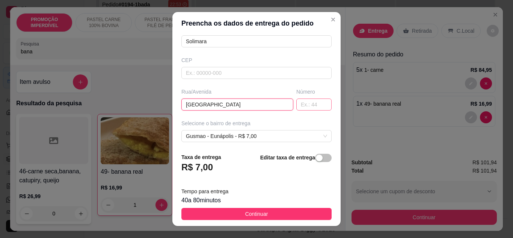
type input "[GEOGRAPHIC_DATA]"
click at [296, 106] on input "text" at bounding box center [313, 104] width 35 height 12
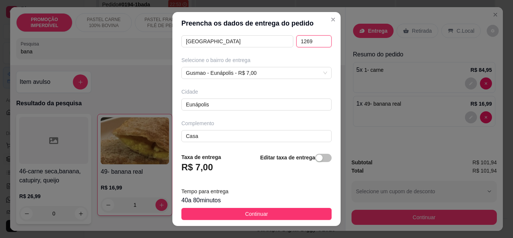
scroll to position [140, 0]
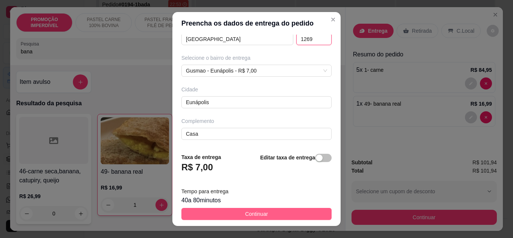
type input "1269"
click at [245, 211] on span "Continuar" at bounding box center [256, 214] width 23 height 8
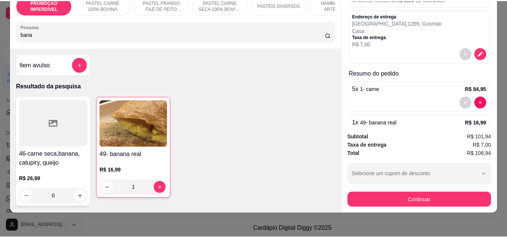
scroll to position [16, 0]
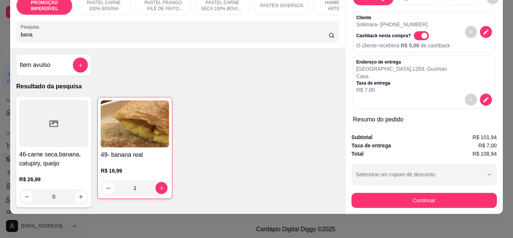
click at [404, 199] on button "Continuar" at bounding box center [424, 200] width 145 height 15
click at [207, 142] on div "Pix" at bounding box center [205, 142] width 53 height 44
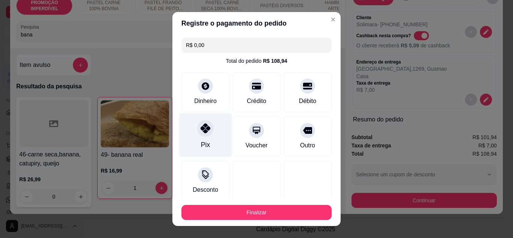
type input "R$ 0,00"
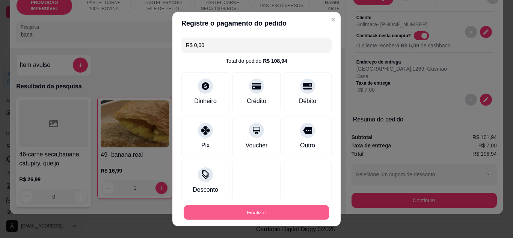
click at [239, 212] on button "Finalizar" at bounding box center [257, 212] width 146 height 15
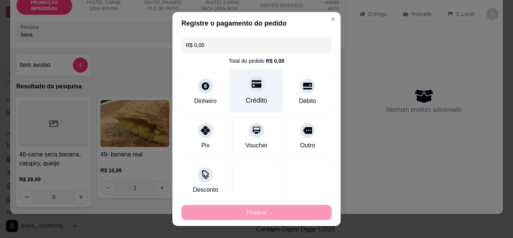
type input "0"
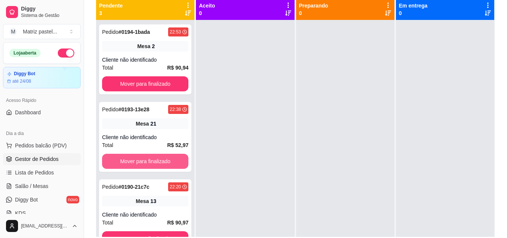
scroll to position [75, 0]
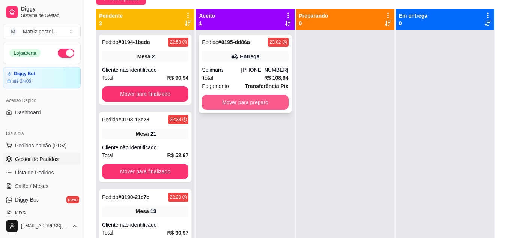
click at [231, 100] on button "Mover para preparo" at bounding box center [245, 102] width 86 height 15
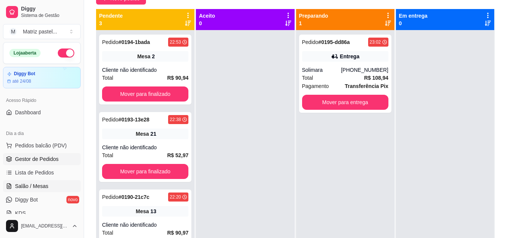
click at [48, 186] on link "Salão / Mesas" at bounding box center [42, 186] width 78 height 12
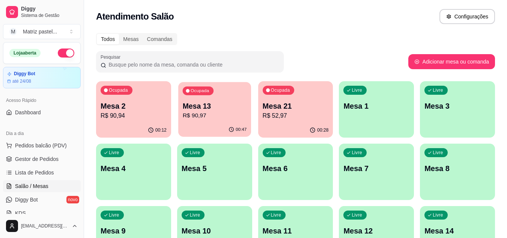
click at [211, 121] on div "Ocupada Mesa 13 R$ 90,97" at bounding box center [214, 102] width 73 height 41
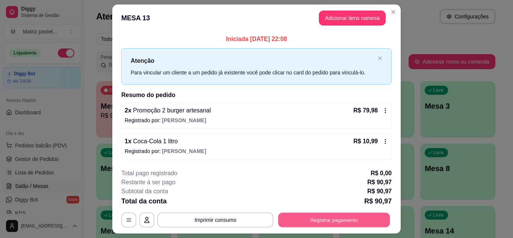
click at [315, 213] on button "Registrar pagamento" at bounding box center [334, 220] width 112 height 15
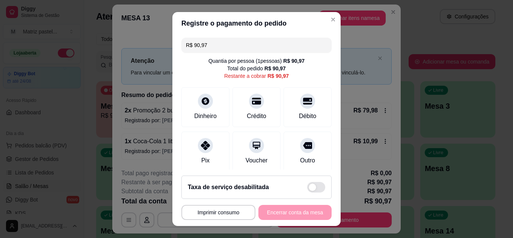
click at [255, 45] on input "R$ 90,97" at bounding box center [256, 45] width 141 height 15
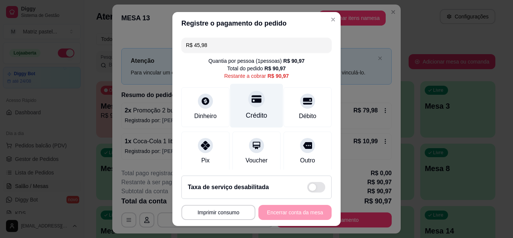
click at [253, 110] on div "Crédito" at bounding box center [256, 115] width 21 height 10
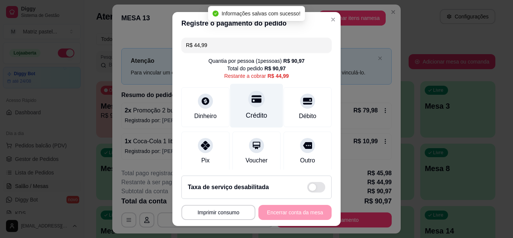
click at [256, 109] on div "Crédito" at bounding box center [256, 105] width 53 height 44
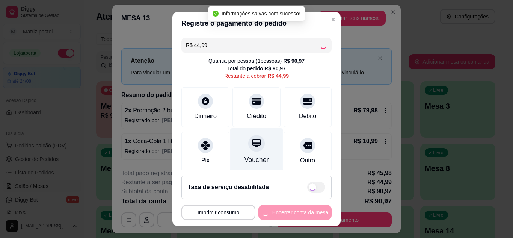
type input "R$ 0,00"
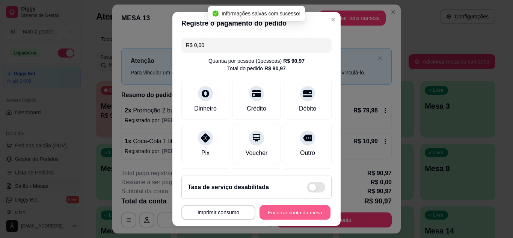
click at [291, 210] on button "Encerrar conta da mesa" at bounding box center [295, 212] width 71 height 15
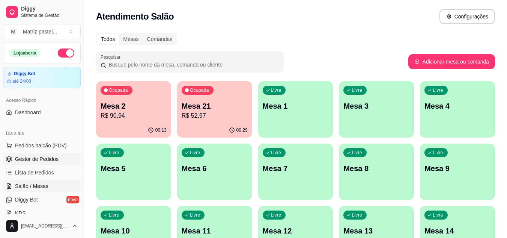
drag, startPoint x: 31, startPoint y: 159, endPoint x: 31, endPoint y: 153, distance: 5.3
click at [31, 159] on span "Gestor de Pedidos" at bounding box center [37, 159] width 44 height 8
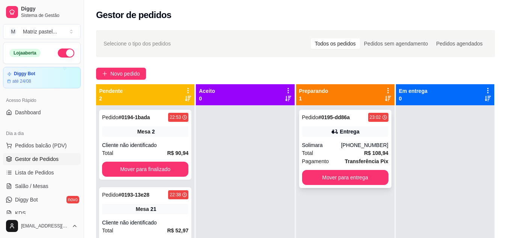
click at [318, 126] on div "Pedido # 0195-dd86a 23:02 Entrega Solimara [PHONE_NUMBER] Total R$ 108,94 Pagam…" at bounding box center [345, 149] width 92 height 78
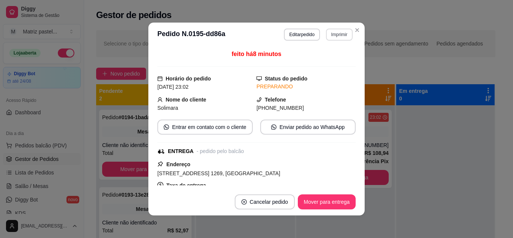
click at [334, 34] on button "Imprimir" at bounding box center [339, 35] width 27 height 12
click at [330, 59] on button "IMPRESSORA" at bounding box center [323, 61] width 53 height 12
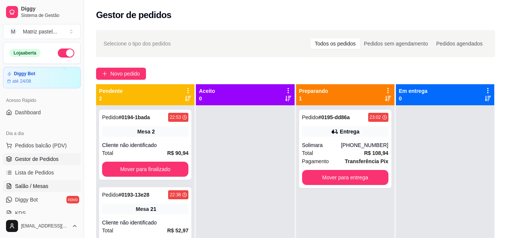
click at [14, 192] on link "Salão / Mesas" at bounding box center [42, 186] width 78 height 12
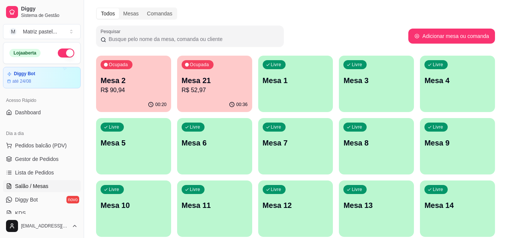
scroll to position [38, 0]
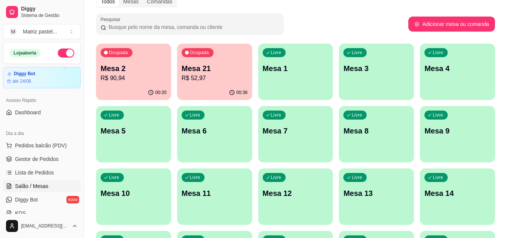
click at [200, 60] on div "Ocupada Mesa 21 R$ 52,97" at bounding box center [214, 65] width 75 height 42
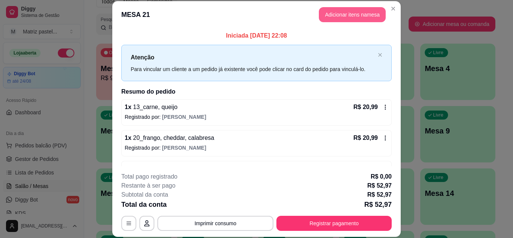
click at [353, 8] on button "Adicionar itens na mesa" at bounding box center [352, 14] width 67 height 15
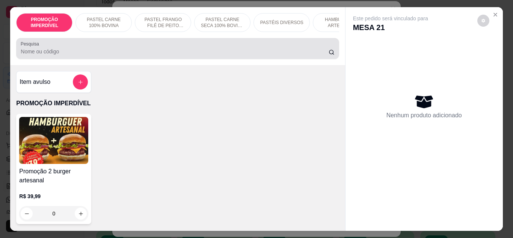
click at [216, 59] on div "Pesquisa" at bounding box center [177, 48] width 323 height 21
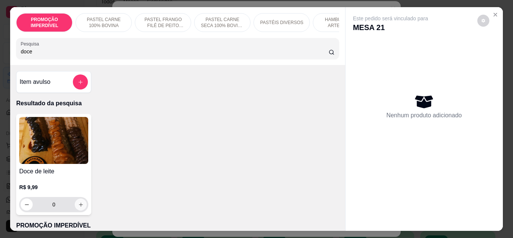
type input "doce"
click at [78, 210] on button "increase-product-quantity" at bounding box center [81, 204] width 12 height 12
type input "1"
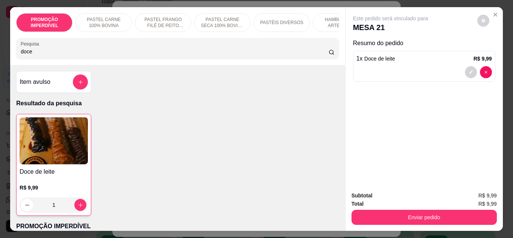
click at [405, 222] on div "Subtotal R$ 9,99 Total R$ 9,99 Enviar pedido" at bounding box center [424, 207] width 157 height 45
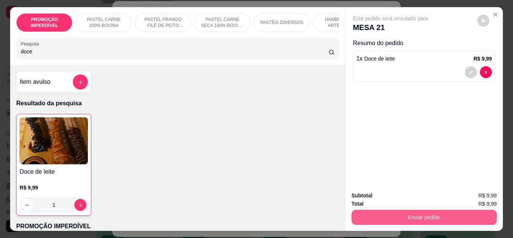
click at [406, 215] on button "Enviar pedido" at bounding box center [424, 217] width 145 height 15
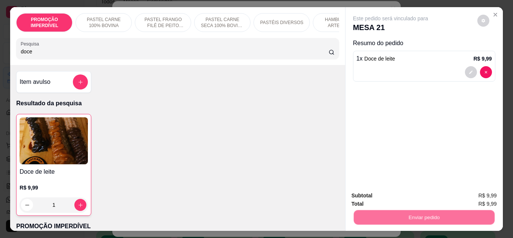
click at [409, 199] on button "Não registrar e enviar pedido" at bounding box center [399, 196] width 76 height 14
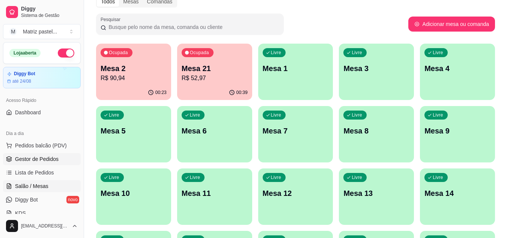
click at [37, 158] on span "Gestor de Pedidos" at bounding box center [37, 159] width 44 height 8
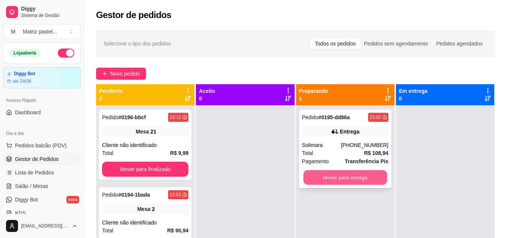
click at [314, 171] on button "Mover para entrega" at bounding box center [346, 177] width 84 height 15
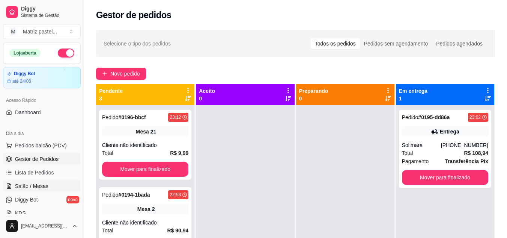
click at [39, 184] on span "Salão / Mesas" at bounding box center [31, 186] width 33 height 8
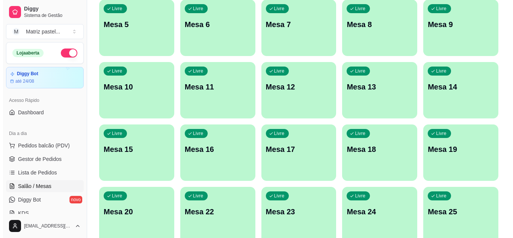
scroll to position [150, 0]
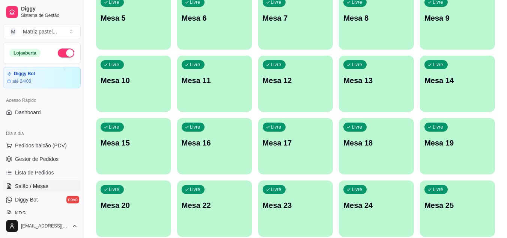
click at [434, 205] on p "Mesa 25" at bounding box center [458, 205] width 66 height 11
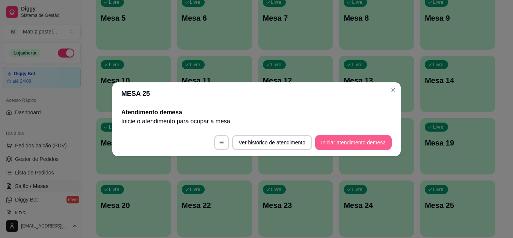
click at [341, 141] on button "Iniciar atendimento de mesa" at bounding box center [353, 142] width 77 height 15
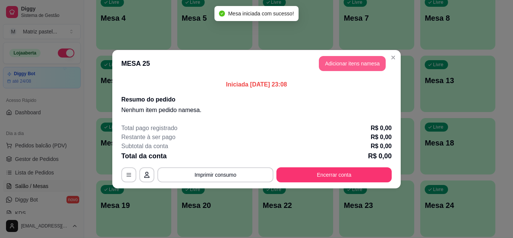
click at [333, 63] on button "Adicionar itens na mesa" at bounding box center [352, 63] width 67 height 15
click at [177, 55] on input "Pesquisa" at bounding box center [175, 52] width 308 height 8
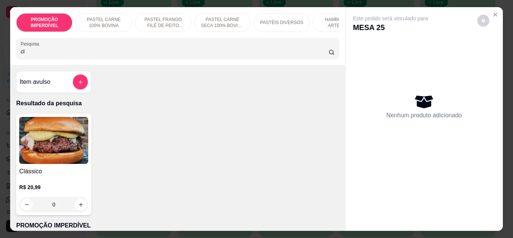
type input "cl"
click at [80, 207] on div "0" at bounding box center [53, 204] width 69 height 15
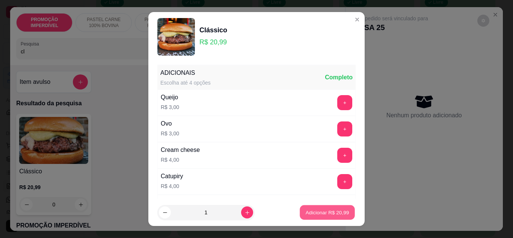
click at [306, 213] on p "Adicionar R$ 20,99" at bounding box center [328, 212] width 44 height 7
type input "1"
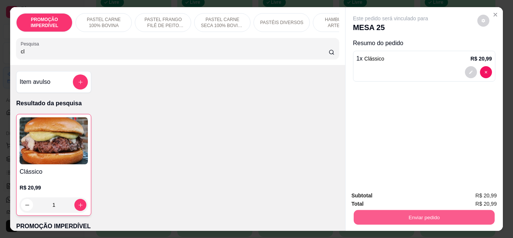
click at [394, 210] on button "Enviar pedido" at bounding box center [423, 217] width 141 height 15
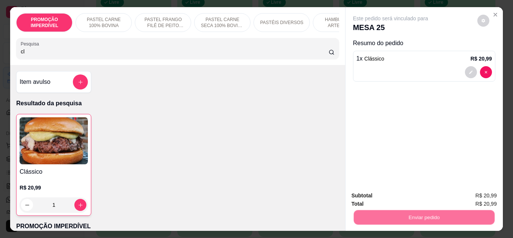
click at [393, 200] on button "Não registrar e enviar pedido" at bounding box center [399, 196] width 76 height 14
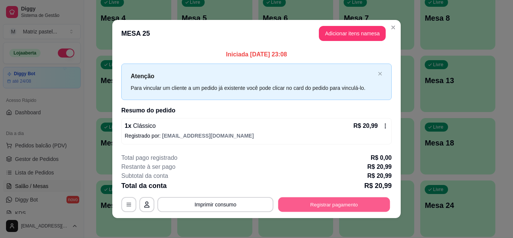
click at [338, 202] on button "Registrar pagamento" at bounding box center [334, 204] width 112 height 15
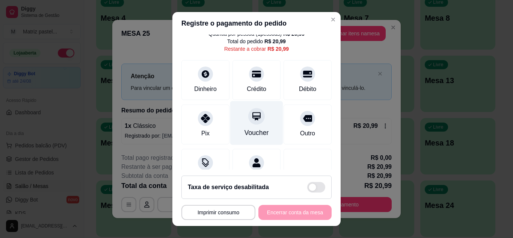
scroll to position [58, 0]
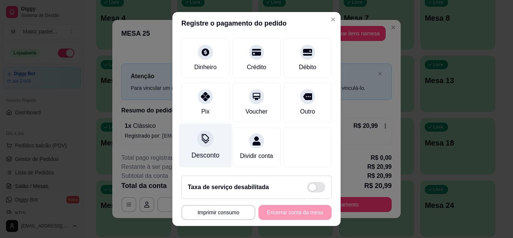
click at [204, 150] on div "Desconto" at bounding box center [206, 155] width 28 height 10
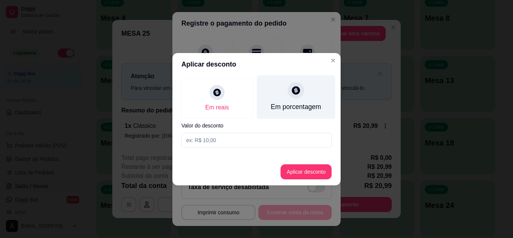
click at [275, 103] on div "Em porcentagem" at bounding box center [296, 107] width 50 height 10
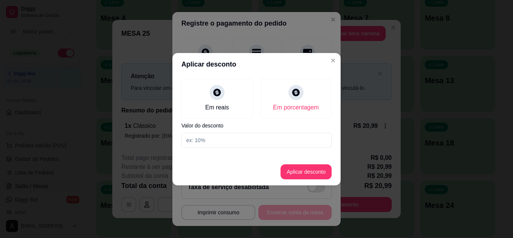
click at [243, 140] on input at bounding box center [256, 140] width 150 height 15
type input "20"
click at [326, 166] on button "Aplicar desconto" at bounding box center [306, 171] width 49 height 15
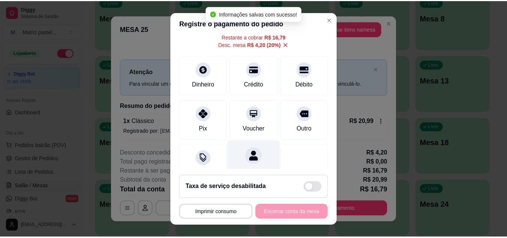
scroll to position [0, 0]
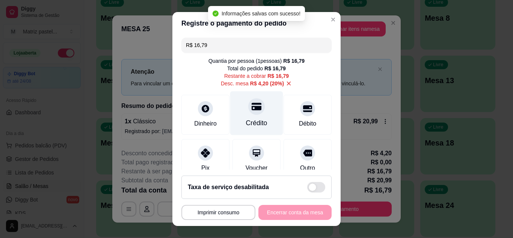
click at [248, 121] on div "Crédito" at bounding box center [256, 123] width 21 height 10
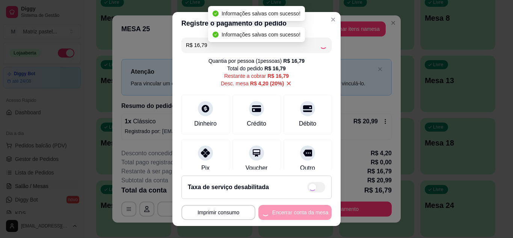
type input "R$ 0,00"
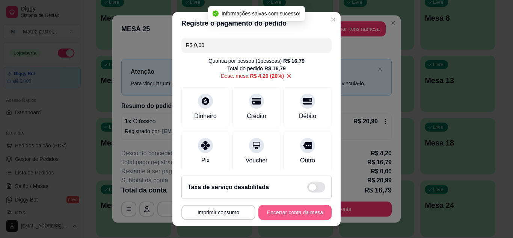
click at [311, 216] on button "Encerrar conta da mesa" at bounding box center [294, 212] width 73 height 15
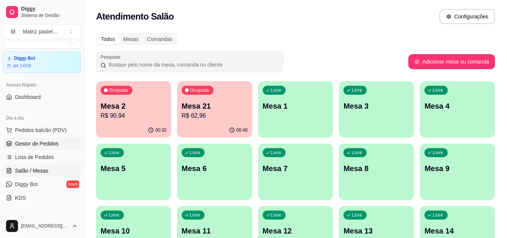
scroll to position [38, 0]
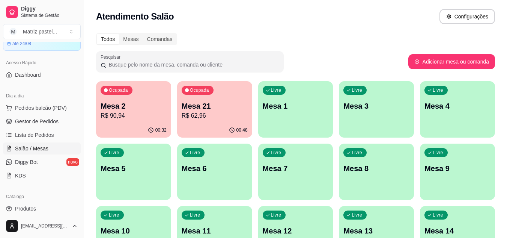
drag, startPoint x: 47, startPoint y: 136, endPoint x: 231, endPoint y: 236, distance: 209.8
click at [47, 136] on span "Lista de Pedidos" at bounding box center [34, 135] width 39 height 8
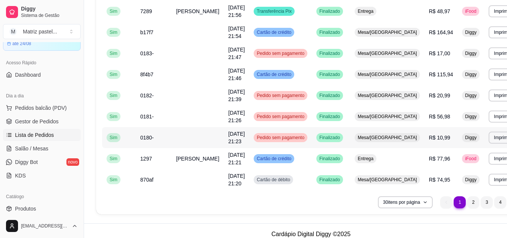
scroll to position [556, 0]
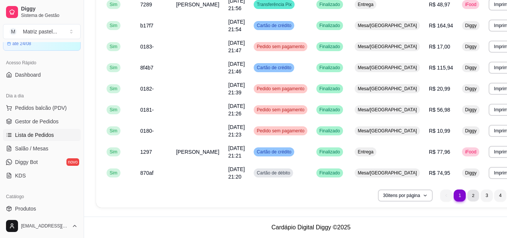
click at [468, 195] on li "2" at bounding box center [474, 195] width 12 height 12
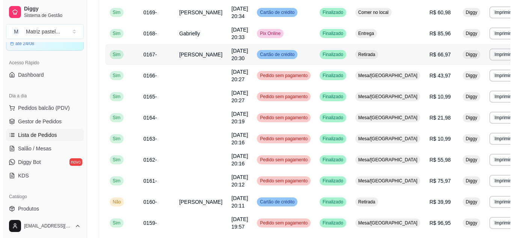
scroll to position [368, 0]
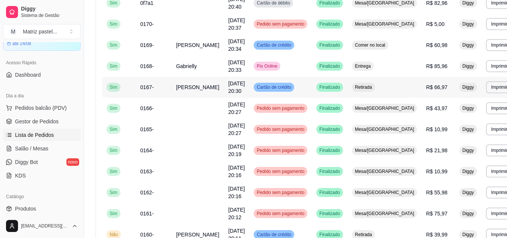
click at [299, 86] on td "Cartão de crédito" at bounding box center [280, 87] width 63 height 21
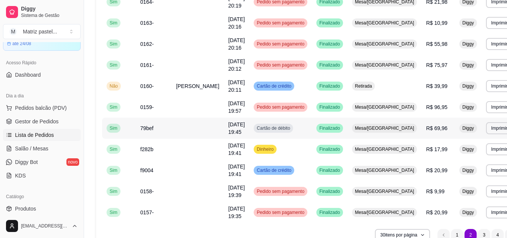
scroll to position [556, 0]
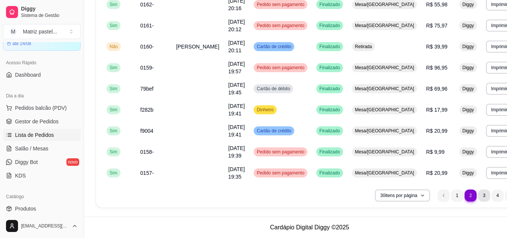
click at [479, 195] on li "3" at bounding box center [485, 195] width 12 height 12
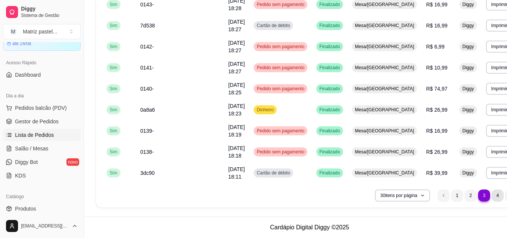
click at [492, 193] on li "4" at bounding box center [498, 195] width 12 height 12
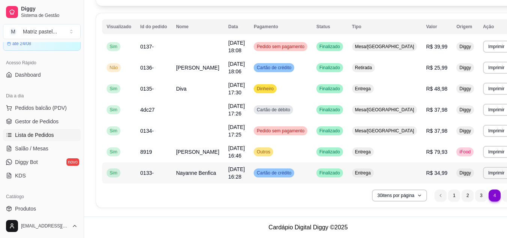
scroll to position [72, 0]
click at [42, 148] on span "Salão / Mesas" at bounding box center [31, 149] width 33 height 8
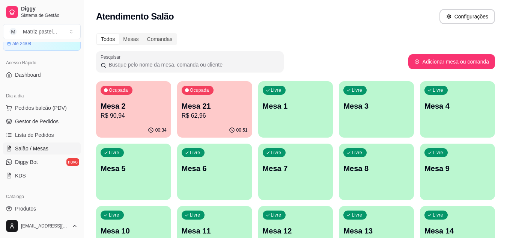
click at [153, 112] on p "R$ 90,94" at bounding box center [134, 115] width 66 height 9
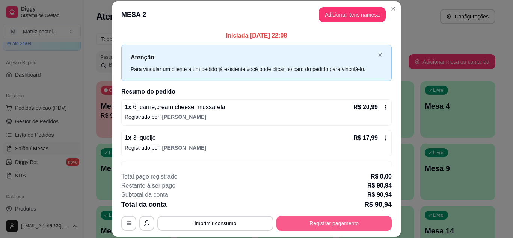
click at [321, 219] on button "Registrar pagamento" at bounding box center [333, 223] width 115 height 15
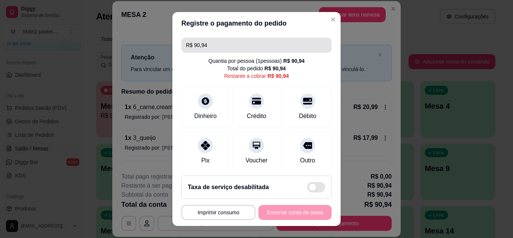
click at [243, 48] on input "R$ 90,94" at bounding box center [256, 45] width 141 height 15
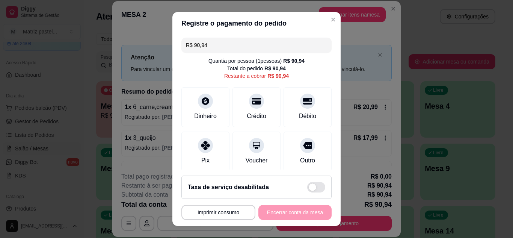
click at [243, 48] on input "R$ 90,94" at bounding box center [256, 45] width 141 height 15
click at [294, 107] on div "Débito" at bounding box center [307, 105] width 53 height 44
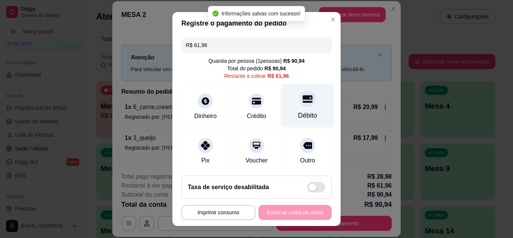
click at [298, 114] on div "Débito" at bounding box center [307, 115] width 19 height 10
type input "R$ 0,00"
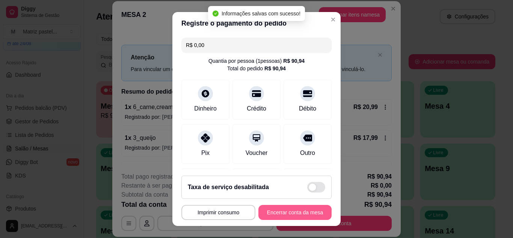
click at [302, 218] on button "Encerrar conta da mesa" at bounding box center [294, 212] width 73 height 15
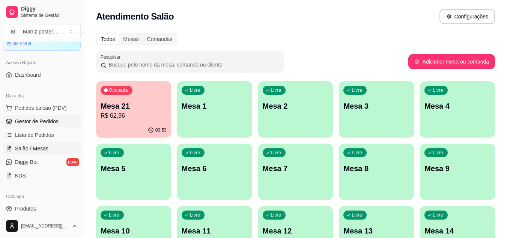
click at [50, 122] on span "Gestor de Pedidos" at bounding box center [37, 122] width 44 height 8
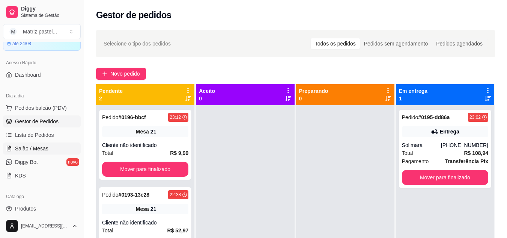
click at [46, 146] on span "Salão / Mesas" at bounding box center [31, 149] width 33 height 8
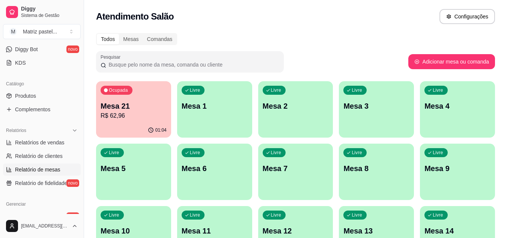
scroll to position [225, 0]
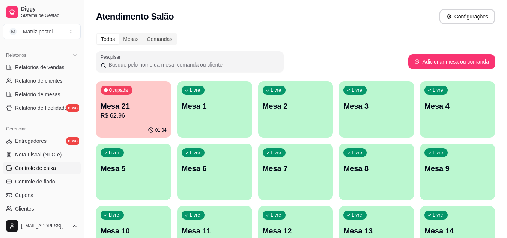
click at [38, 169] on span "Controle de caixa" at bounding box center [35, 168] width 41 height 8
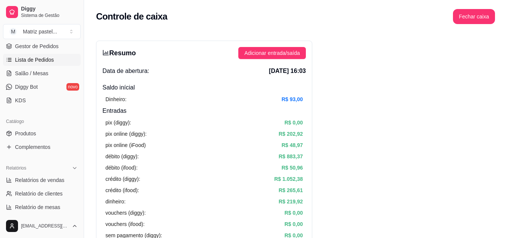
scroll to position [75, 0]
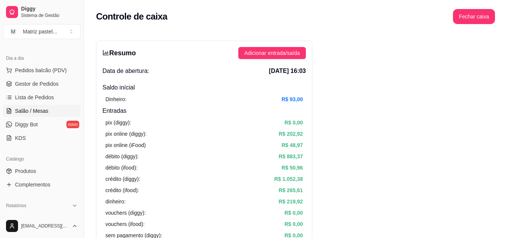
click at [44, 108] on span "Salão / Mesas" at bounding box center [31, 111] width 33 height 8
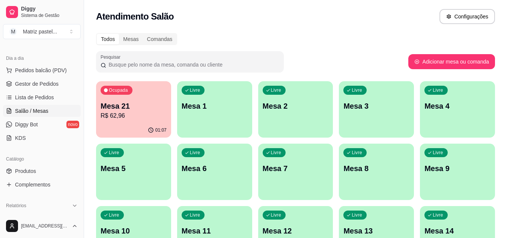
click at [126, 112] on p "R$ 62,96" at bounding box center [134, 115] width 66 height 9
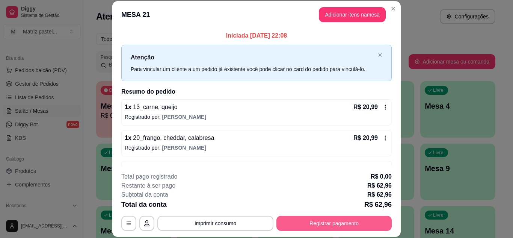
click at [301, 222] on button "Registrar pagamento" at bounding box center [333, 223] width 115 height 15
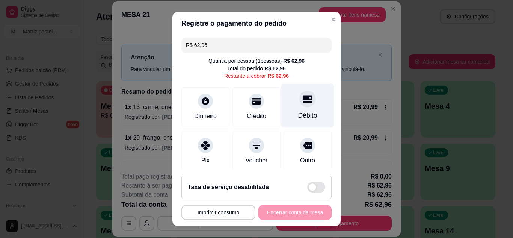
click at [302, 109] on div "Débito" at bounding box center [307, 105] width 53 height 44
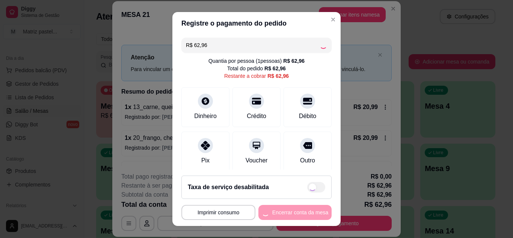
type input "R$ 0,00"
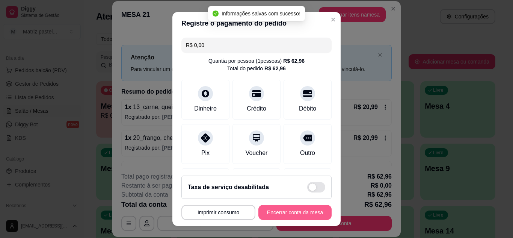
click at [278, 215] on button "Encerrar conta da mesa" at bounding box center [294, 212] width 73 height 15
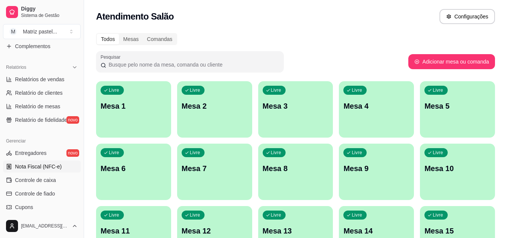
scroll to position [225, 0]
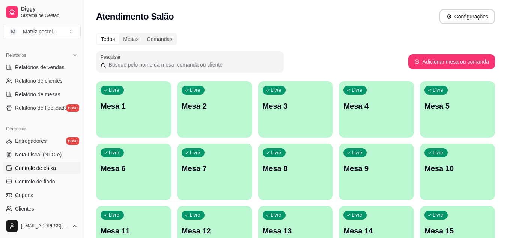
click at [50, 166] on span "Controle de caixa" at bounding box center [35, 168] width 41 height 8
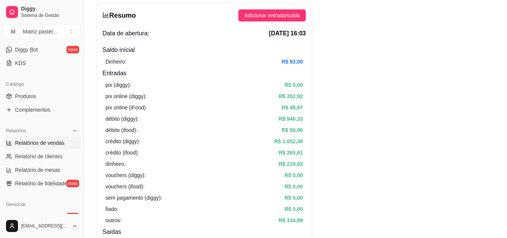
scroll to position [150, 0]
click at [36, 139] on span "Relatórios de vendas" at bounding box center [40, 143] width 50 height 8
select select "ALL"
select select "0"
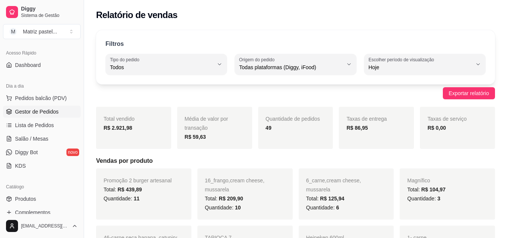
scroll to position [38, 0]
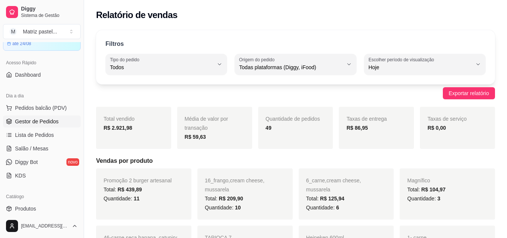
click at [42, 117] on link "Gestor de Pedidos" at bounding box center [42, 121] width 78 height 12
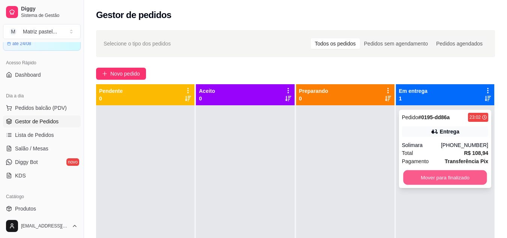
click at [430, 180] on button "Mover para finalizado" at bounding box center [445, 177] width 84 height 15
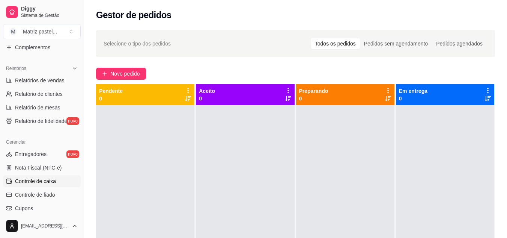
scroll to position [225, 0]
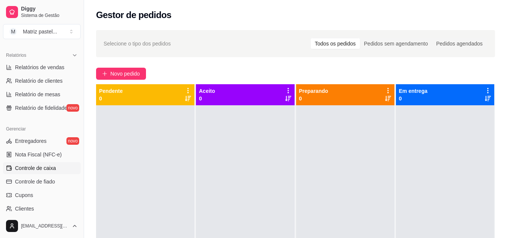
click at [47, 172] on link "Controle de caixa" at bounding box center [42, 168] width 78 height 12
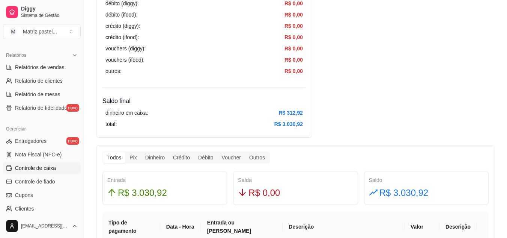
scroll to position [301, 0]
